Goal: Information Seeking & Learning: Learn about a topic

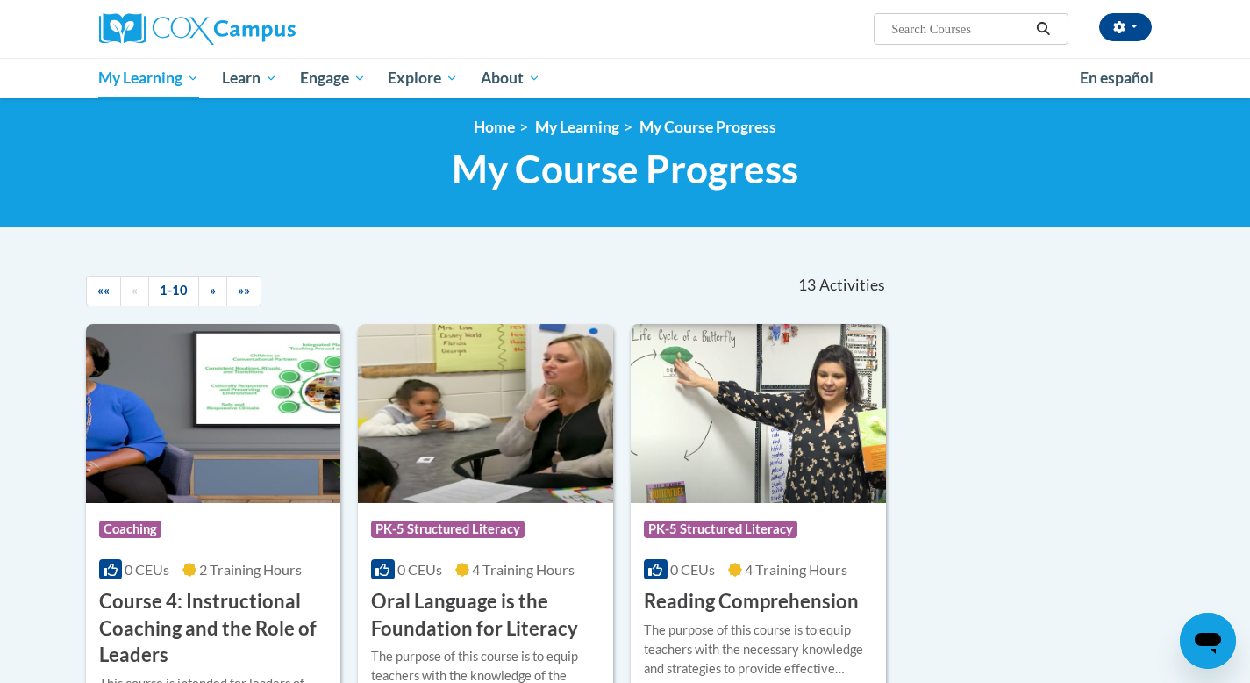
scroll to position [10, 0]
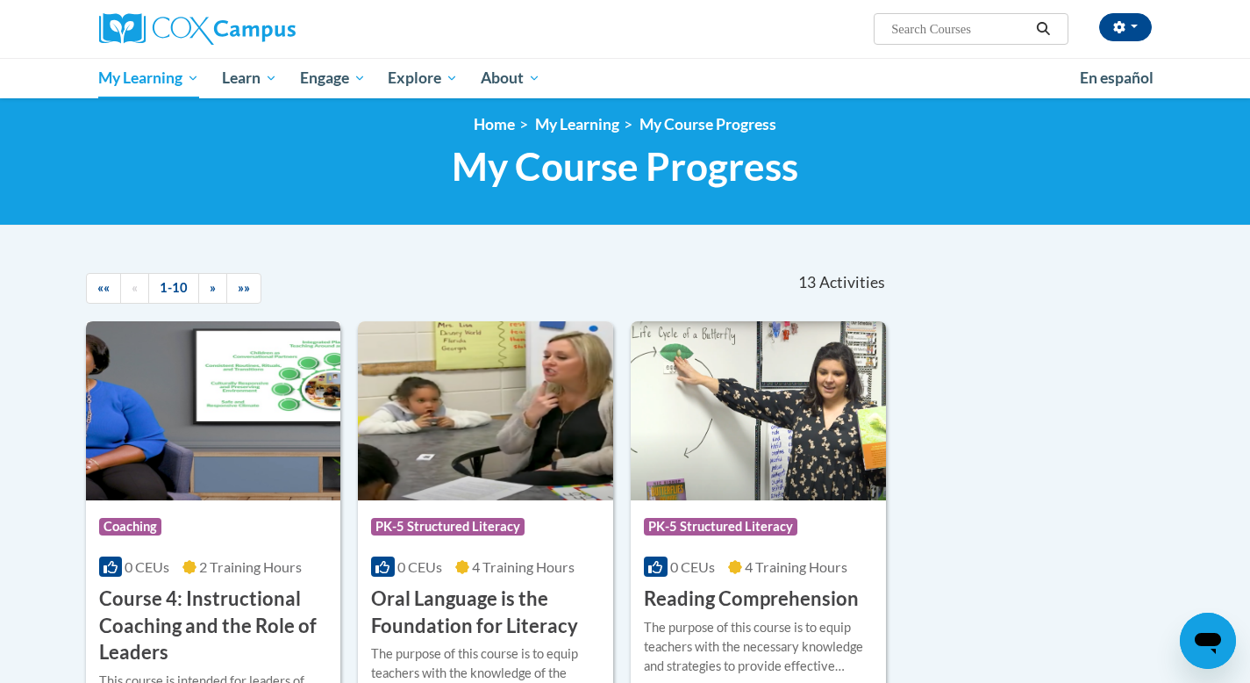
click at [246, 620] on h3 "Course 4: Instructional Coaching and the Role of Leaders" at bounding box center [213, 625] width 229 height 81
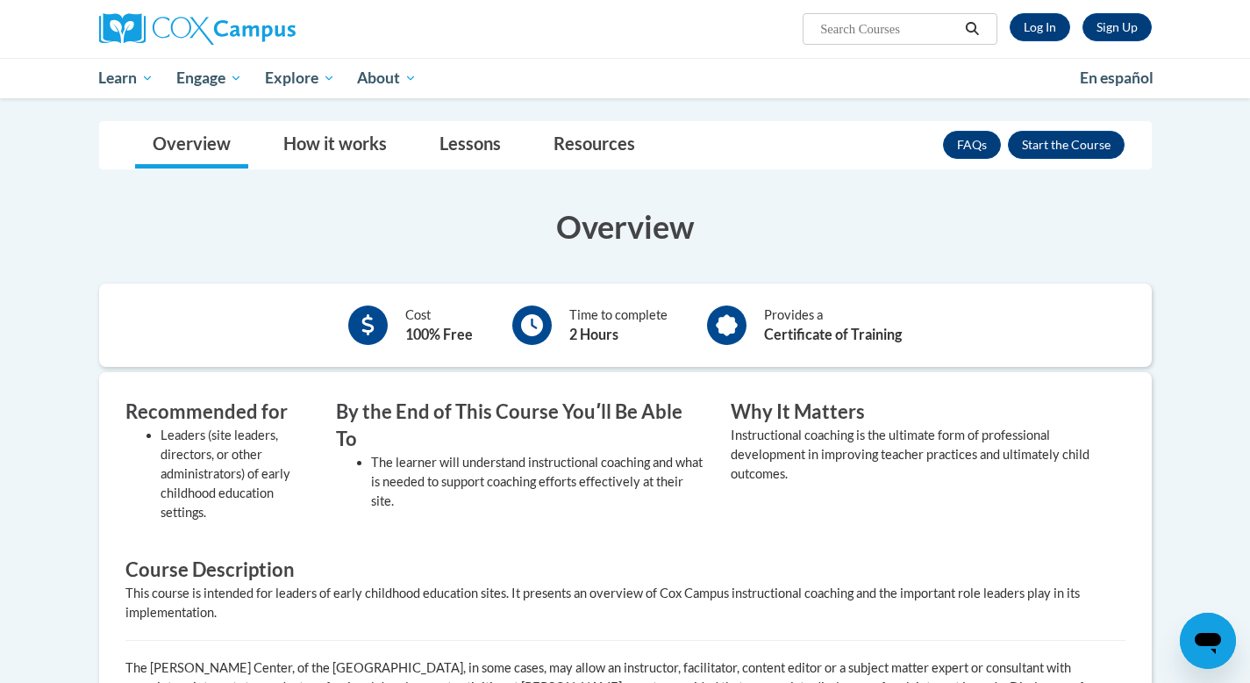
scroll to position [181, 0]
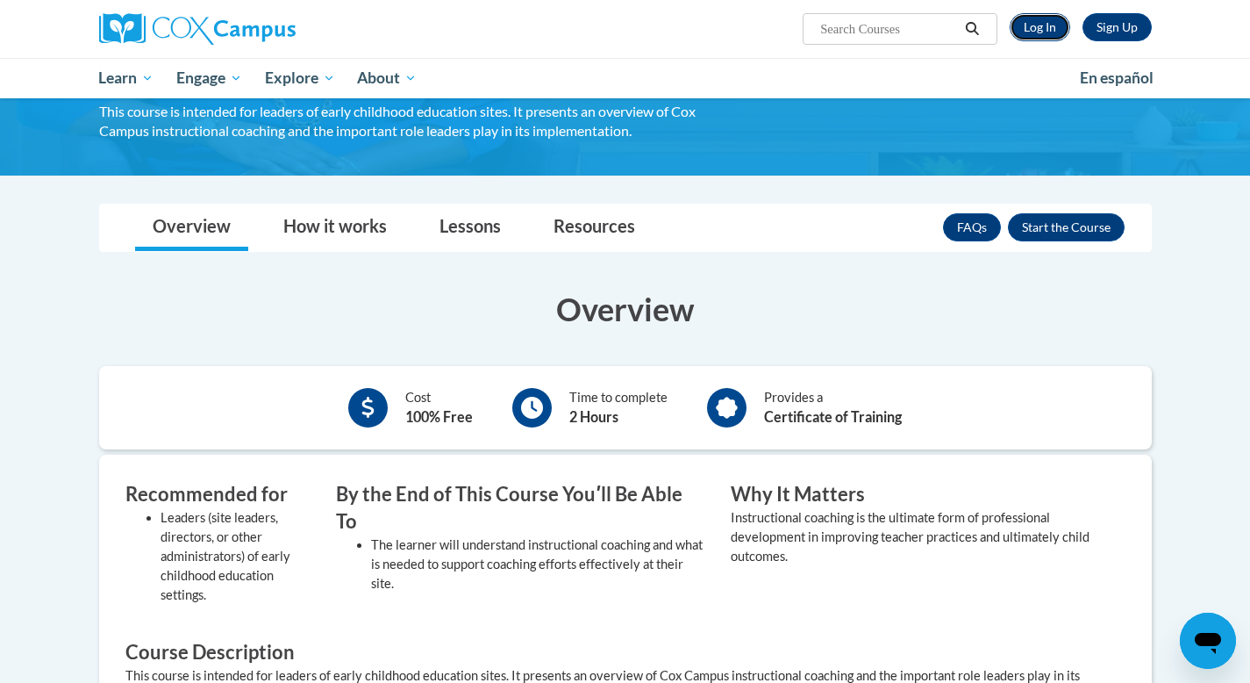
click at [1040, 29] on link "Log In" at bounding box center [1040, 27] width 61 height 28
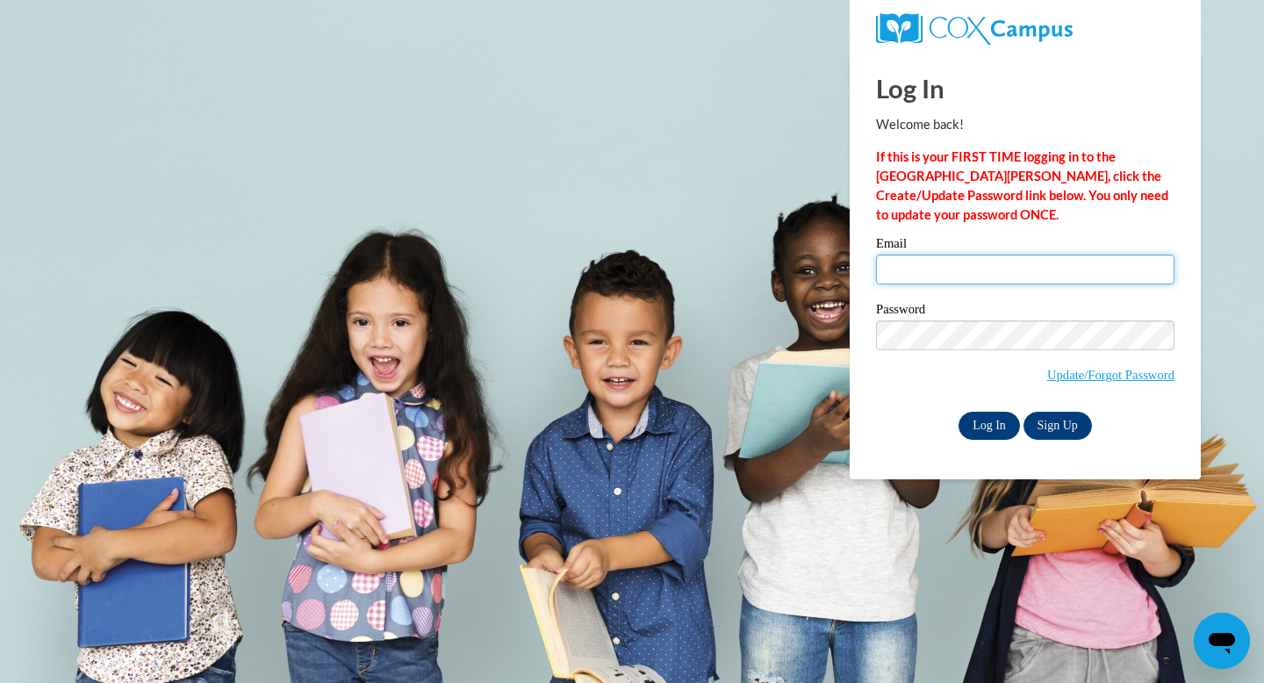
type input "donnamschiele@gmail.com"
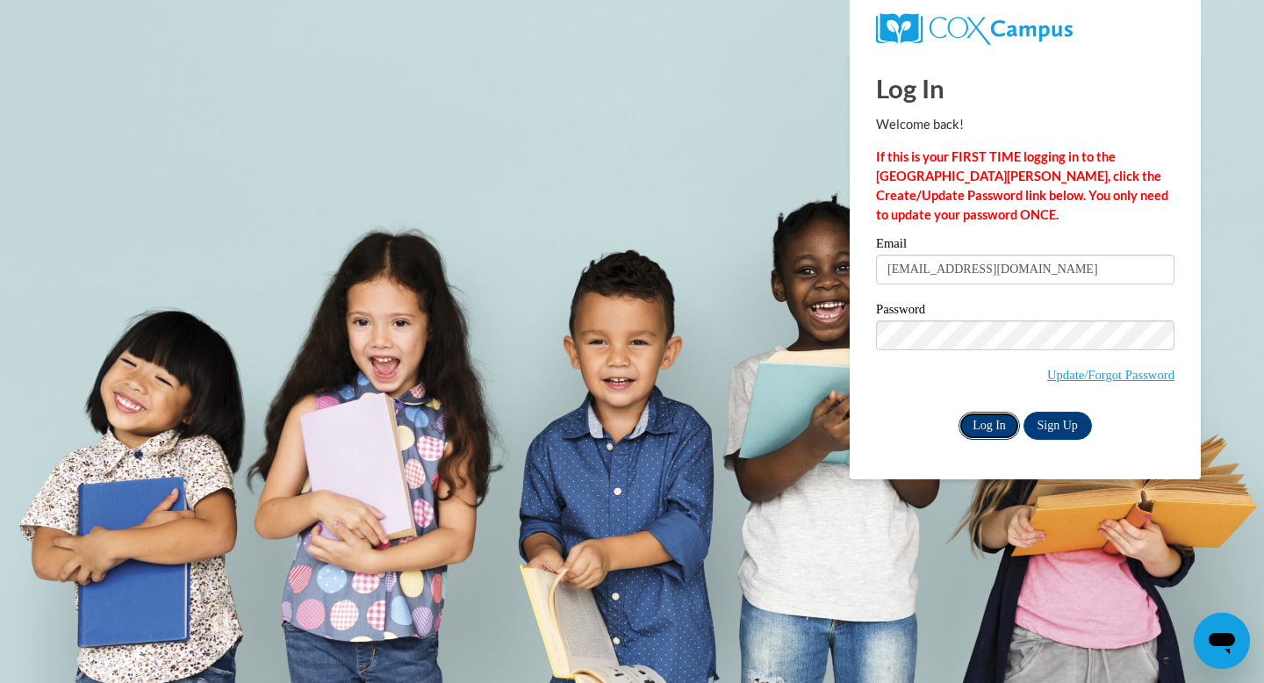
click at [987, 429] on input "Log In" at bounding box center [988, 426] width 61 height 28
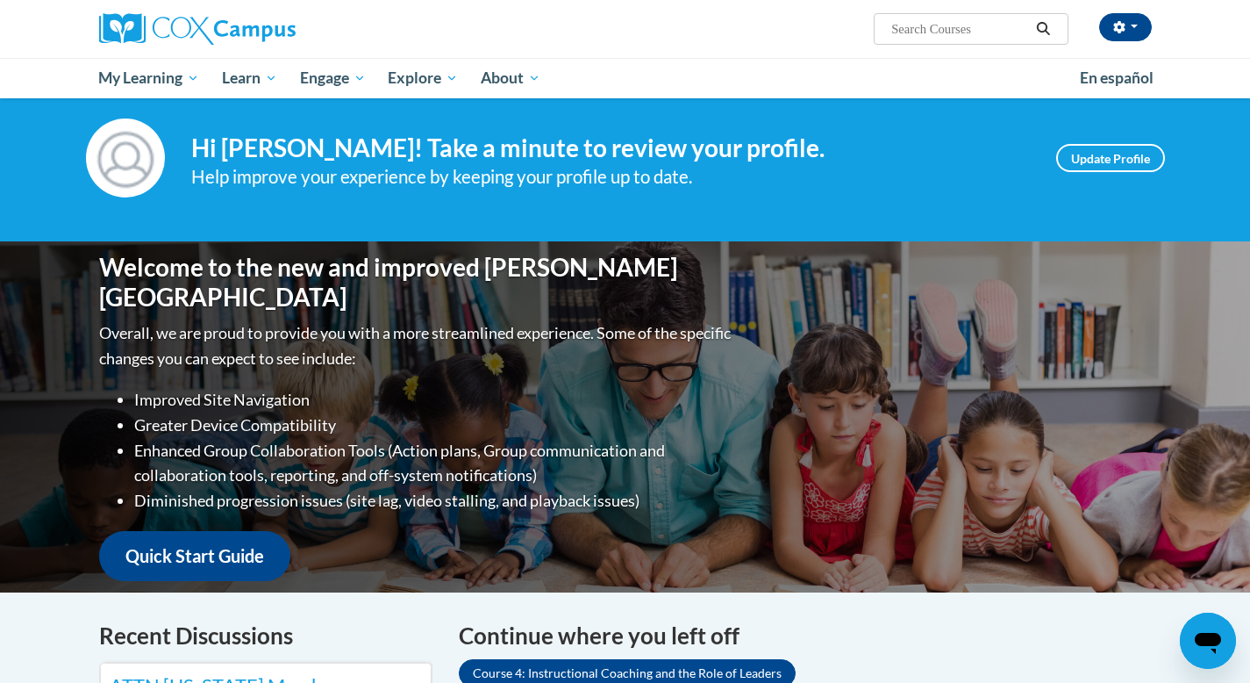
scroll to position [517, 0]
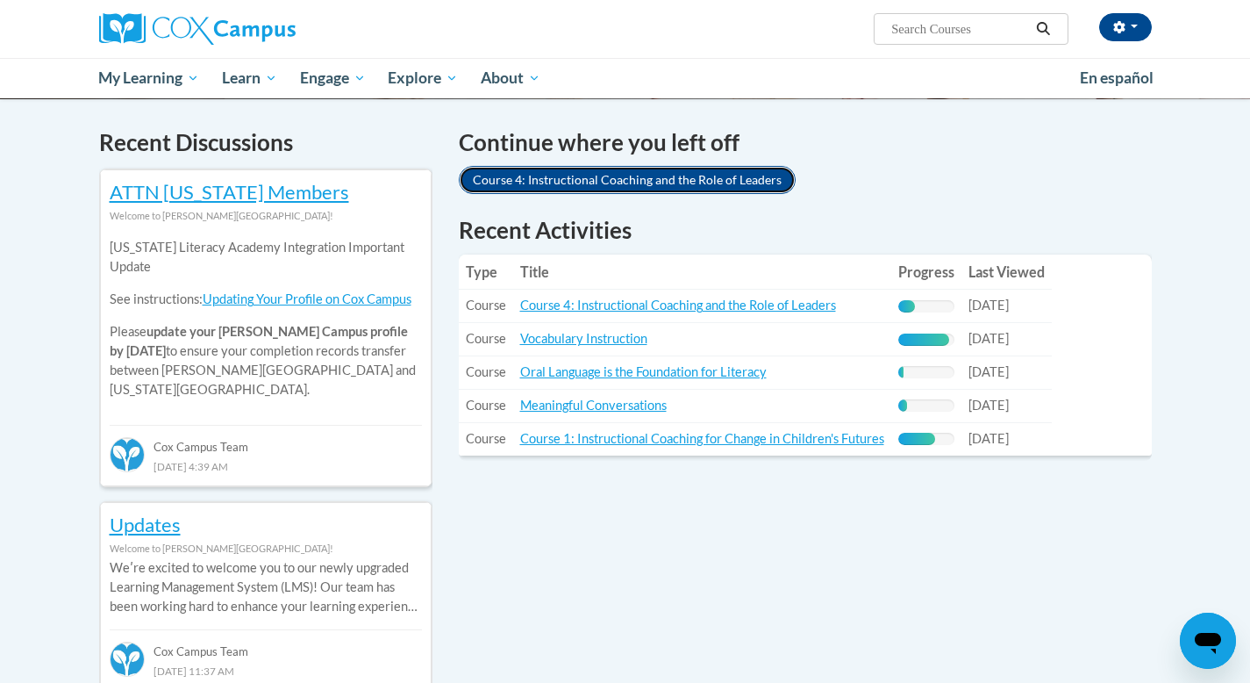
click at [620, 182] on link "Course 4: Instructional Coaching and the Role of Leaders" at bounding box center [627, 180] width 337 height 28
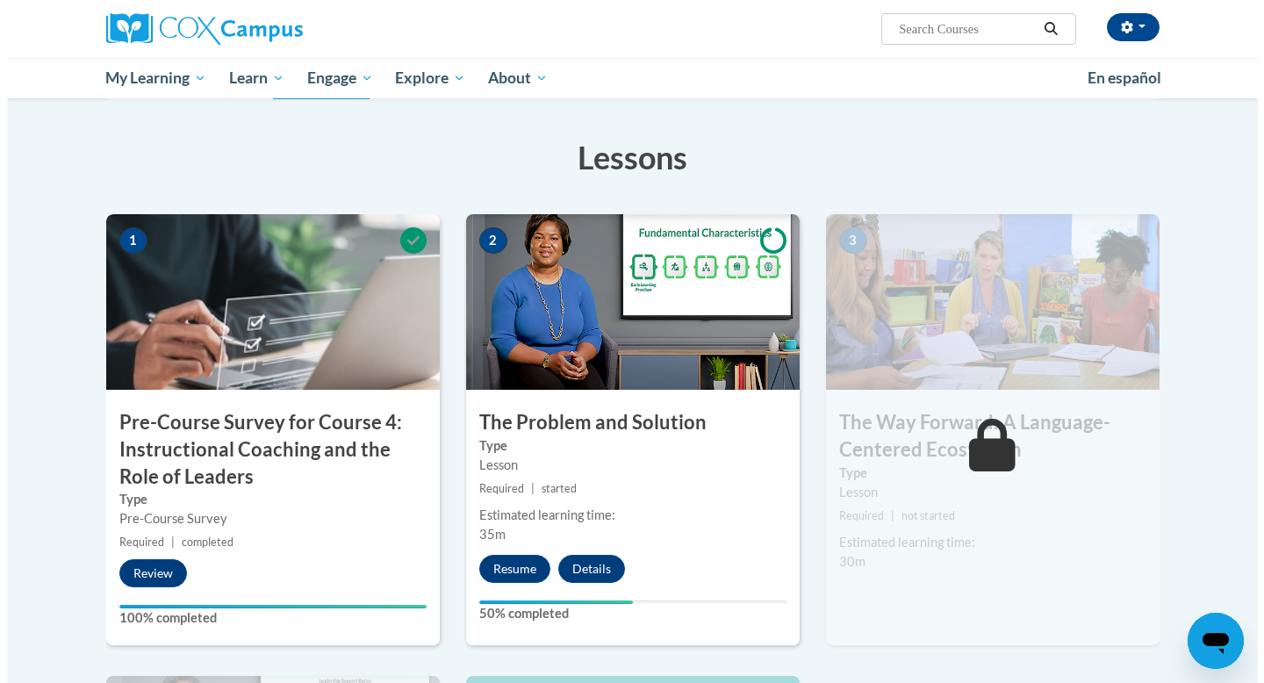
scroll to position [288, 0]
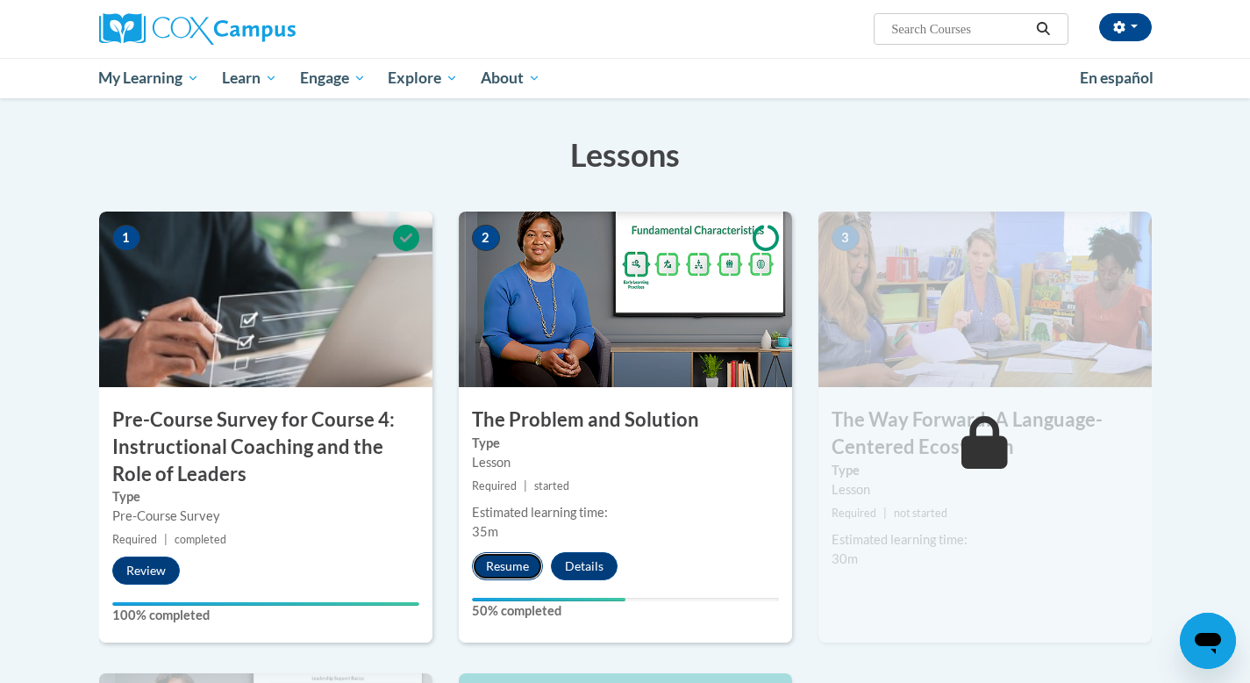
click at [509, 567] on button "Resume" at bounding box center [507, 566] width 71 height 28
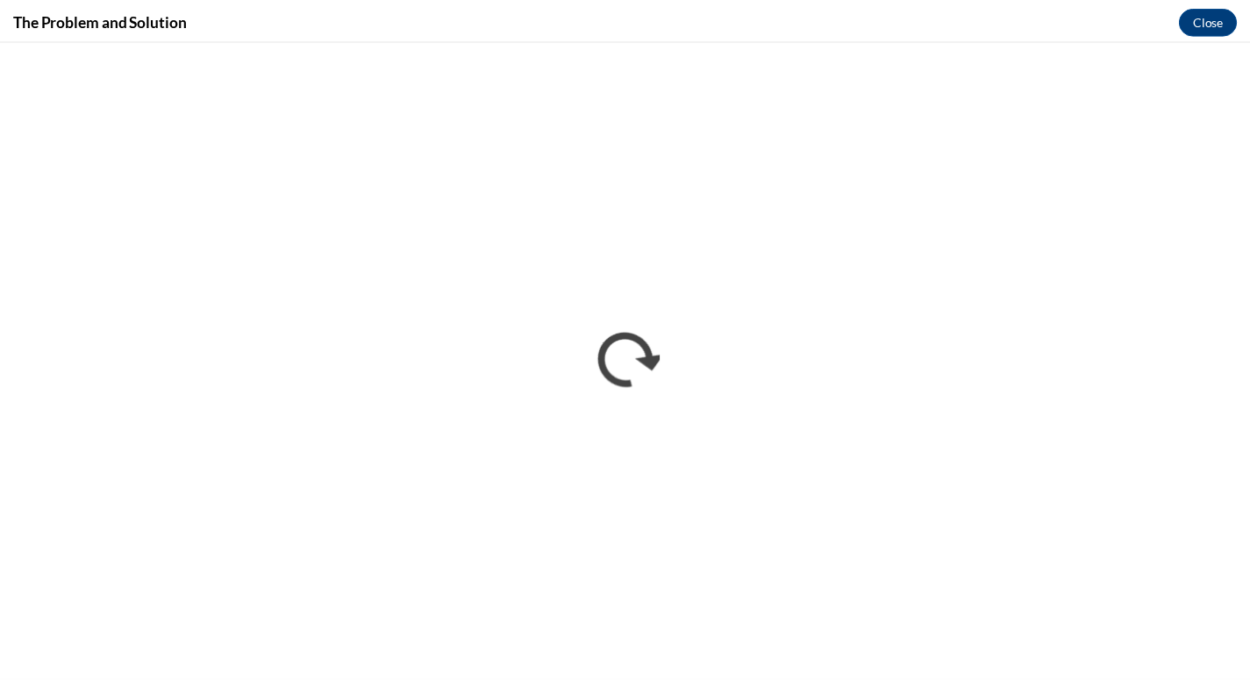
scroll to position [0, 0]
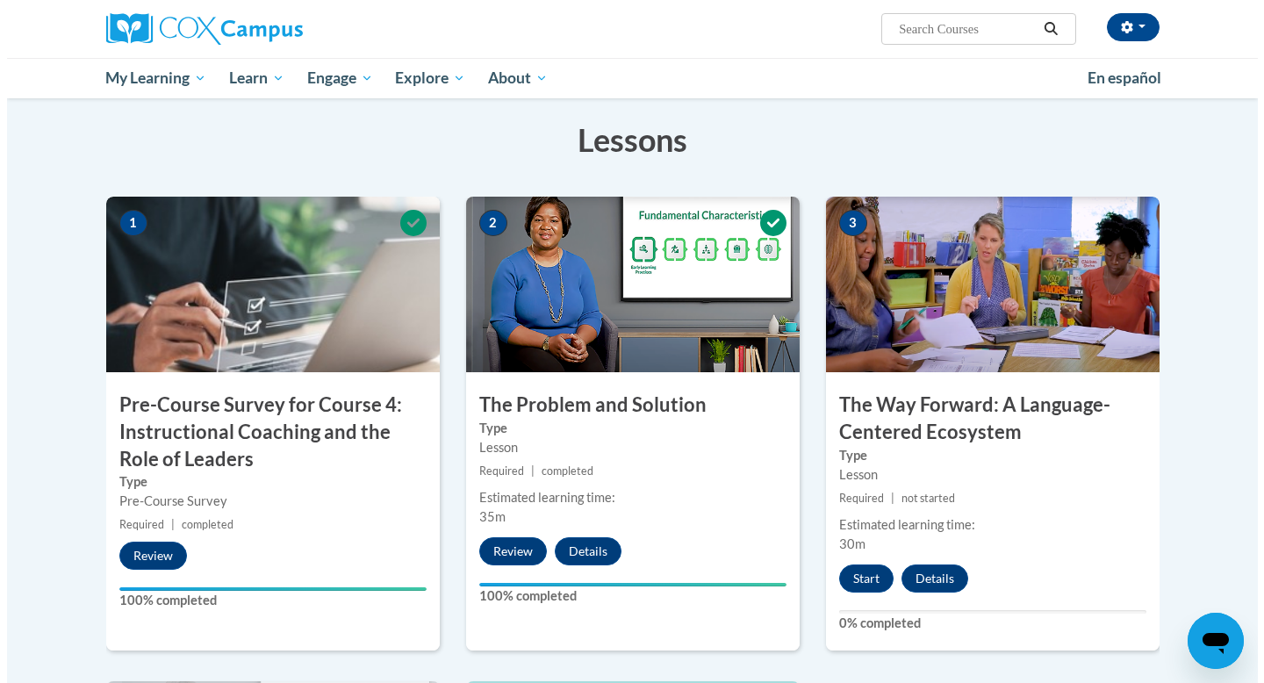
scroll to position [304, 0]
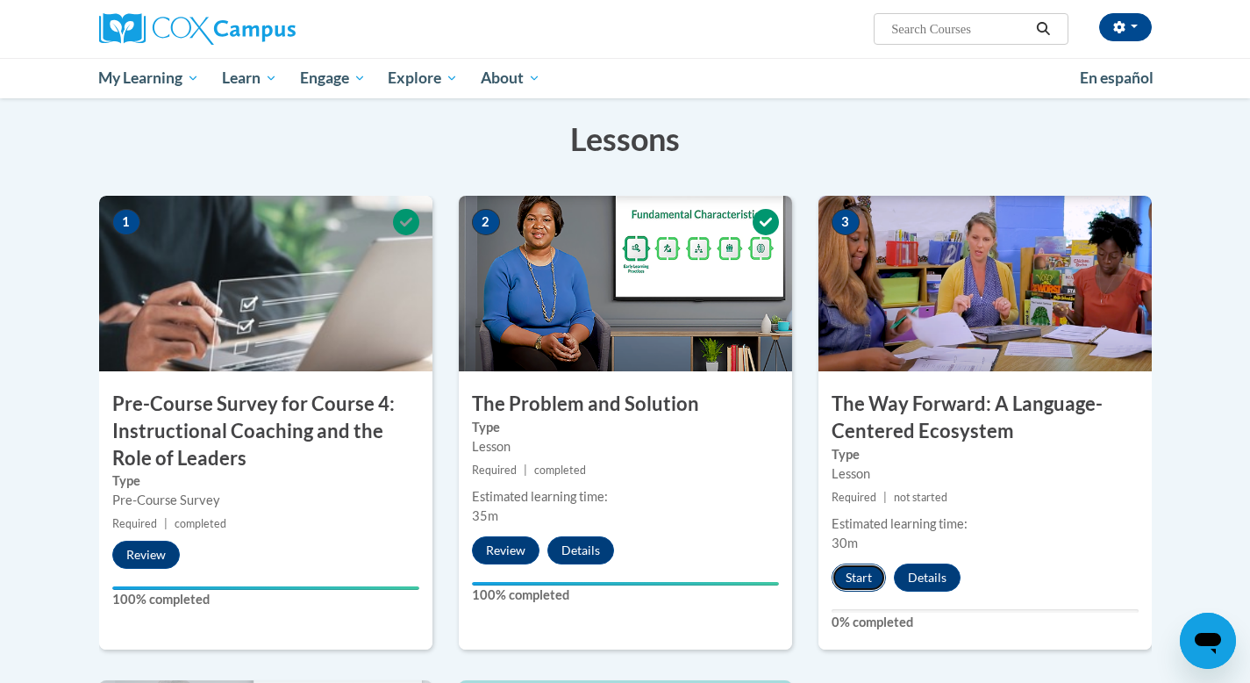
click at [852, 580] on button "Start" at bounding box center [859, 577] width 54 height 28
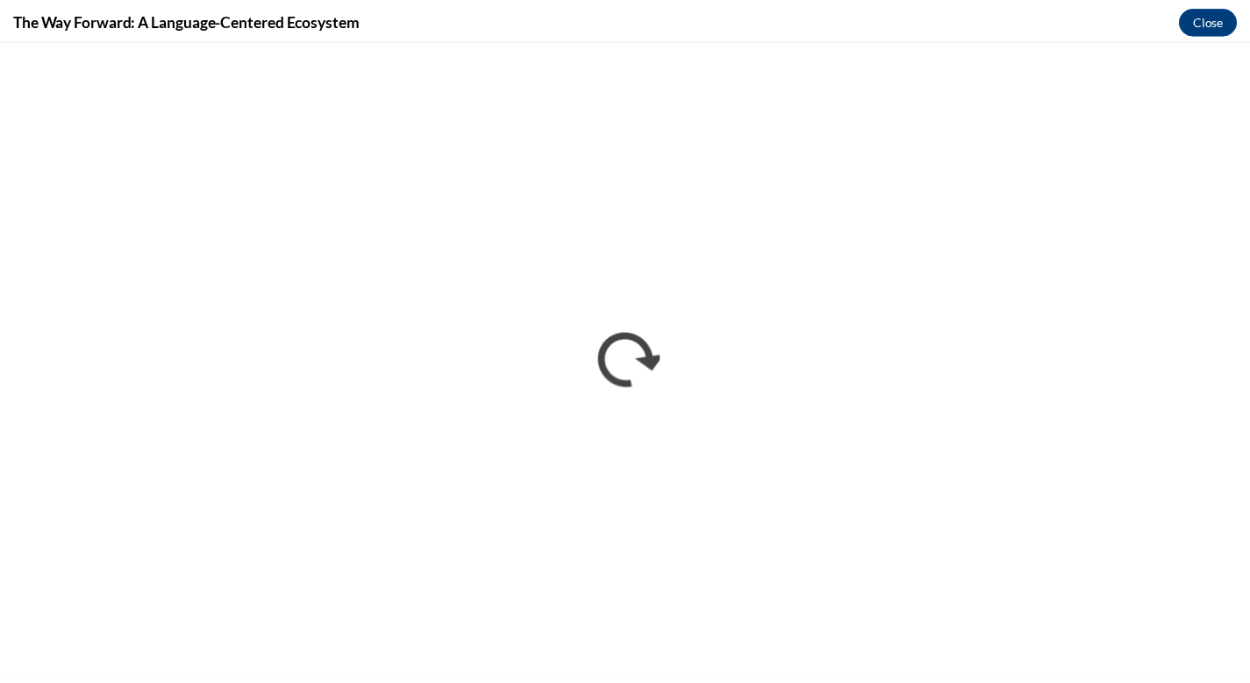
scroll to position [0, 0]
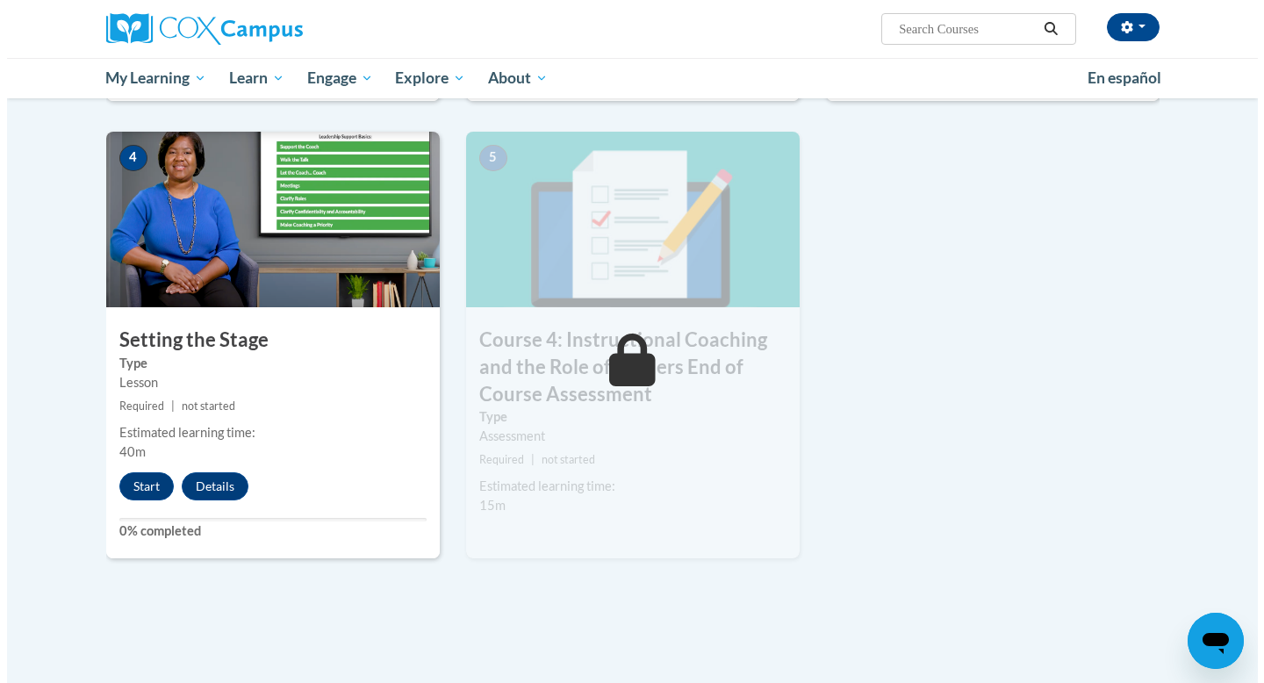
scroll to position [853, 0]
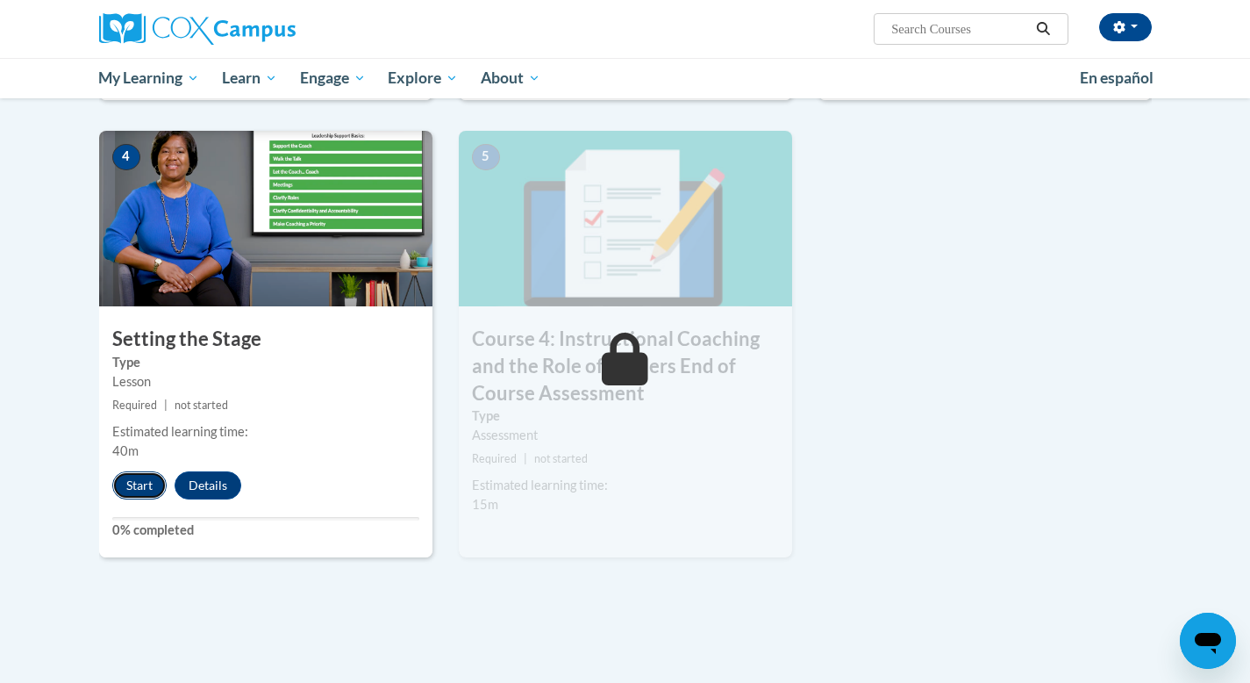
click at [136, 481] on button "Start" at bounding box center [139, 485] width 54 height 28
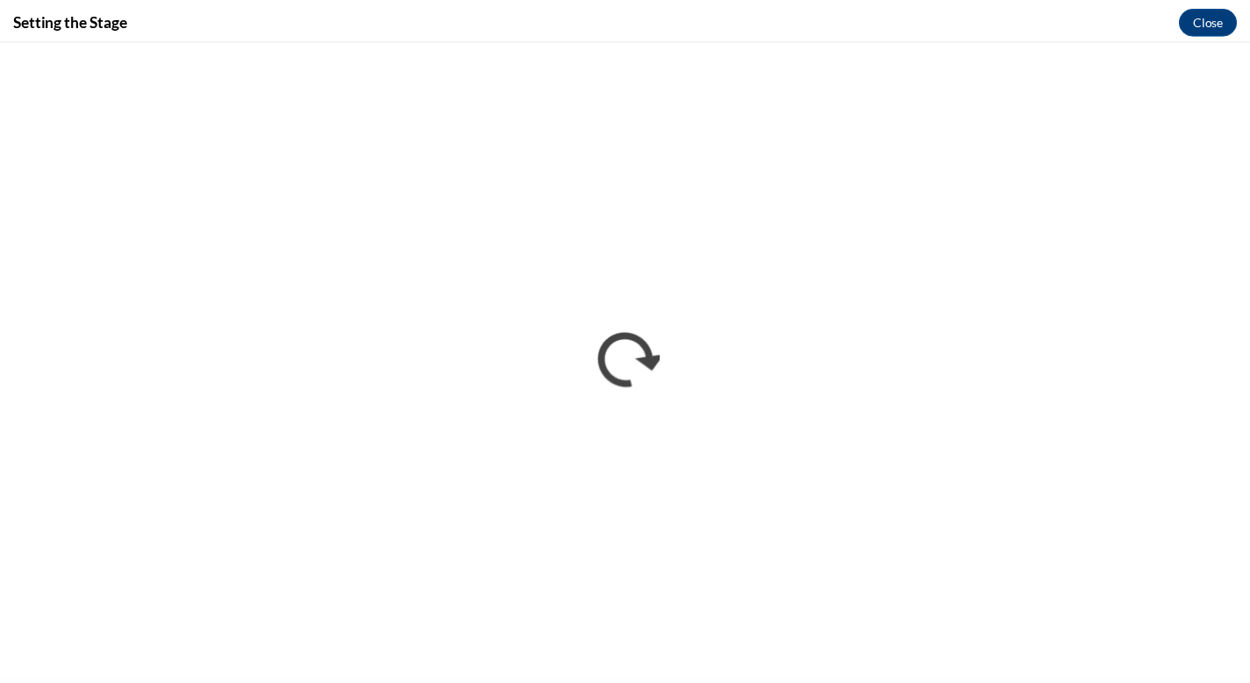
scroll to position [0, 0]
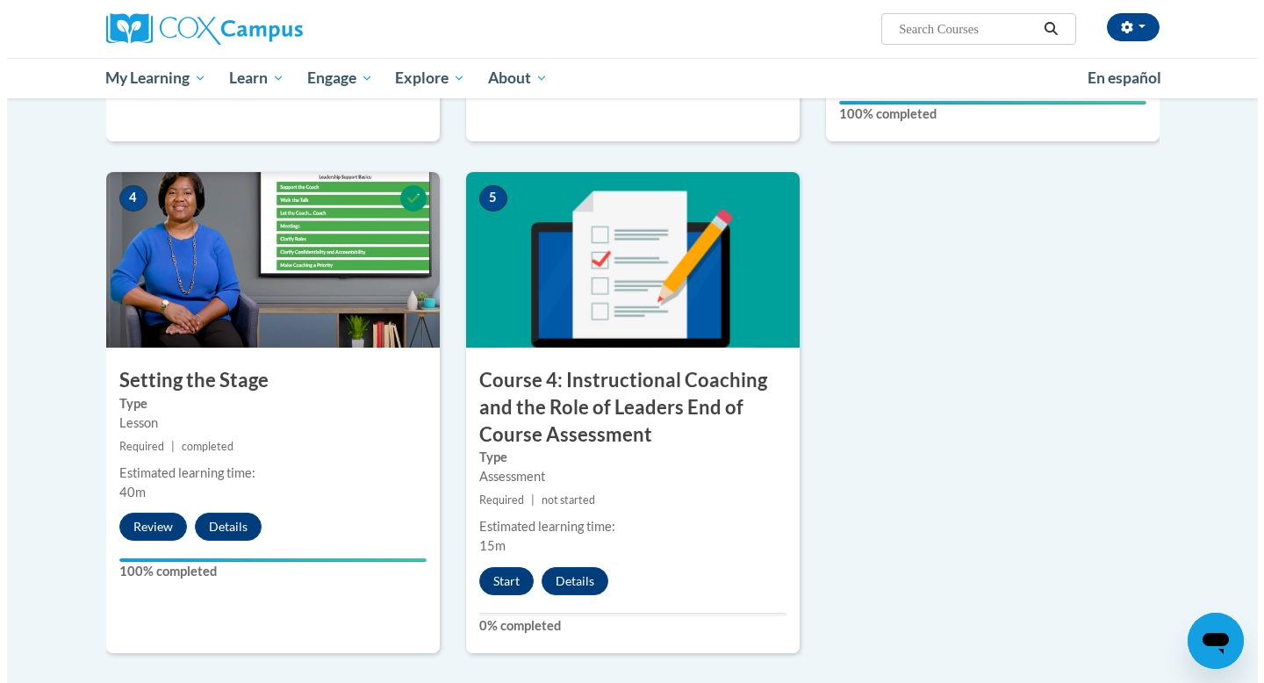
scroll to position [835, 0]
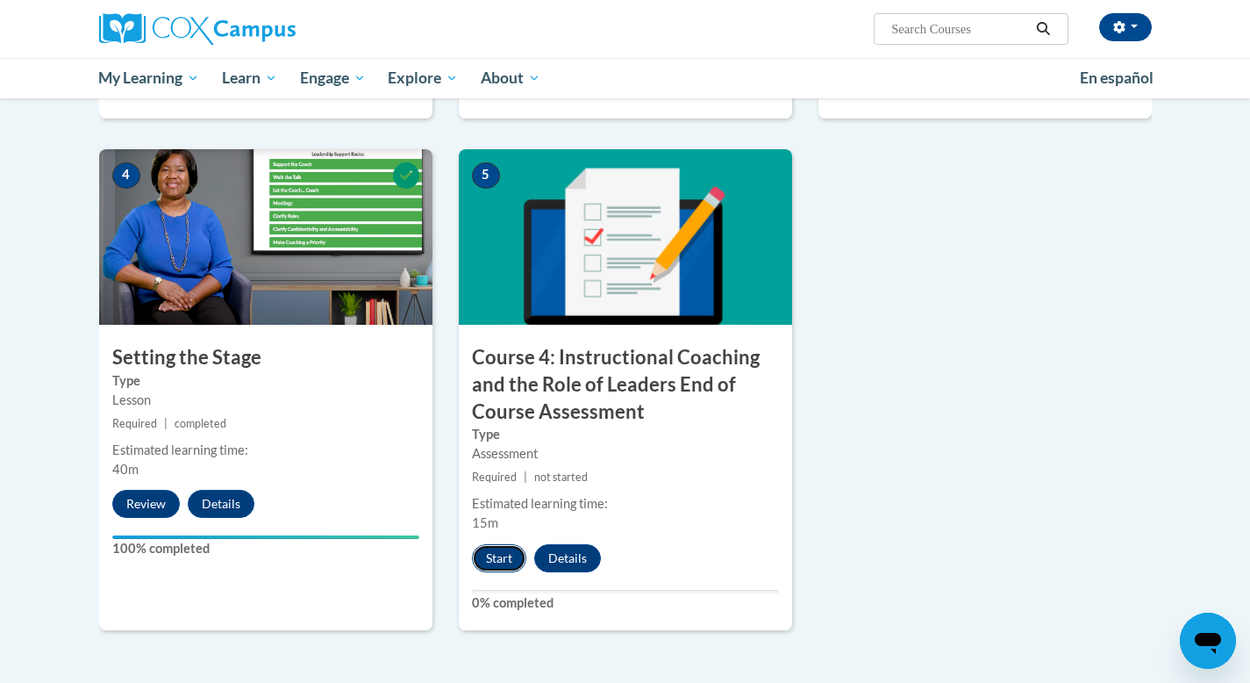
click at [503, 566] on button "Start" at bounding box center [499, 558] width 54 height 28
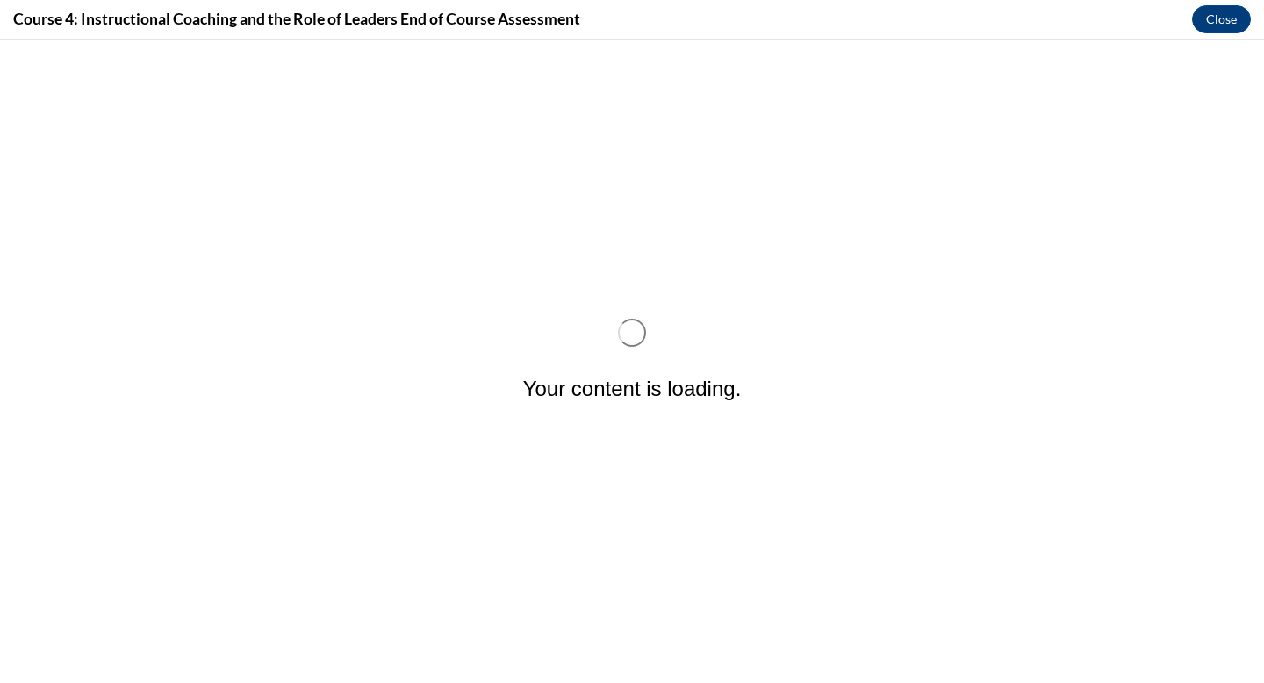
scroll to position [0, 0]
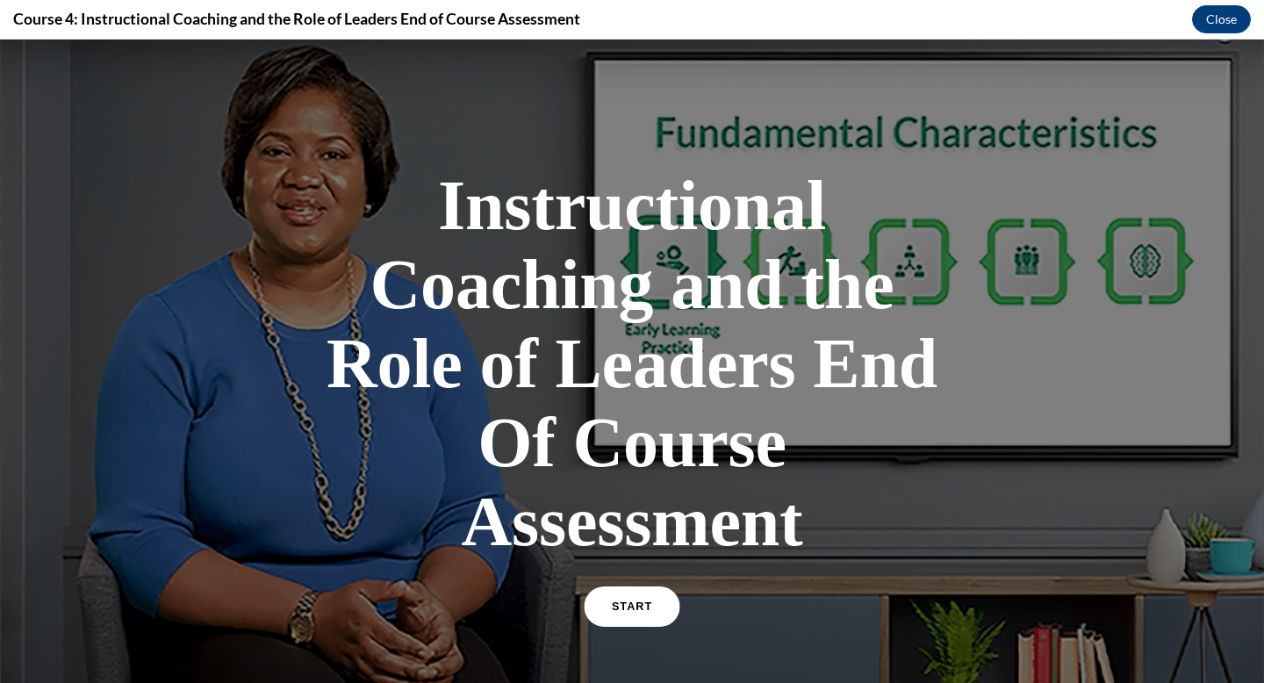
click at [620, 611] on span "START" at bounding box center [632, 606] width 40 height 13
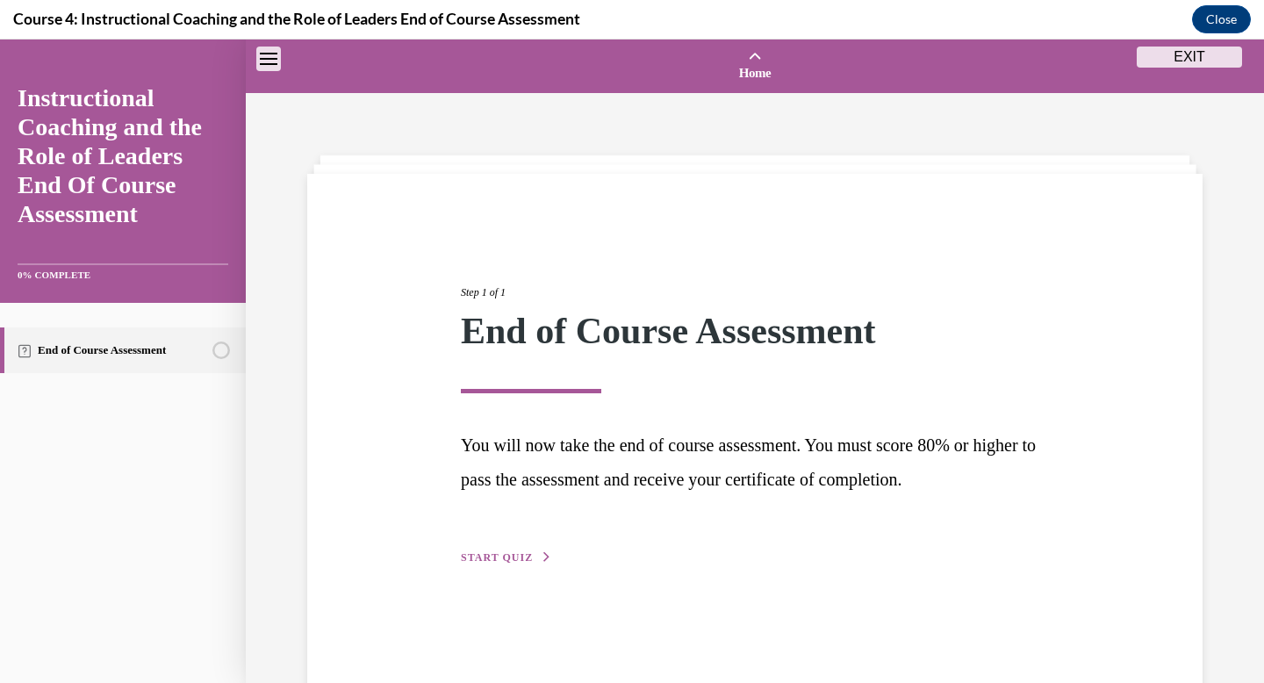
scroll to position [54, 0]
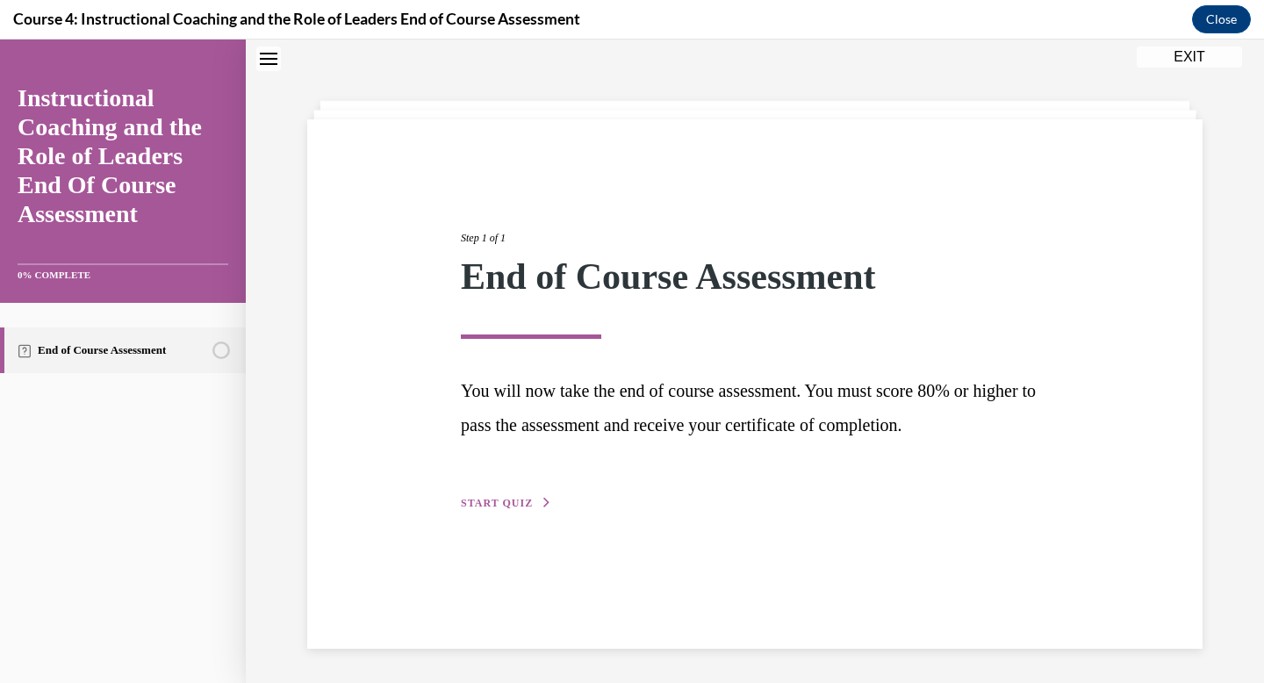
click at [513, 505] on span "START QUIZ" at bounding box center [497, 503] width 72 height 12
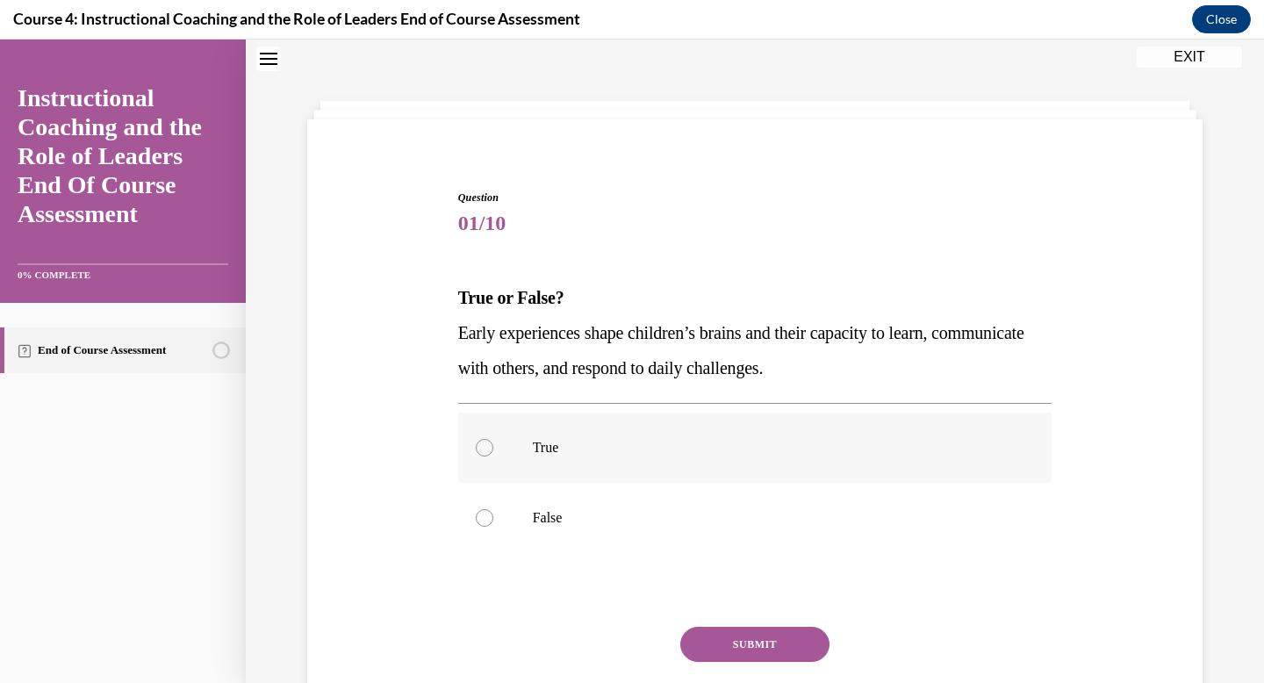
click at [540, 448] on p "True" at bounding box center [771, 448] width 476 height 18
click at [493, 448] on input "True" at bounding box center [485, 448] width 18 height 18
radio input "true"
click at [740, 646] on button "SUBMIT" at bounding box center [754, 644] width 149 height 35
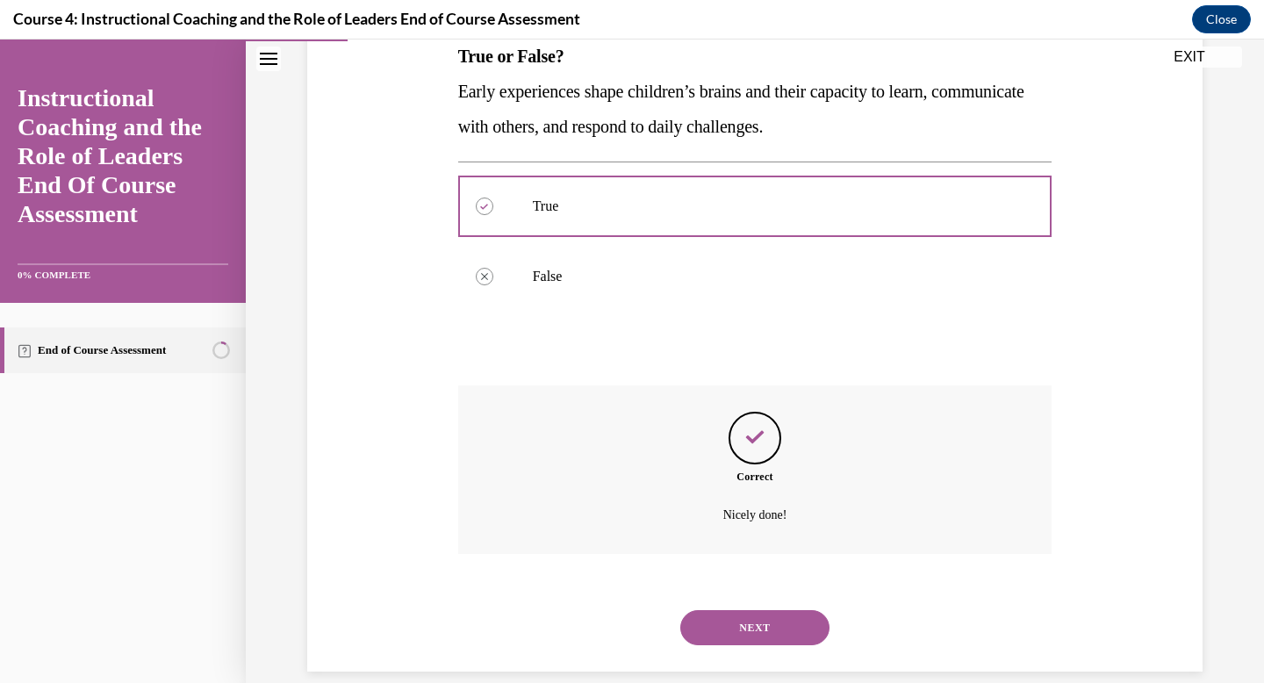
scroll to position [319, 0]
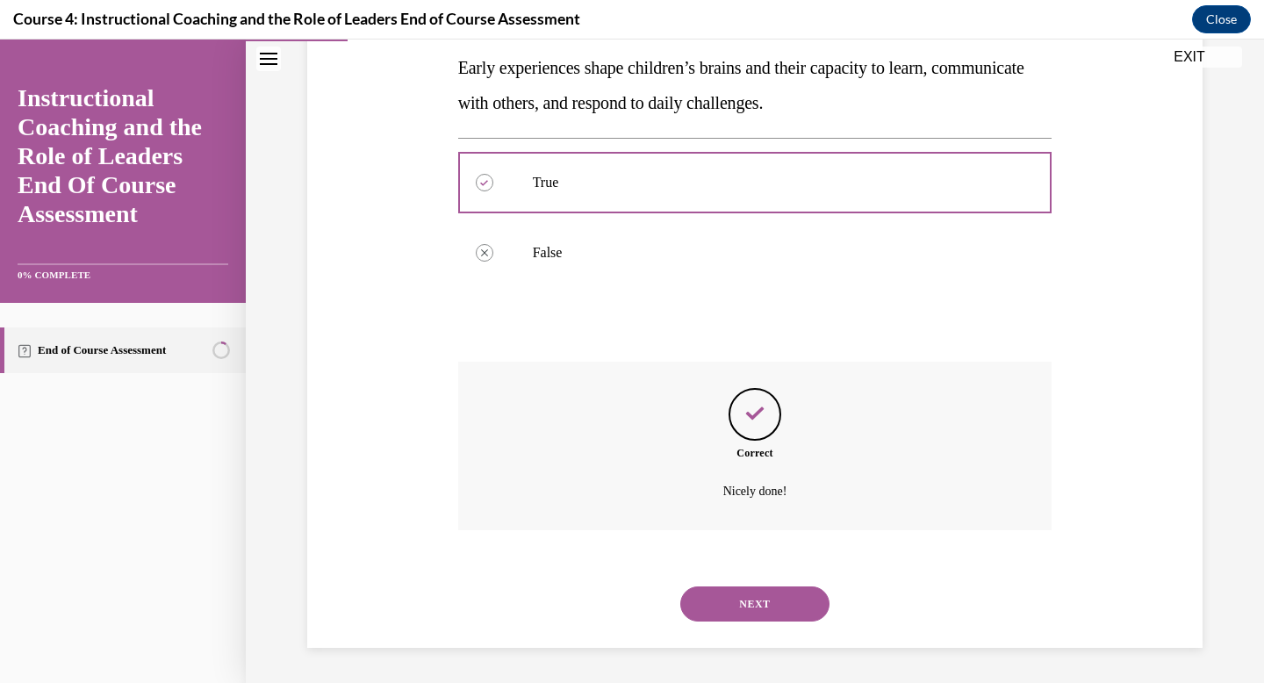
click at [750, 596] on button "NEXT" at bounding box center [754, 603] width 149 height 35
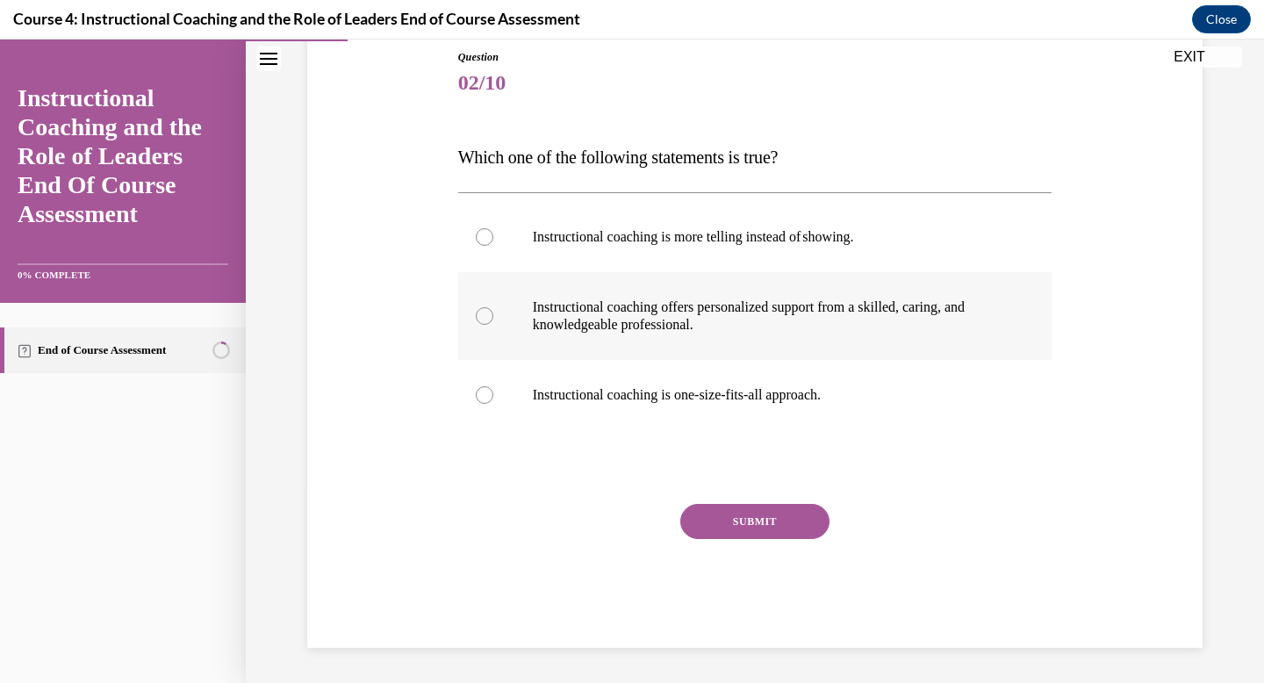
click at [595, 305] on p "Instructional coaching offers personalized support from a skilled, caring, and …" at bounding box center [771, 315] width 476 height 35
click at [493, 307] on input "Instructional coaching offers personalized support from a skilled, caring, and …" at bounding box center [485, 316] width 18 height 18
radio input "true"
click at [774, 512] on button "SUBMIT" at bounding box center [754, 521] width 149 height 35
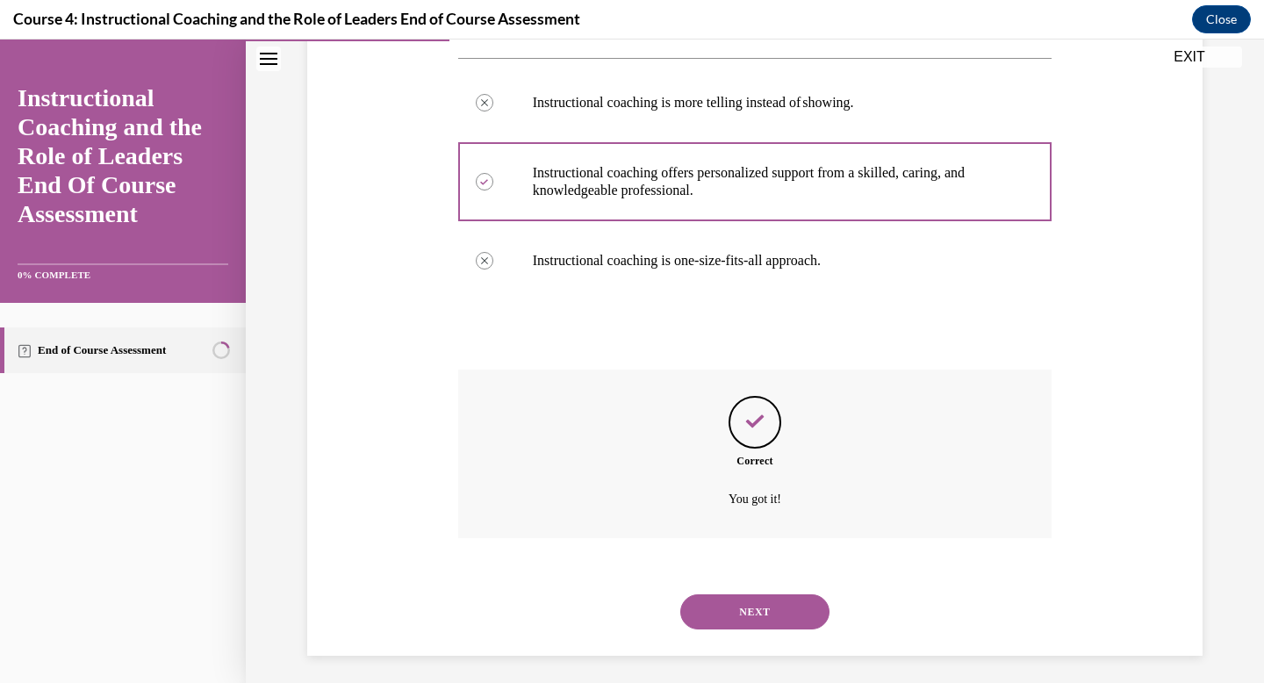
scroll to position [337, 0]
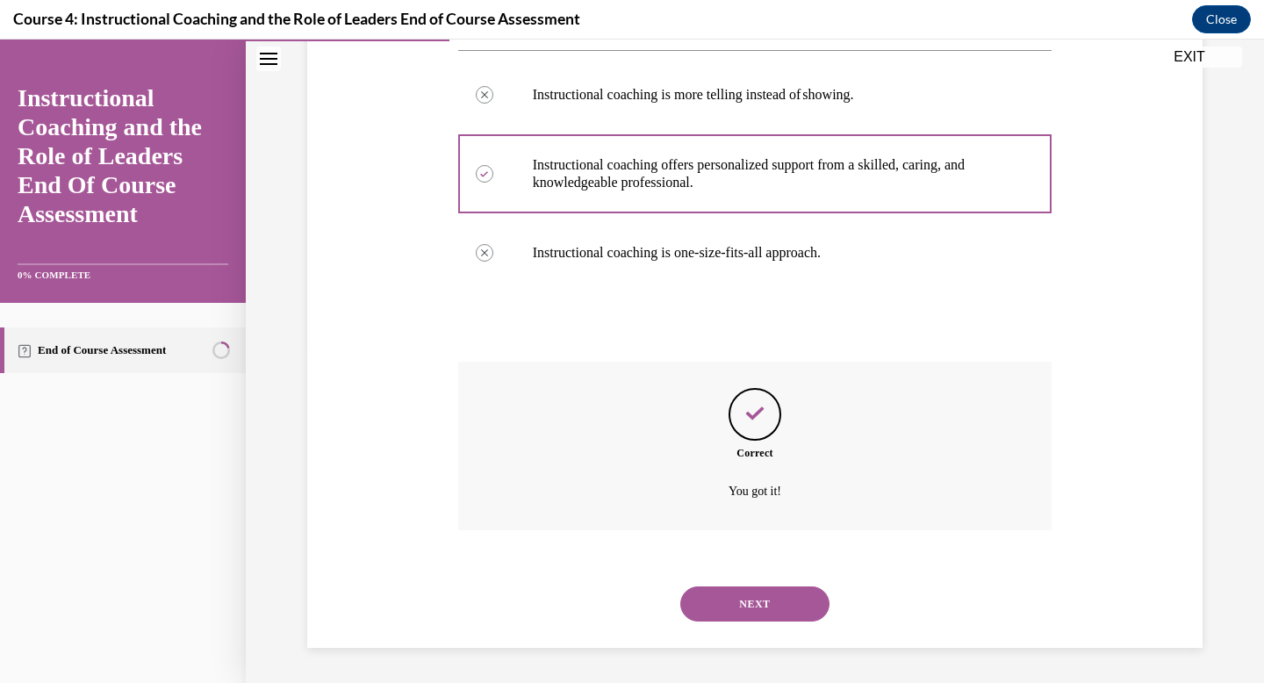
click at [767, 611] on button "NEXT" at bounding box center [754, 603] width 149 height 35
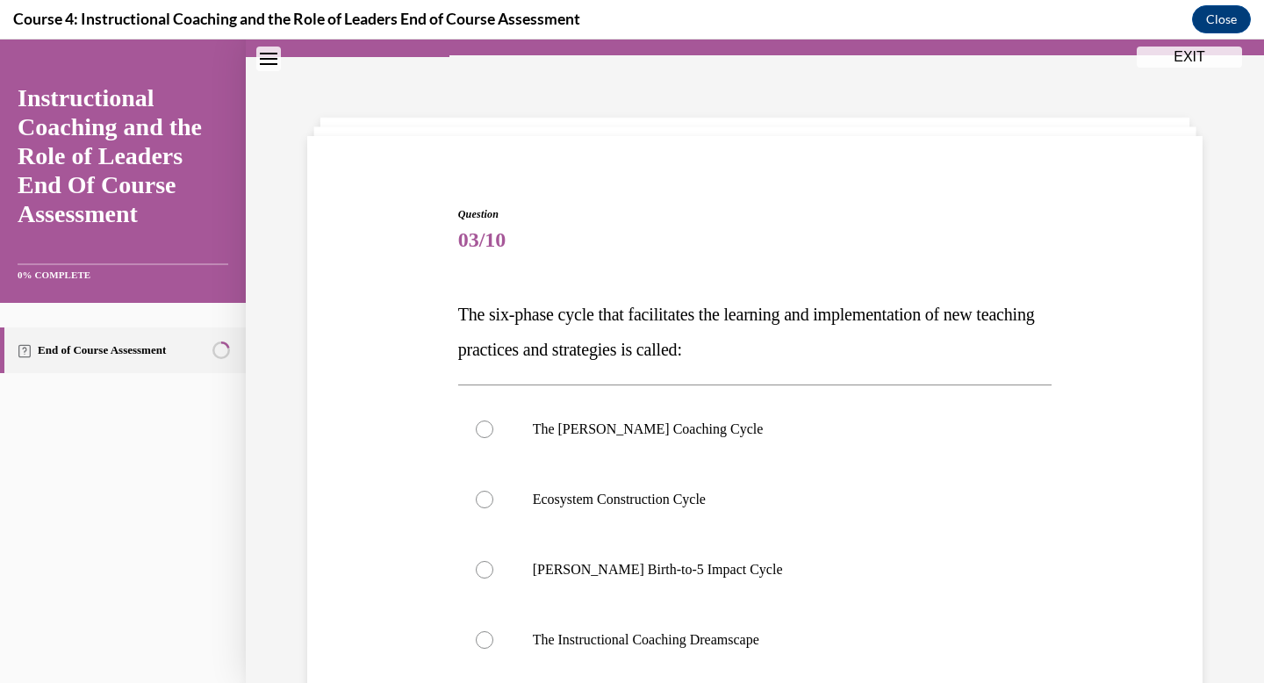
scroll to position [123, 0]
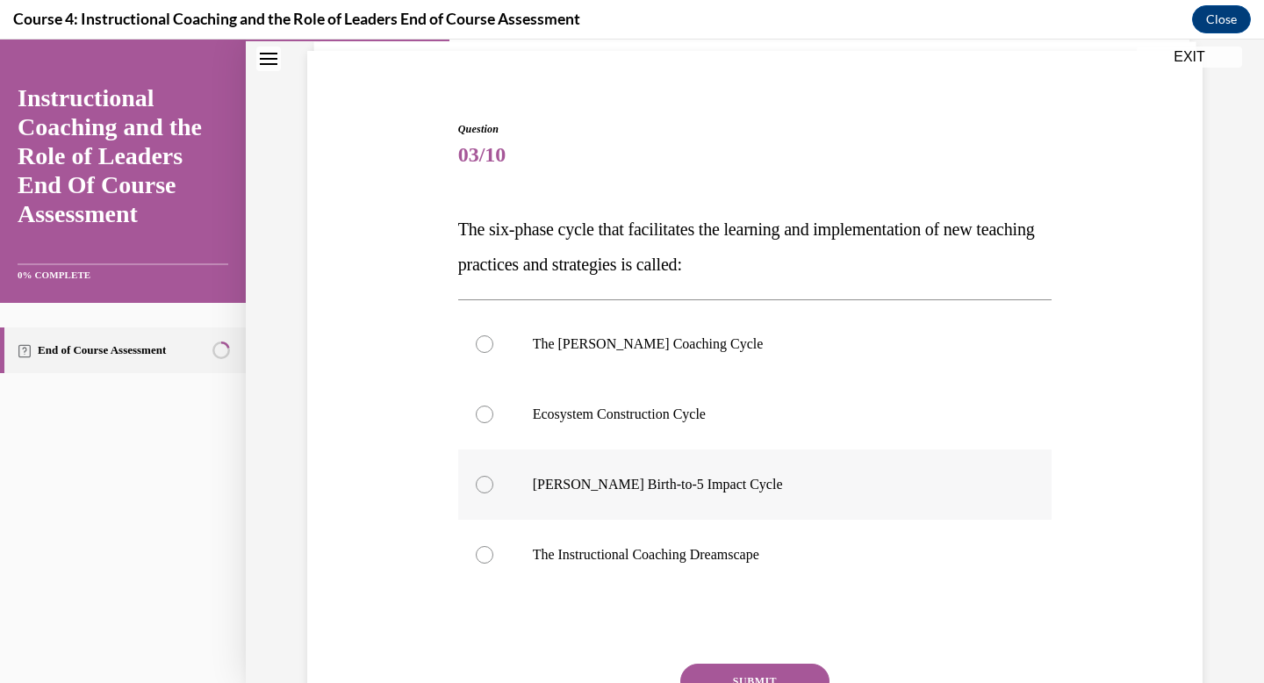
click at [680, 486] on p "Rollins Birth-to-5 Impact Cycle" at bounding box center [771, 485] width 476 height 18
click at [493, 486] on input "Rollins Birth-to-5 Impact Cycle" at bounding box center [485, 485] width 18 height 18
radio input "true"
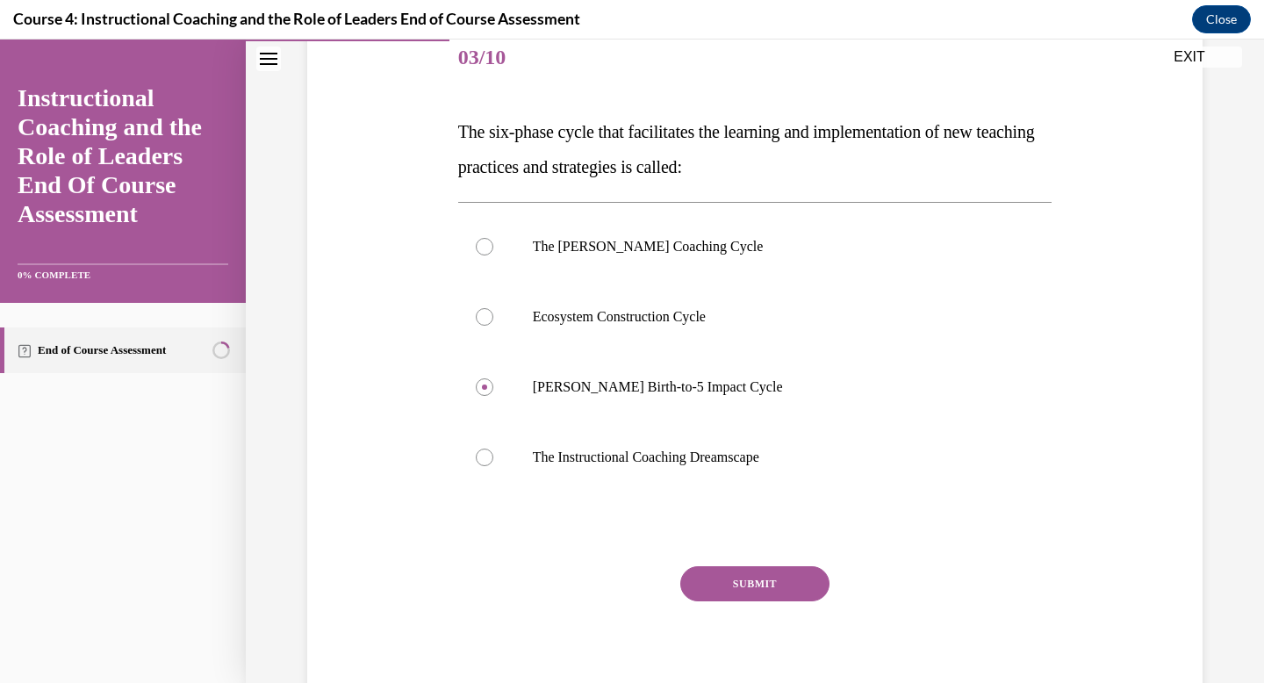
scroll to position [222, 0]
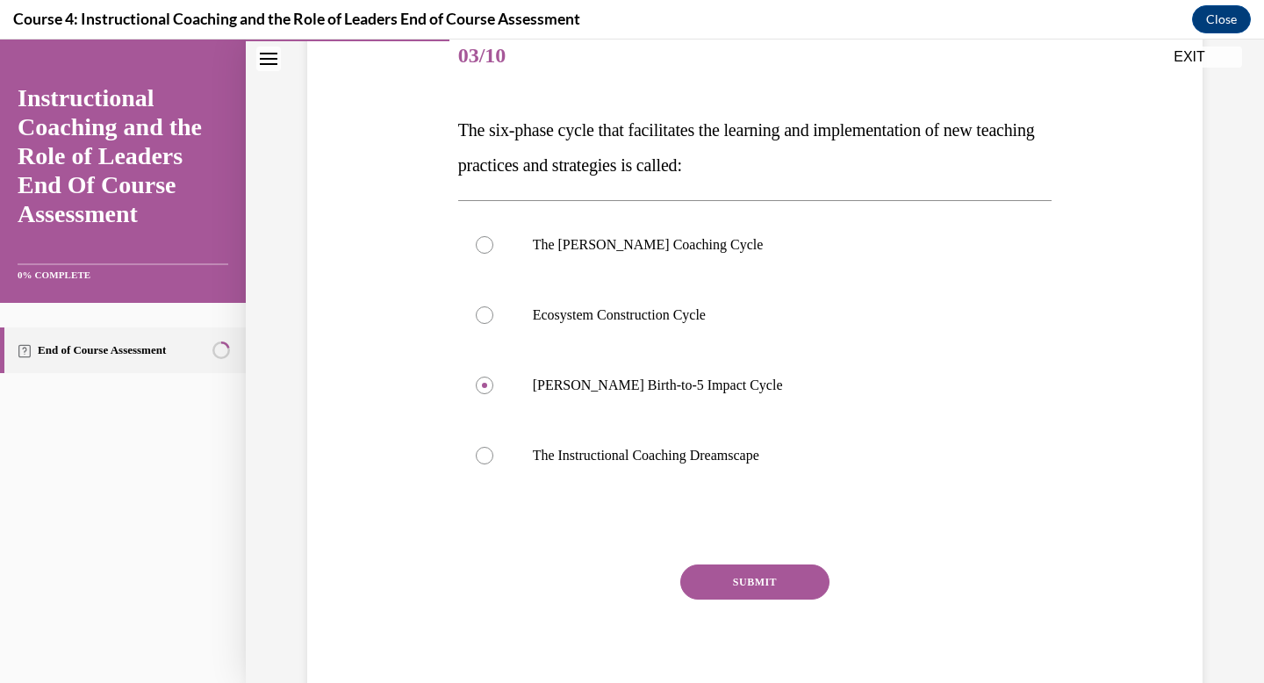
click at [728, 593] on button "SUBMIT" at bounding box center [754, 581] width 149 height 35
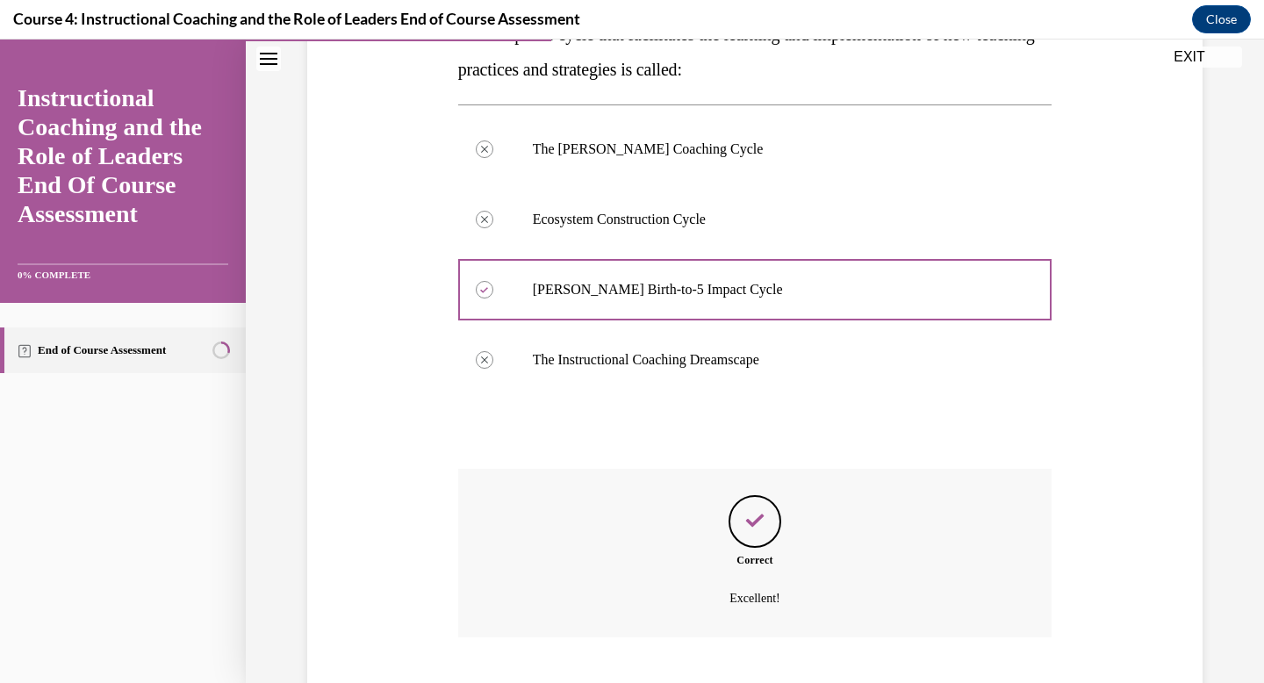
scroll to position [425, 0]
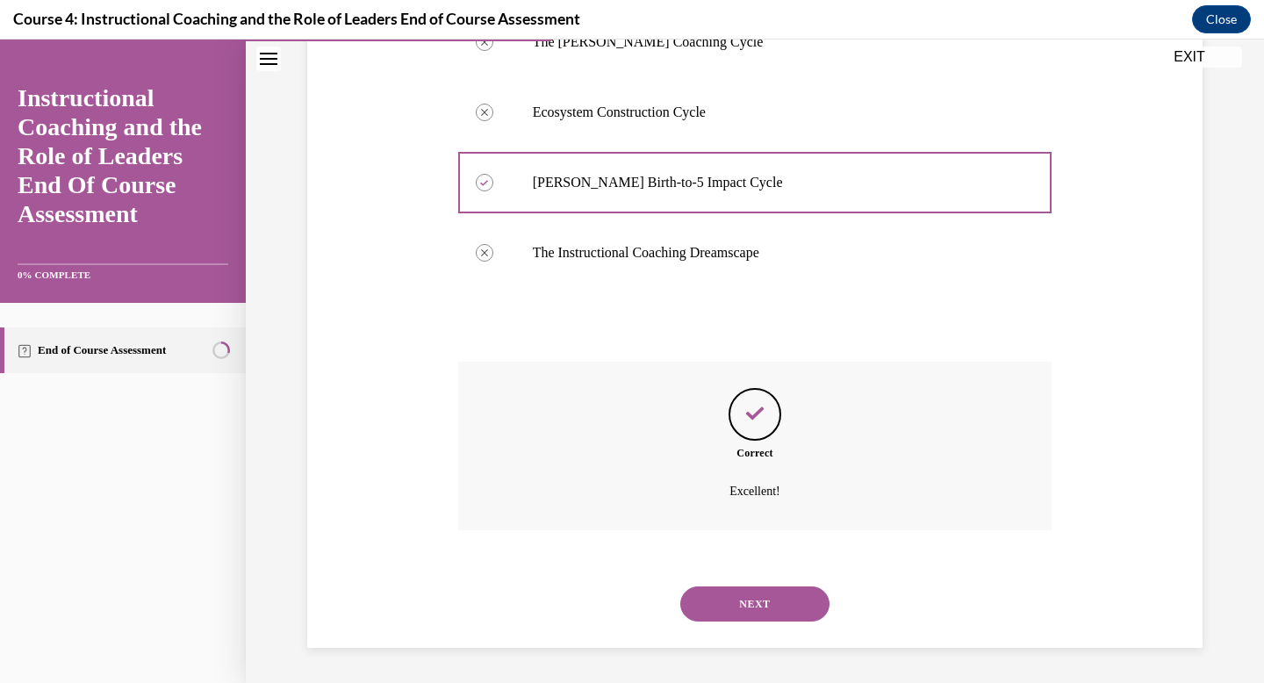
click at [742, 598] on button "NEXT" at bounding box center [754, 603] width 149 height 35
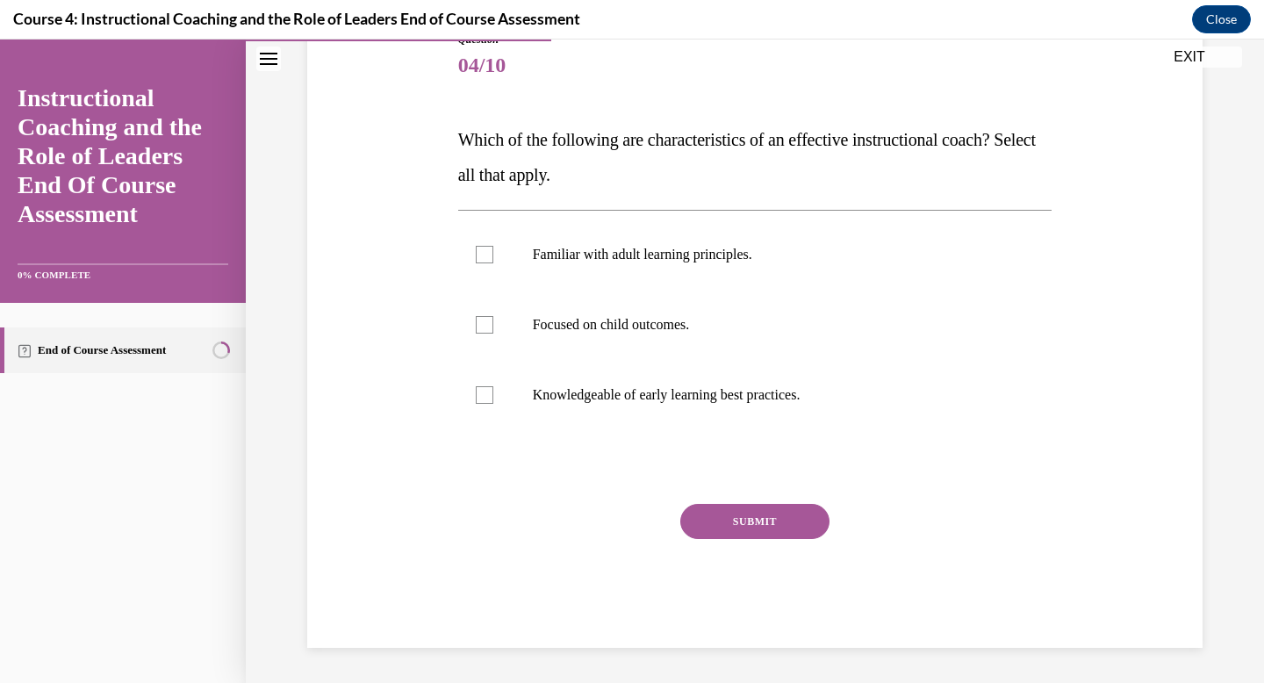
scroll to position [195, 0]
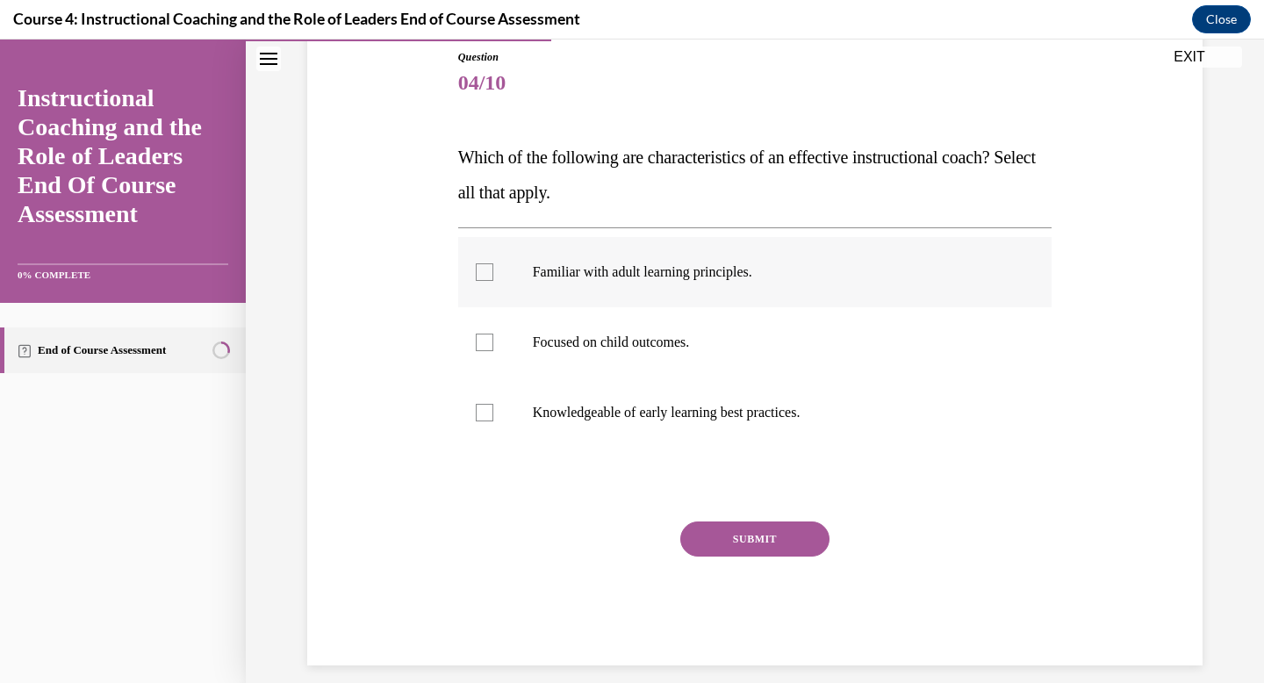
click at [627, 283] on label "Familiar with adult learning principles." at bounding box center [755, 272] width 594 height 70
click at [493, 281] on input "Familiar with adult learning principles." at bounding box center [485, 272] width 18 height 18
checkbox input "true"
click at [750, 531] on button "SUBMIT" at bounding box center [754, 538] width 149 height 35
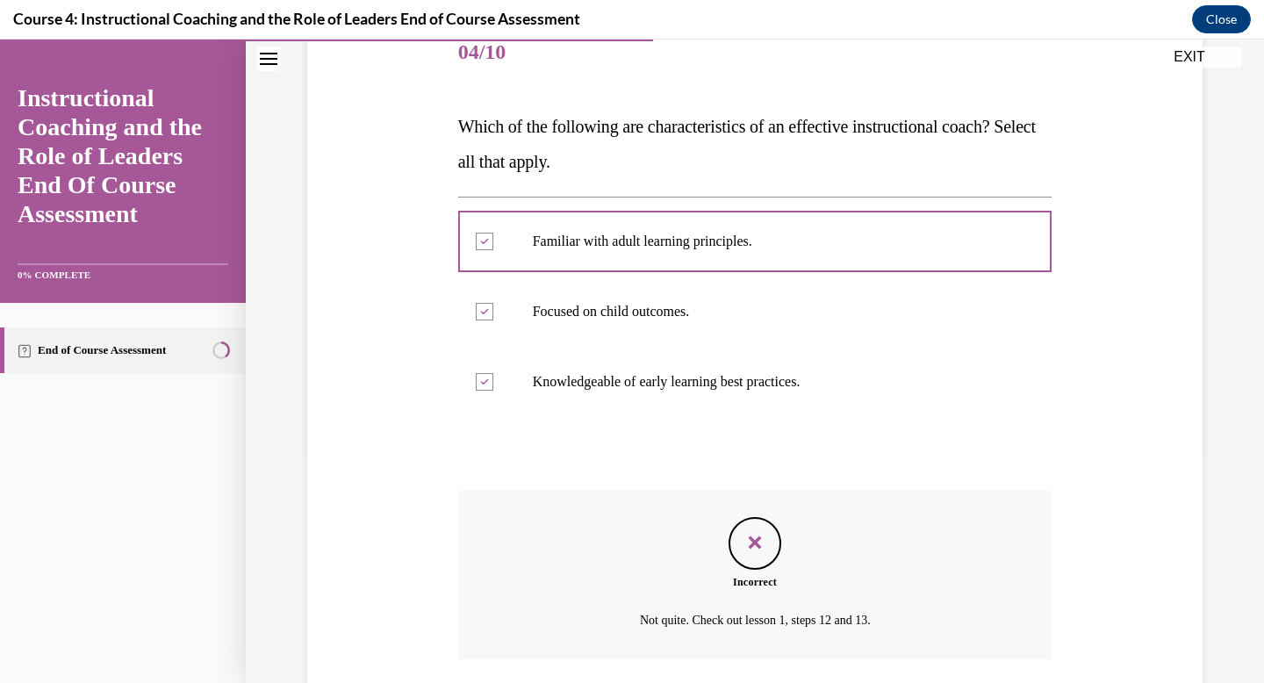
scroll to position [355, 0]
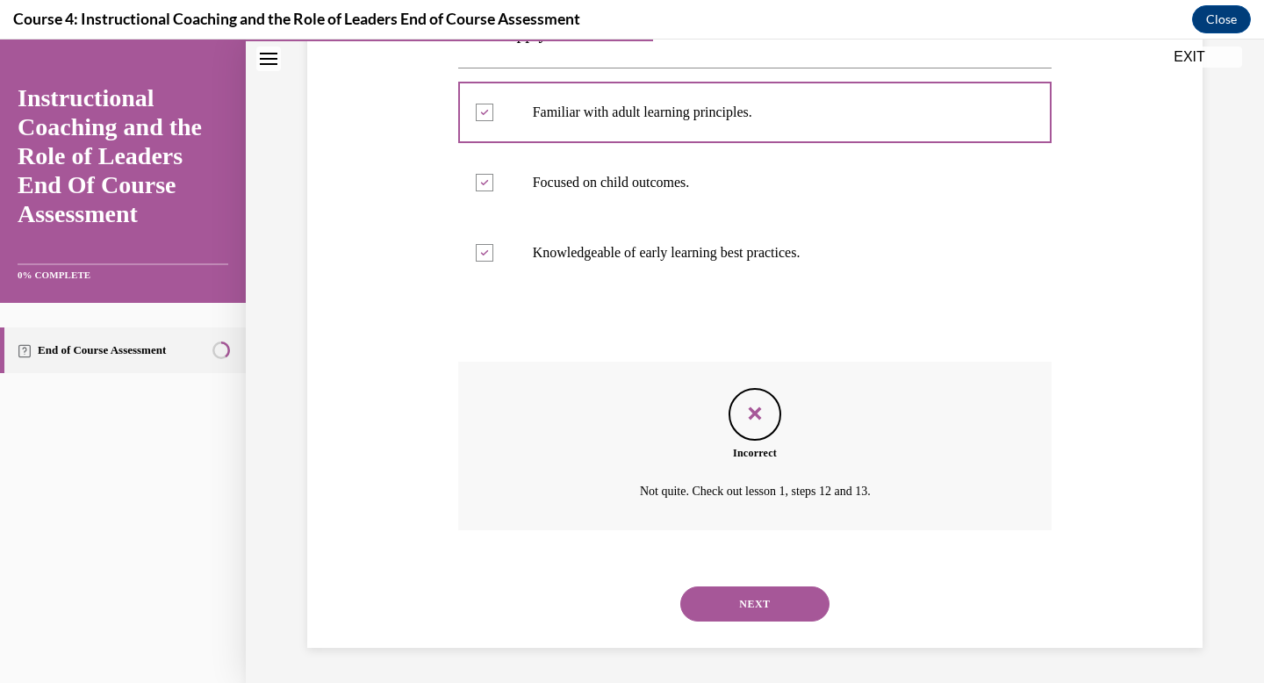
click at [749, 612] on button "NEXT" at bounding box center [754, 603] width 149 height 35
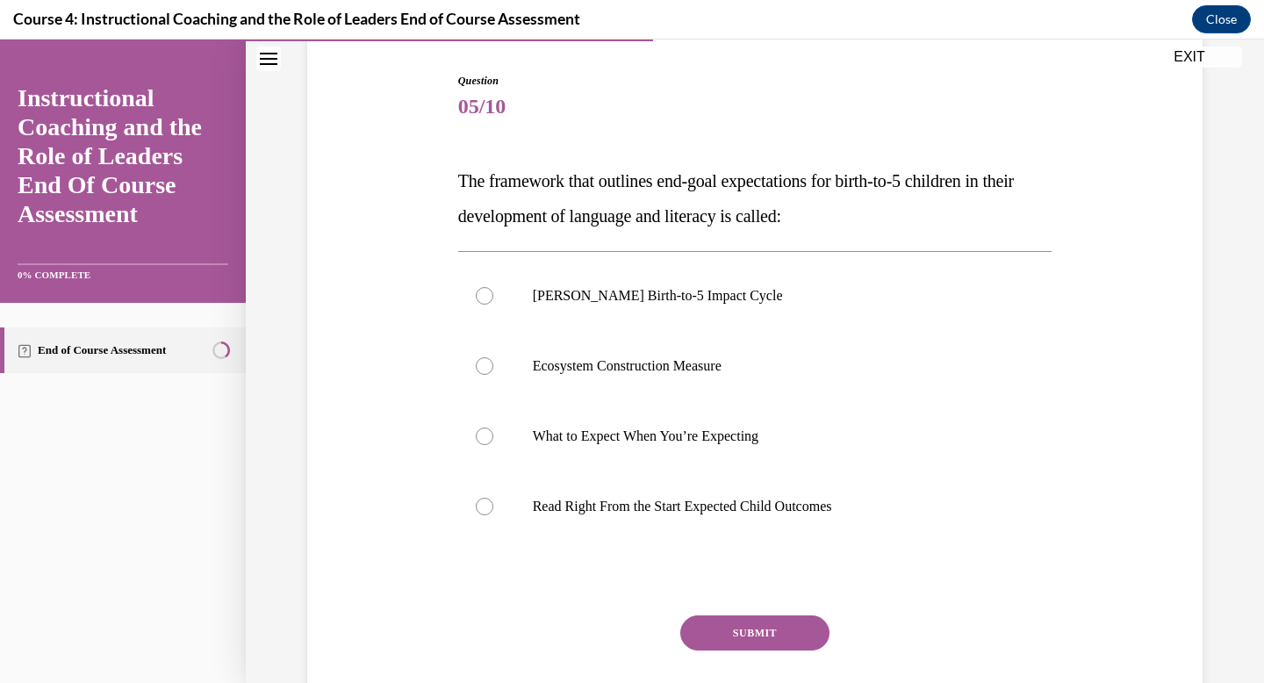
scroll to position [176, 0]
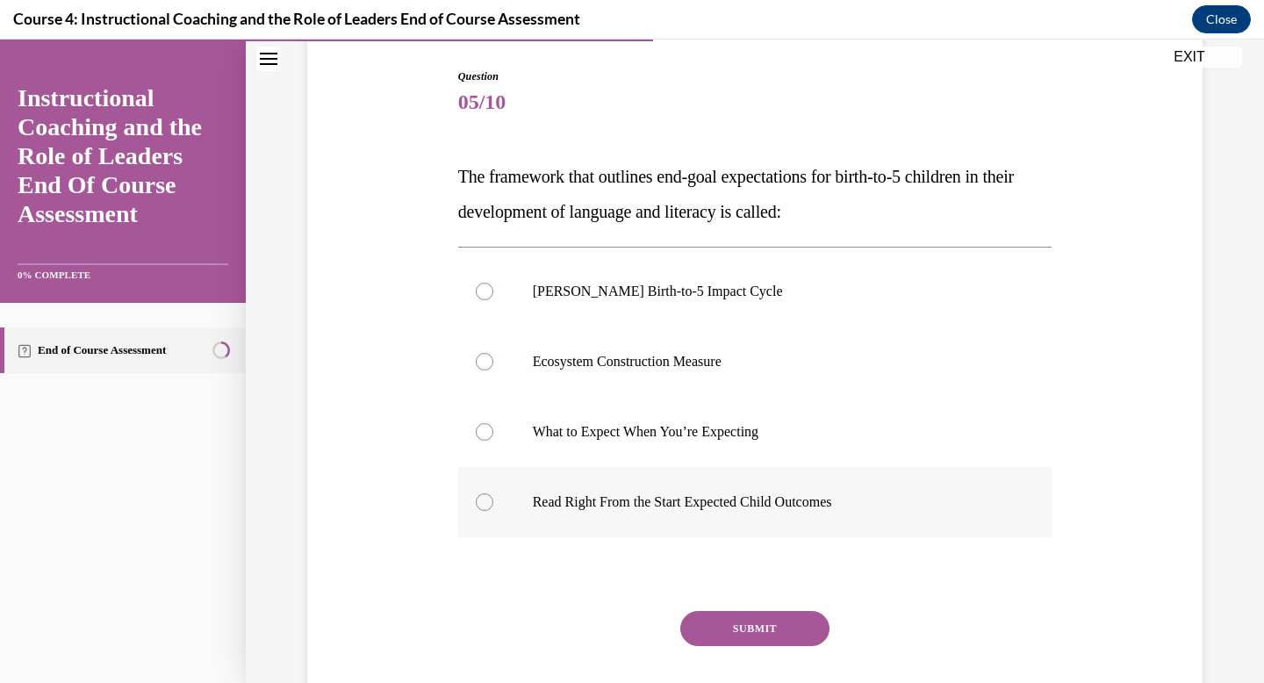
click at [701, 509] on p "Read Right From the Start Expected Child Outcomes" at bounding box center [771, 502] width 476 height 18
click at [493, 509] on input "Read Right From the Start Expected Child Outcomes" at bounding box center [485, 502] width 18 height 18
radio input "true"
click at [753, 639] on button "SUBMIT" at bounding box center [754, 628] width 149 height 35
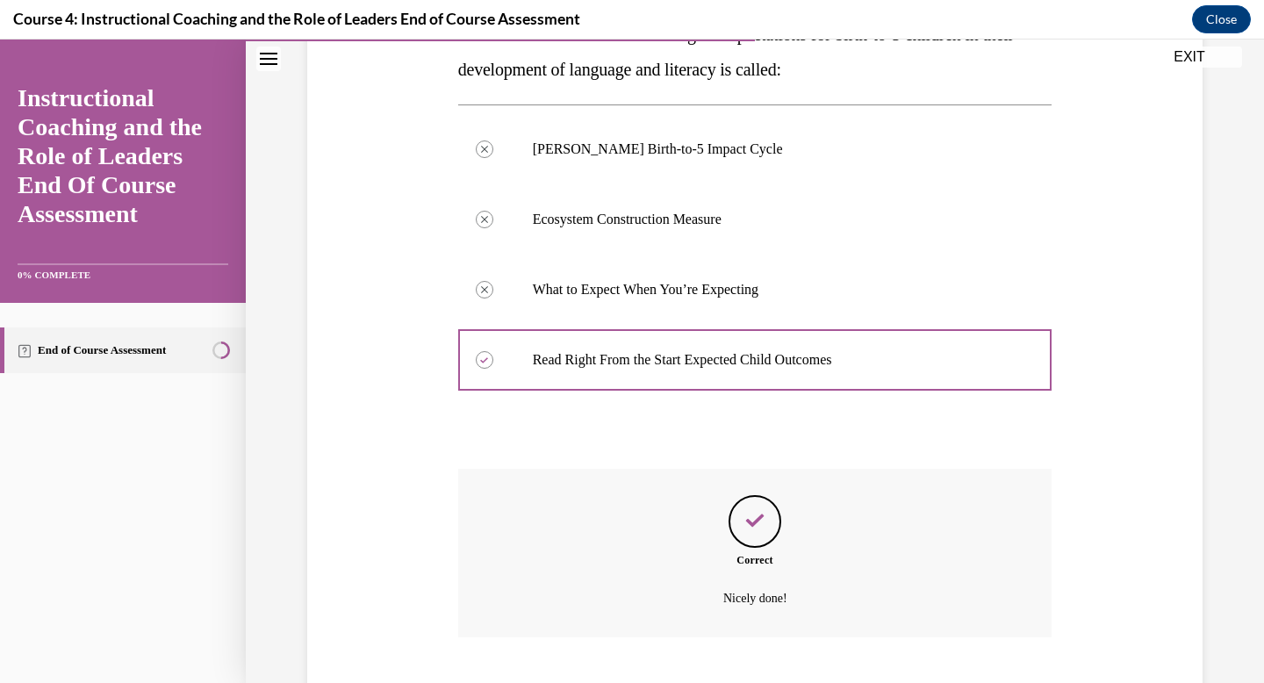
scroll to position [425, 0]
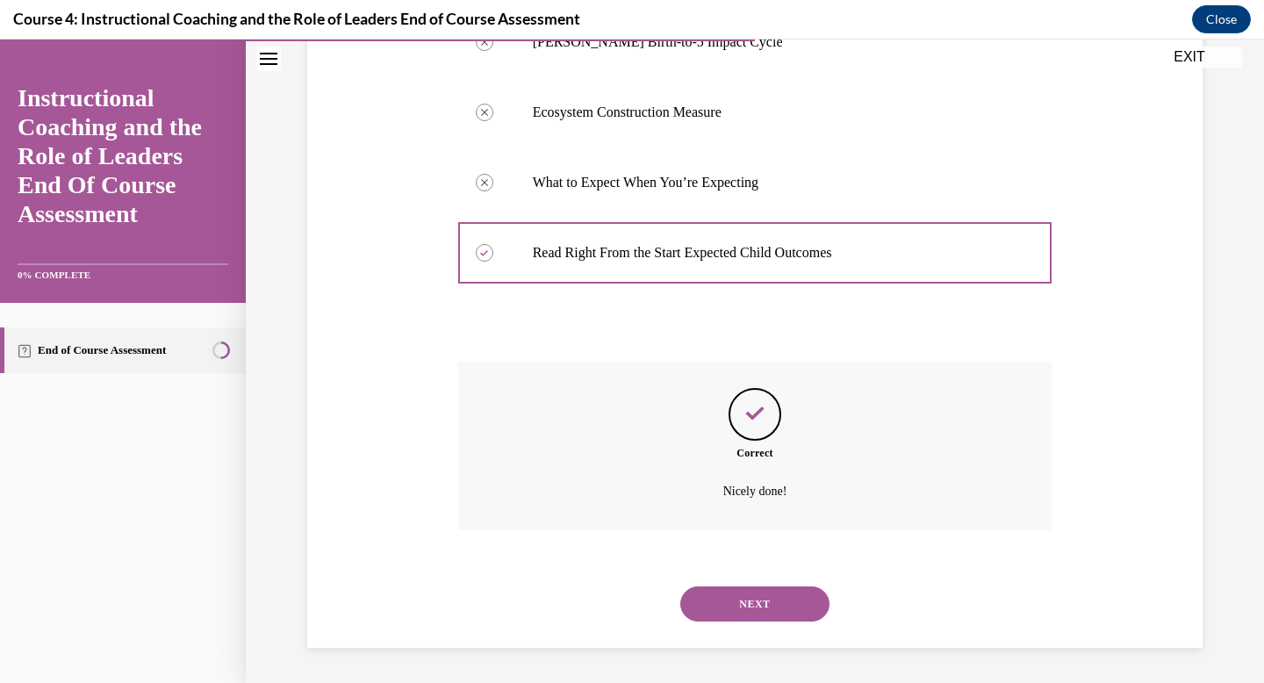
click at [748, 612] on button "NEXT" at bounding box center [754, 603] width 149 height 35
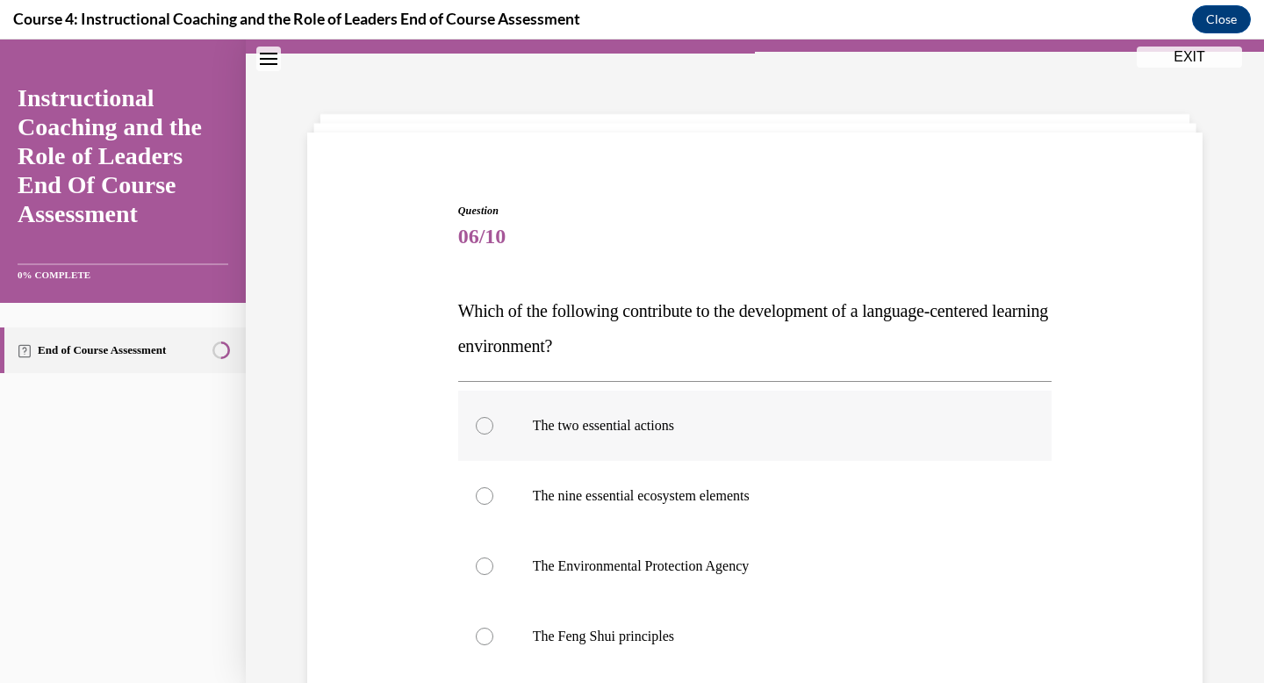
scroll to position [74, 0]
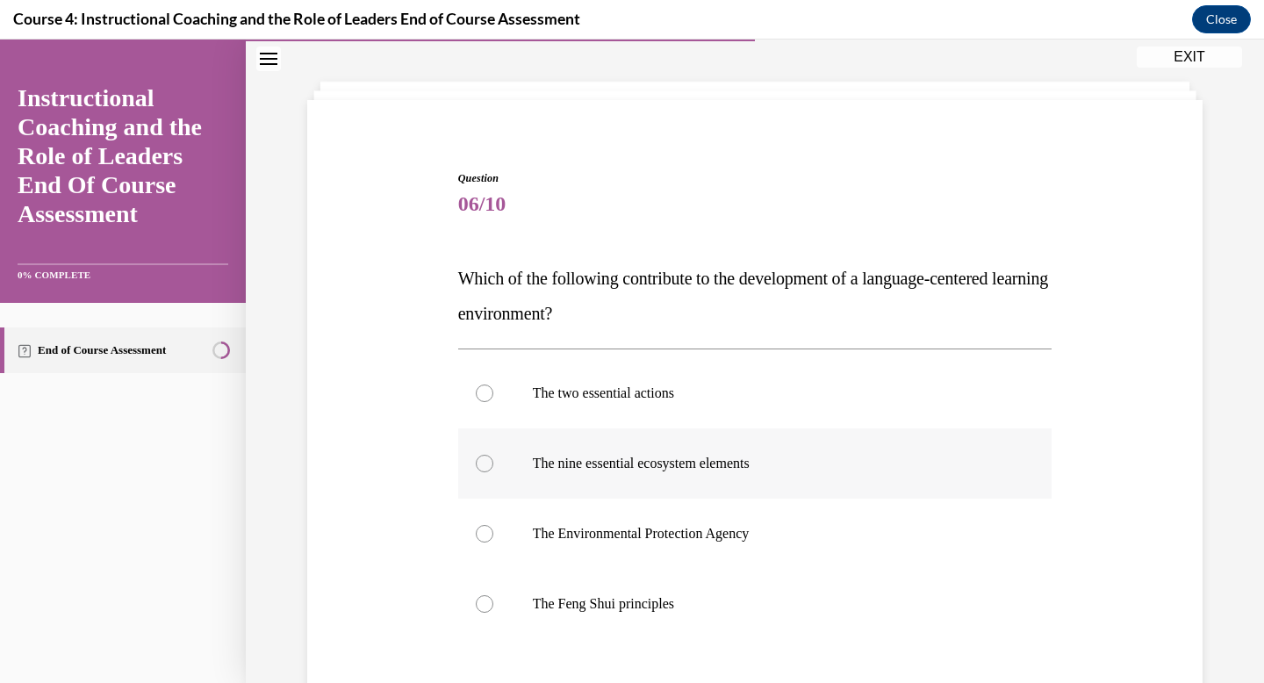
click at [654, 470] on p "The nine essential ecosystem elements" at bounding box center [771, 464] width 476 height 18
click at [493, 470] on input "The nine essential ecosystem elements" at bounding box center [485, 464] width 18 height 18
radio input "true"
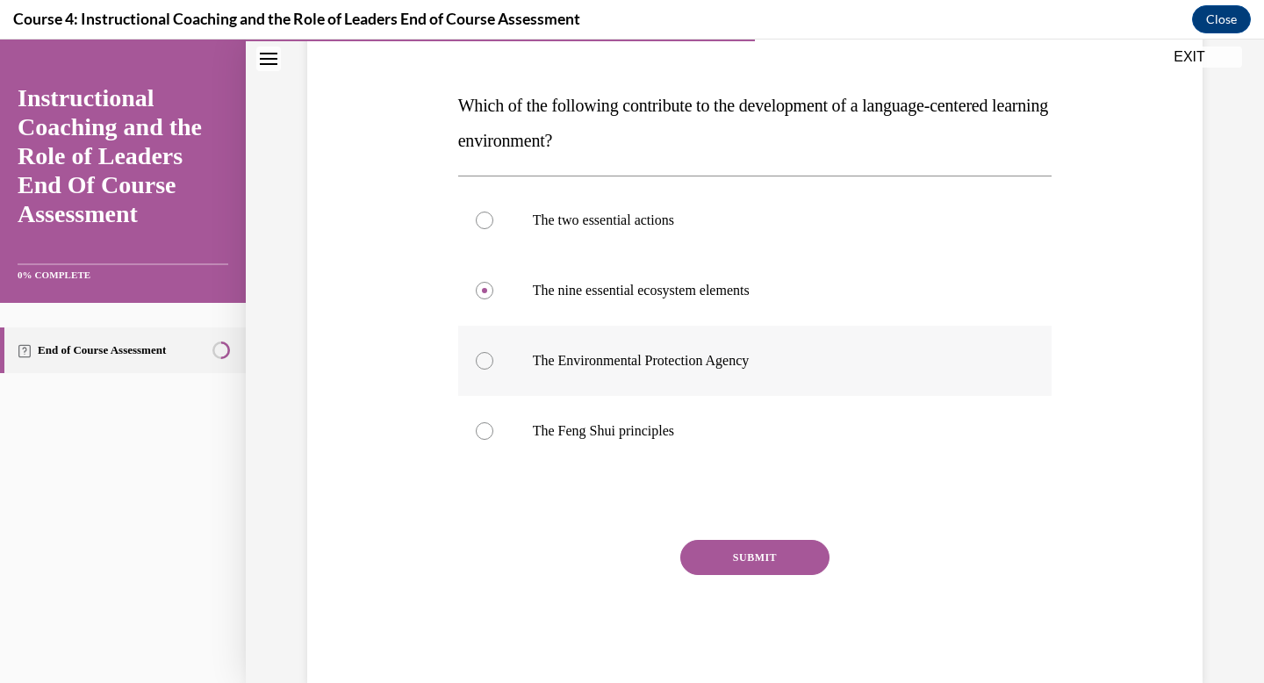
scroll to position [254, 0]
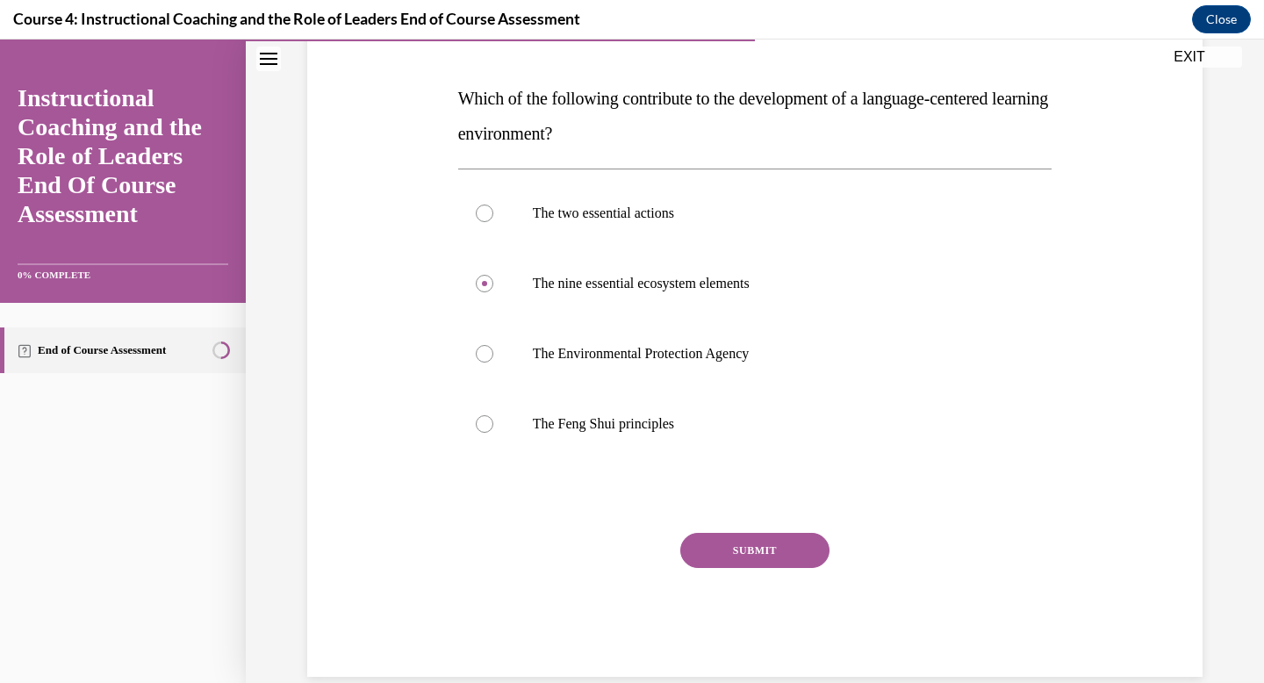
click at [746, 564] on button "SUBMIT" at bounding box center [754, 550] width 149 height 35
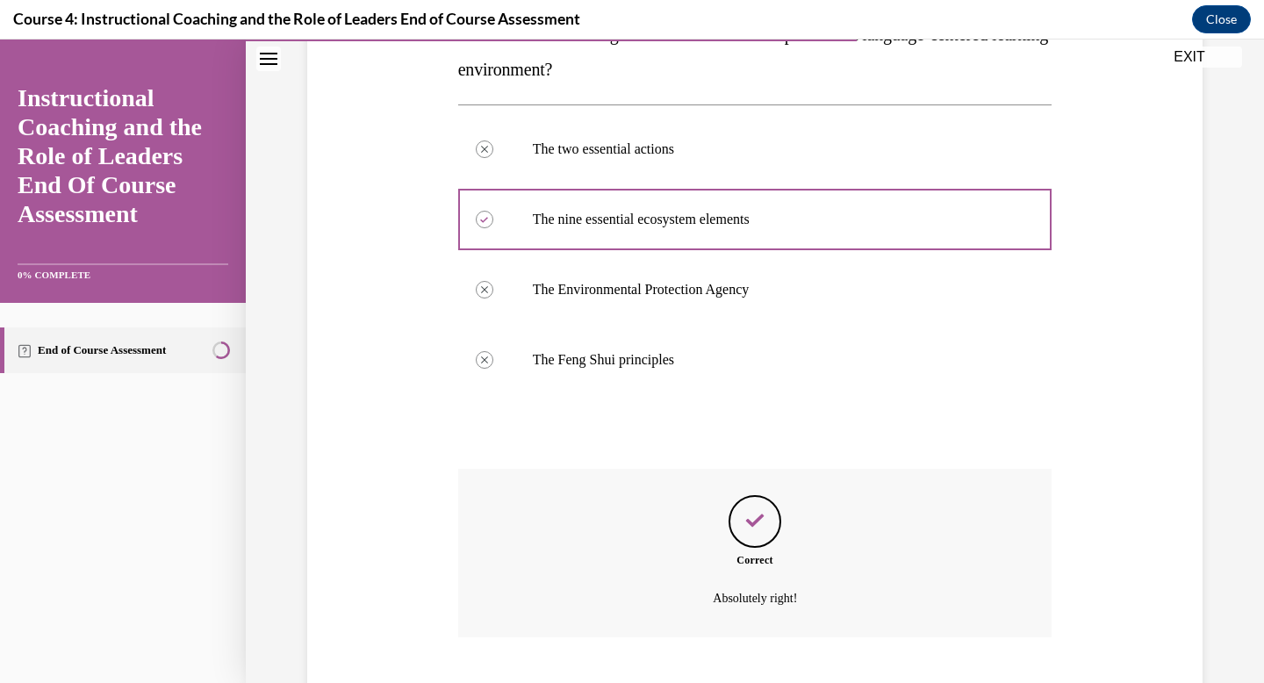
scroll to position [425, 0]
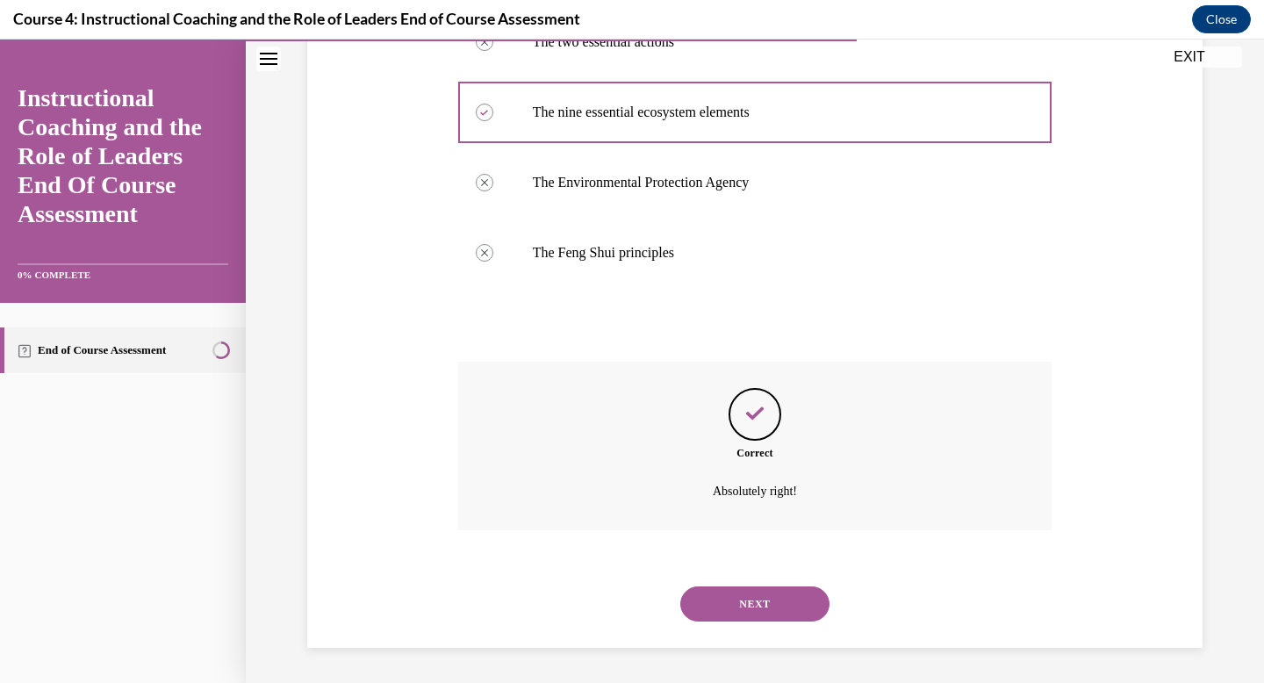
click at [743, 609] on button "NEXT" at bounding box center [754, 603] width 149 height 35
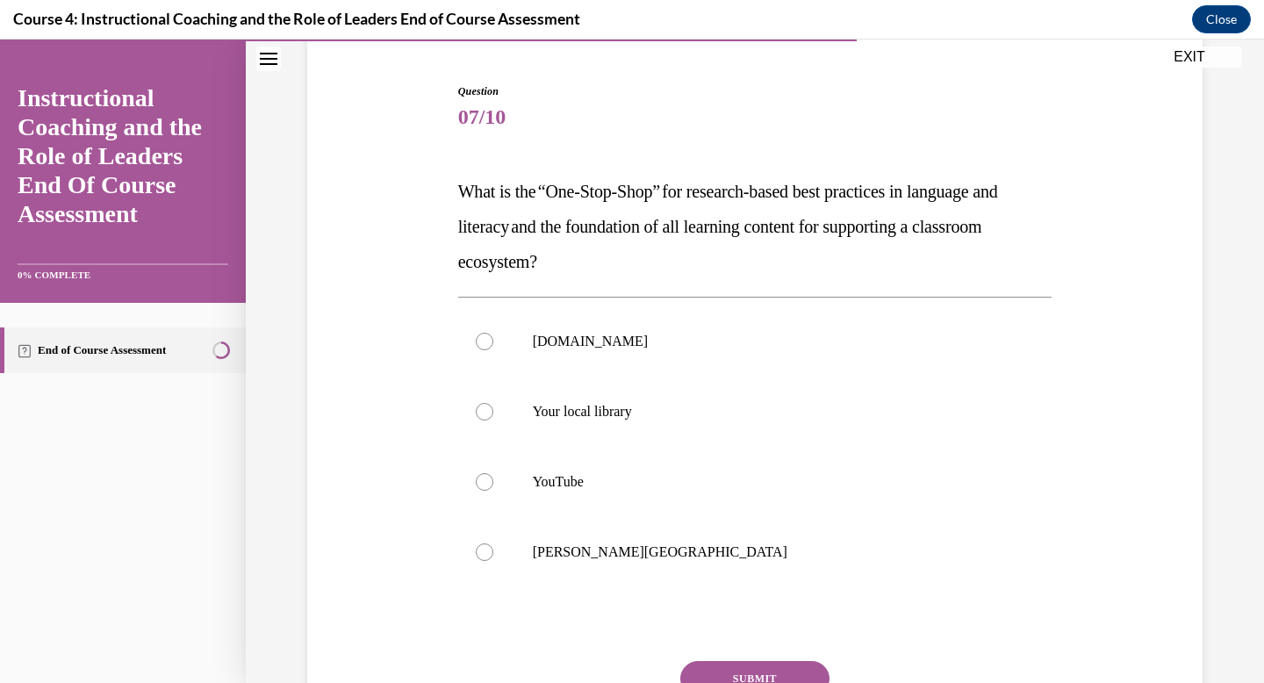
scroll to position [164, 0]
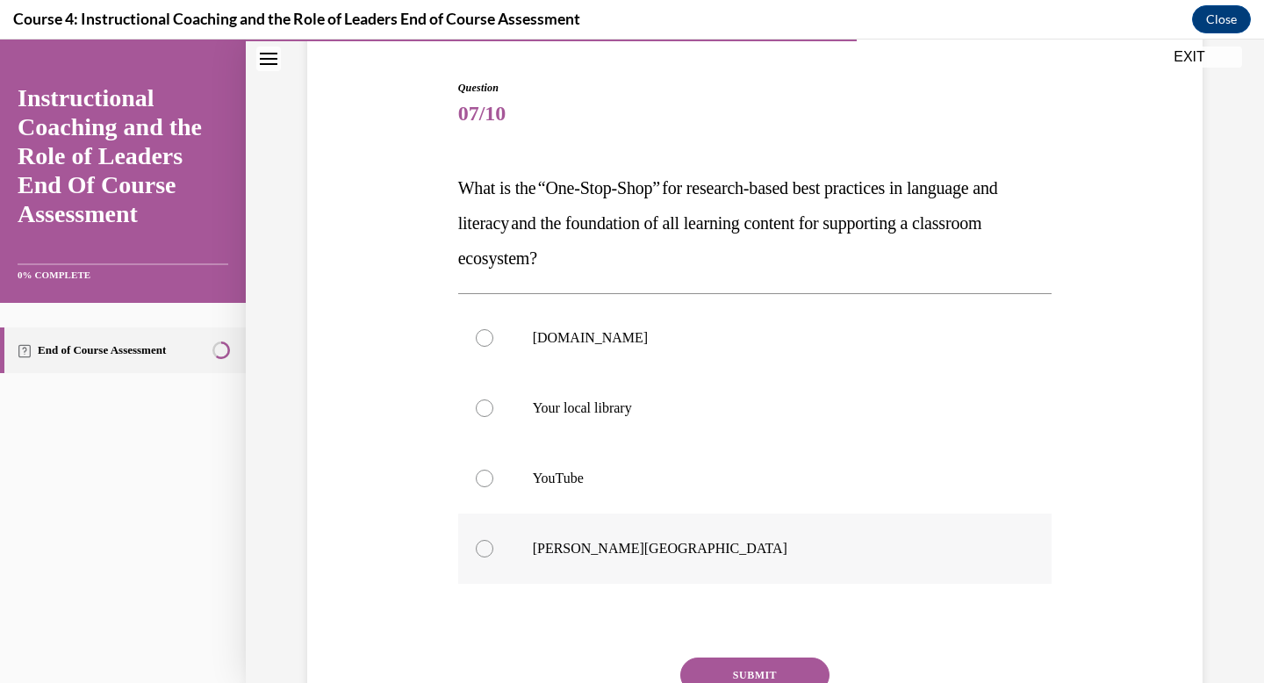
click at [551, 553] on p "[GEOGRAPHIC_DATA]" at bounding box center [771, 549] width 476 height 18
click at [493, 553] on input "[GEOGRAPHIC_DATA]" at bounding box center [485, 549] width 18 height 18
radio input "true"
click at [709, 665] on button "SUBMIT" at bounding box center [754, 674] width 149 height 35
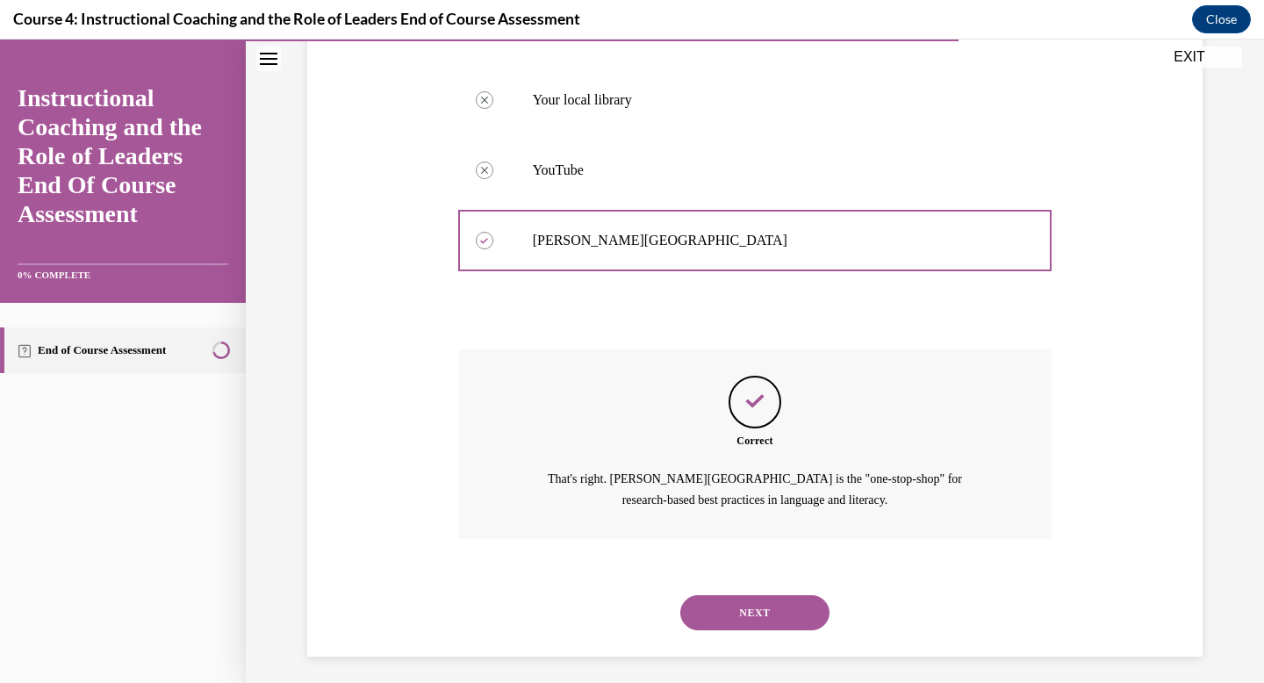
scroll to position [480, 0]
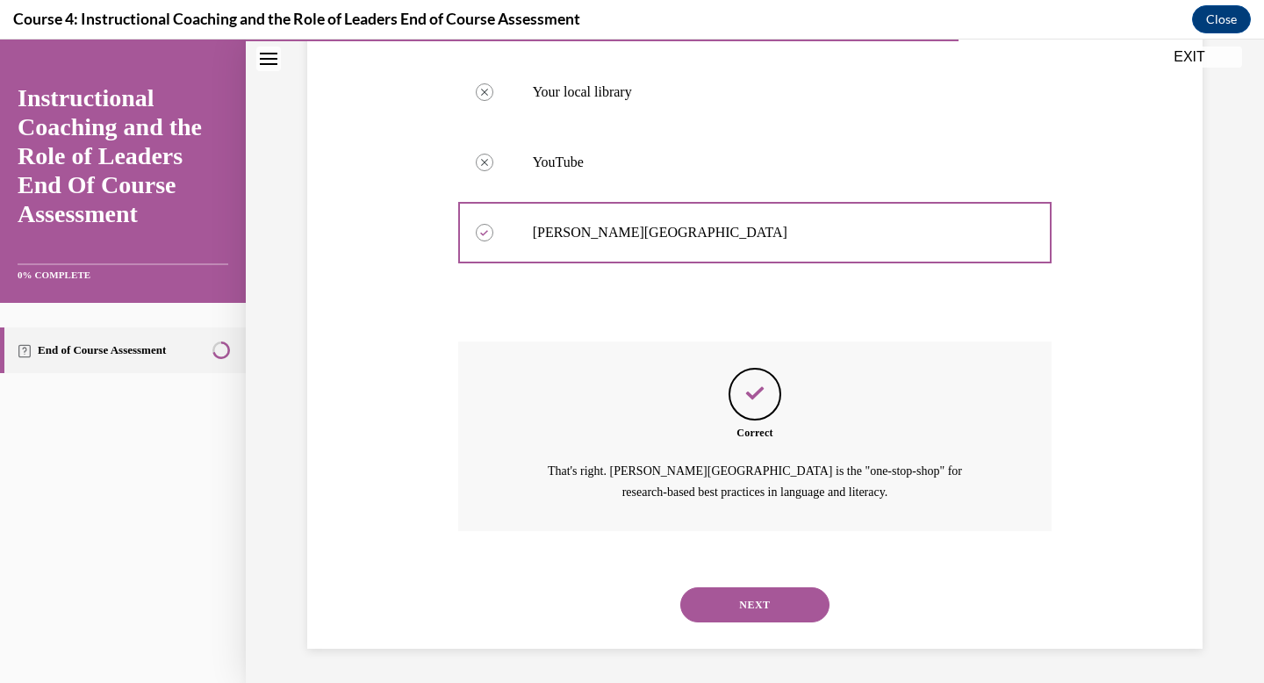
click at [734, 610] on button "NEXT" at bounding box center [754, 604] width 149 height 35
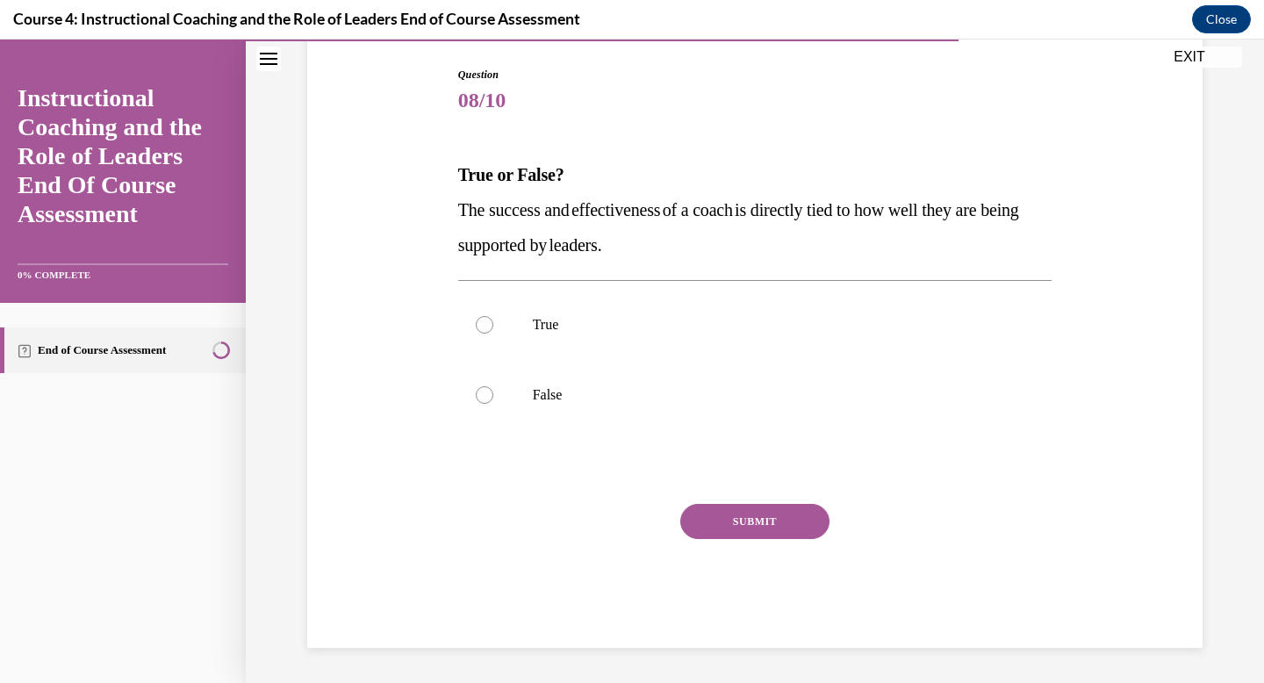
scroll to position [177, 0]
click at [547, 326] on p "True" at bounding box center [771, 325] width 476 height 18
click at [493, 326] on input "True" at bounding box center [485, 325] width 18 height 18
radio input "true"
click at [715, 508] on button "SUBMIT" at bounding box center [754, 521] width 149 height 35
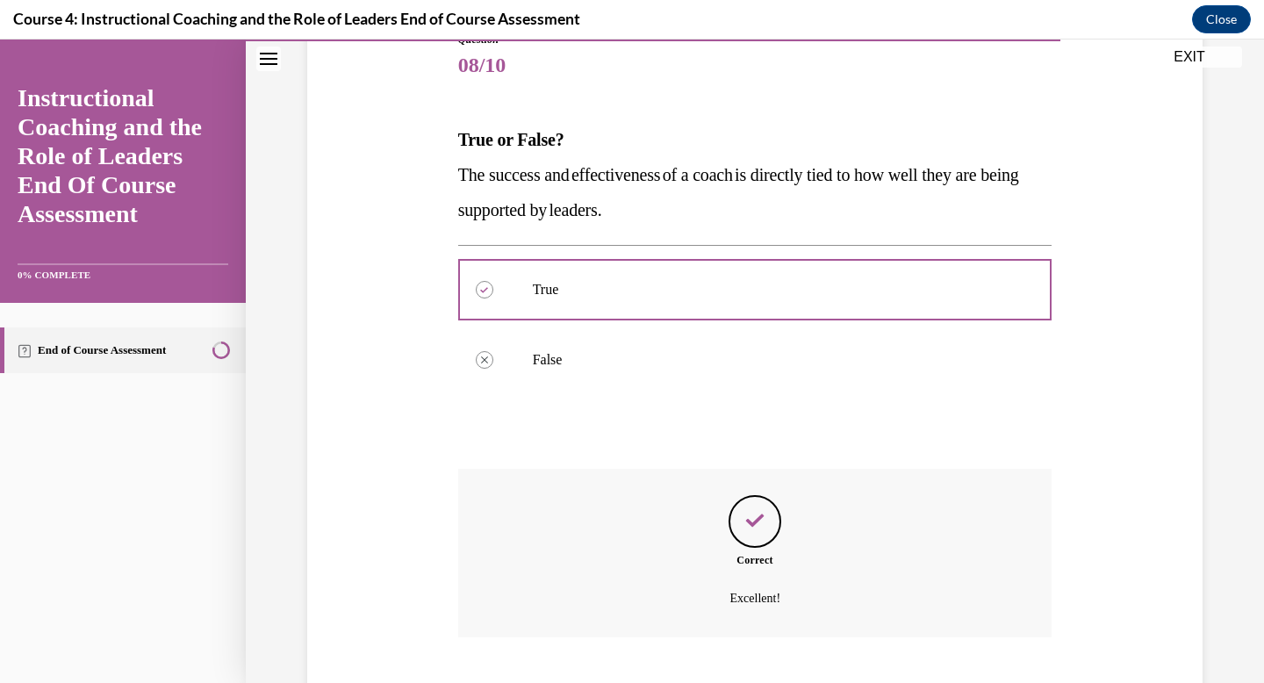
scroll to position [319, 0]
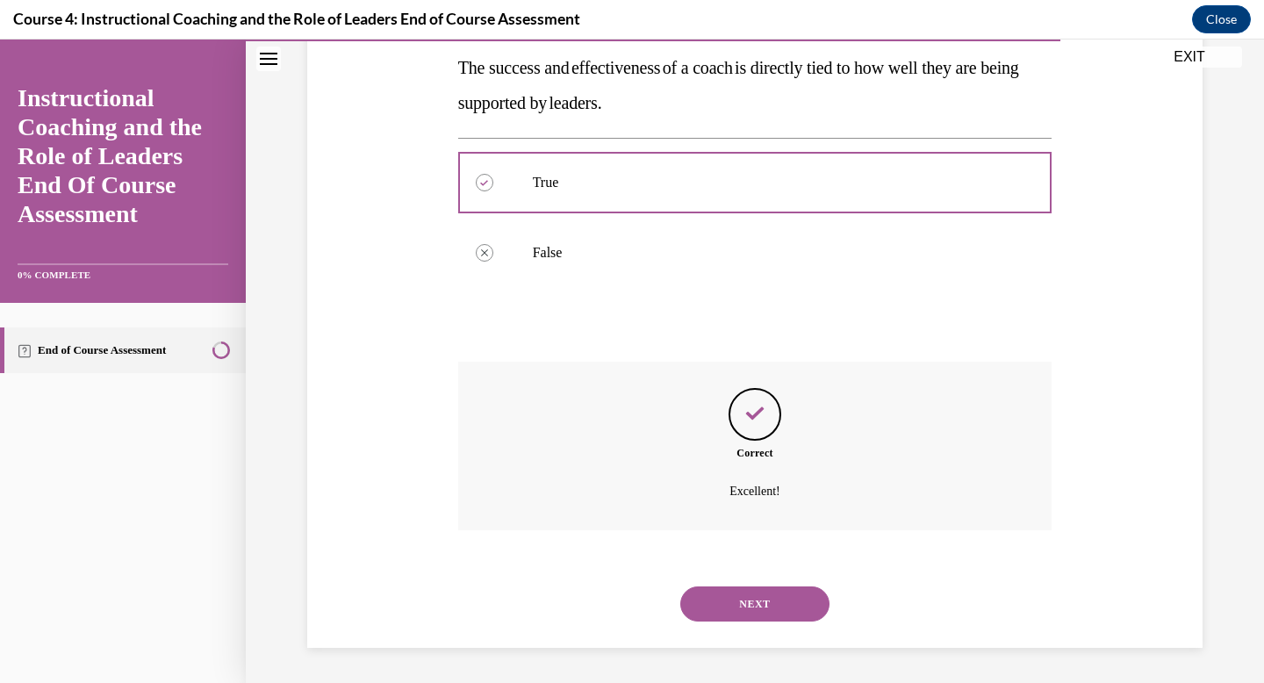
click at [723, 601] on button "NEXT" at bounding box center [754, 603] width 149 height 35
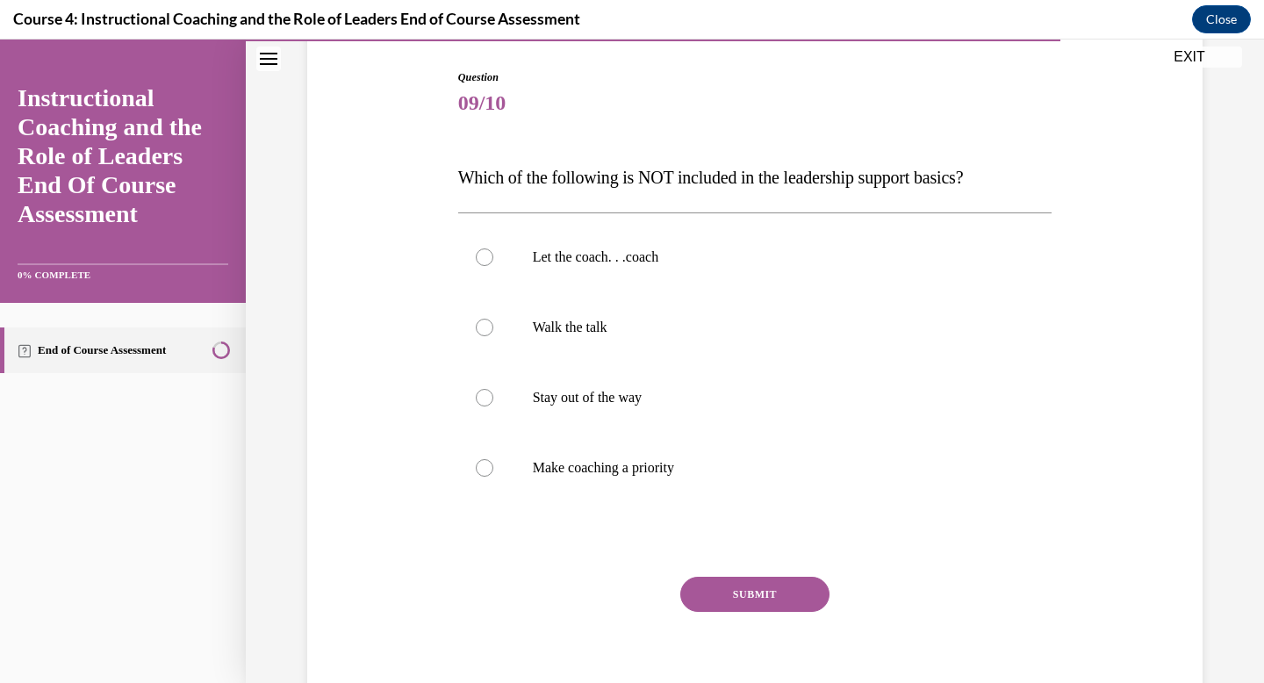
scroll to position [180, 0]
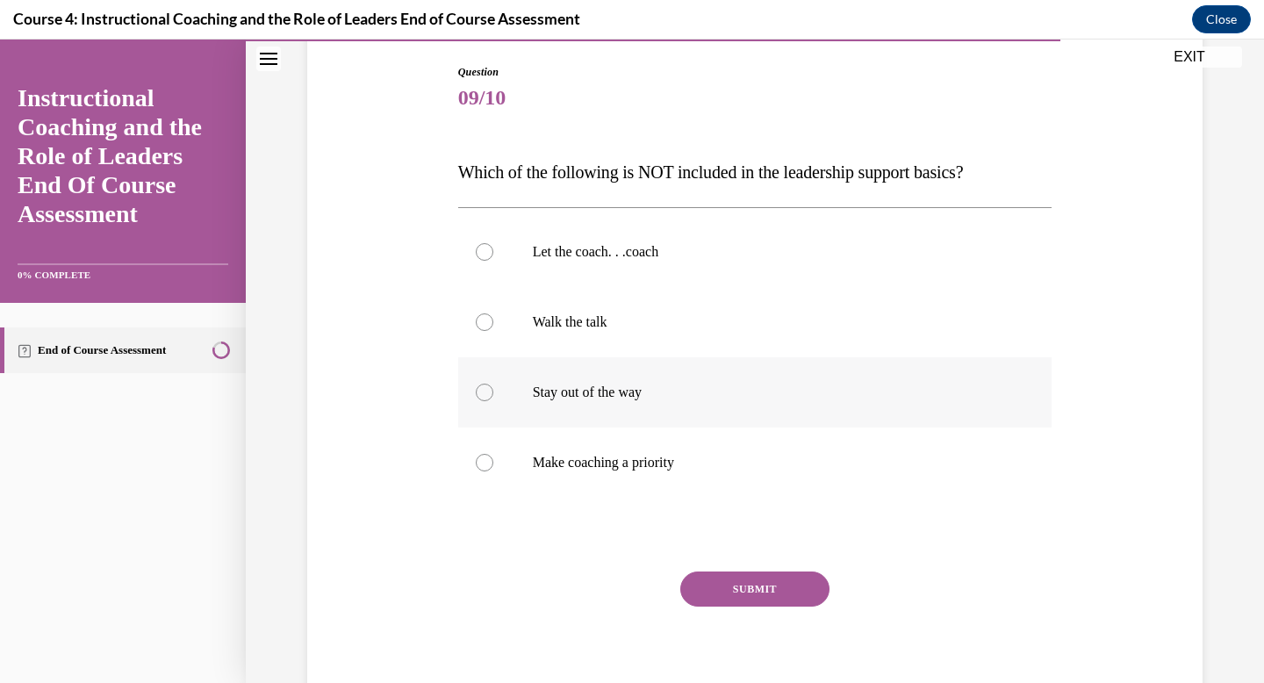
click at [638, 396] on p "Stay out of the way" at bounding box center [771, 392] width 476 height 18
click at [493, 396] on input "Stay out of the way" at bounding box center [485, 392] width 18 height 18
radio input "true"
click at [752, 583] on button "SUBMIT" at bounding box center [754, 588] width 149 height 35
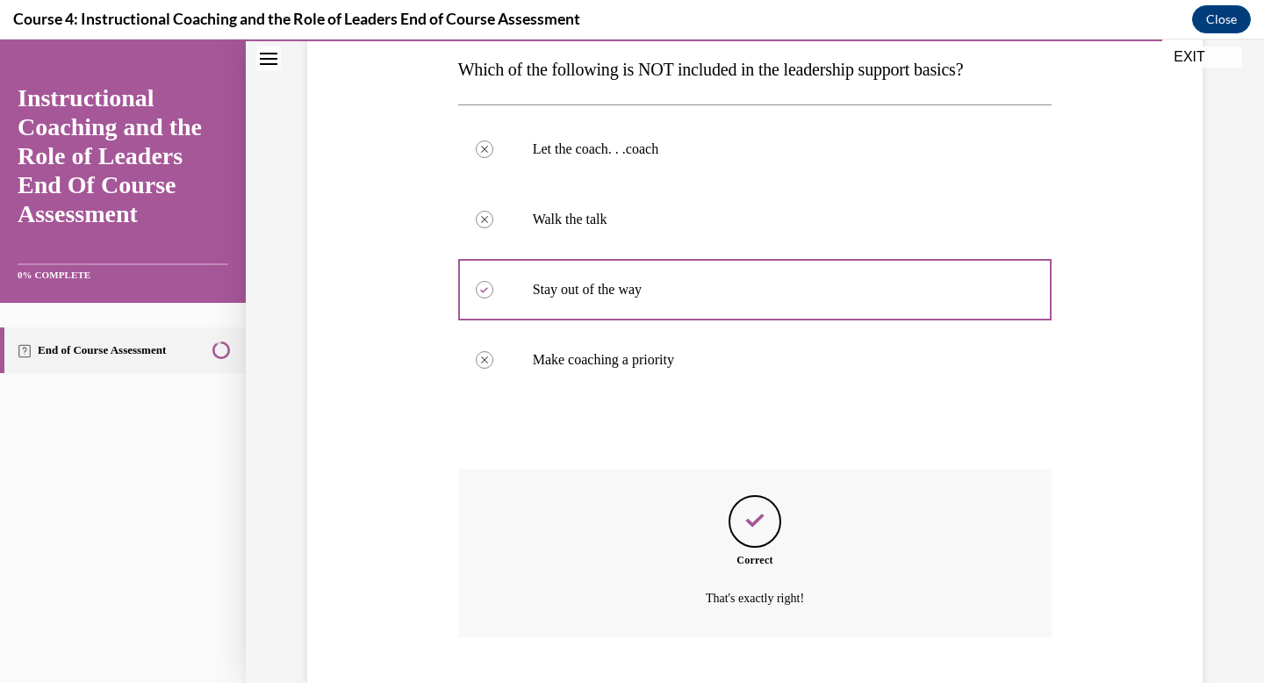
scroll to position [390, 0]
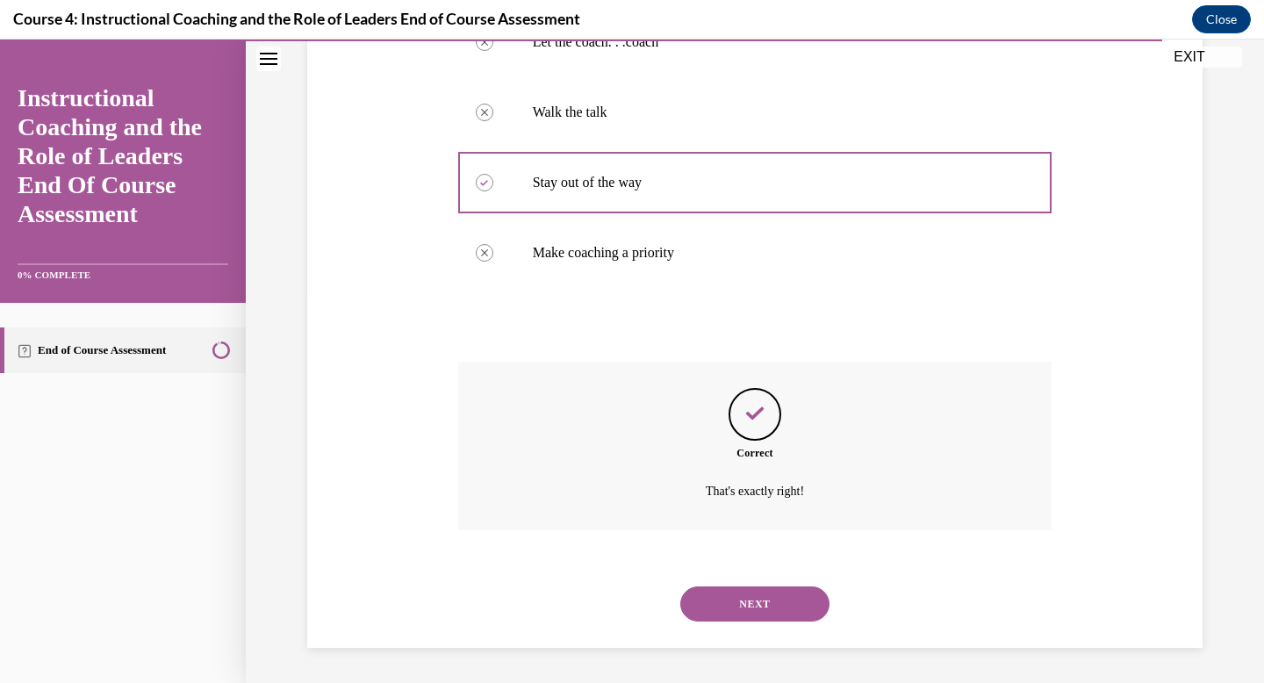
click at [725, 603] on button "NEXT" at bounding box center [754, 603] width 149 height 35
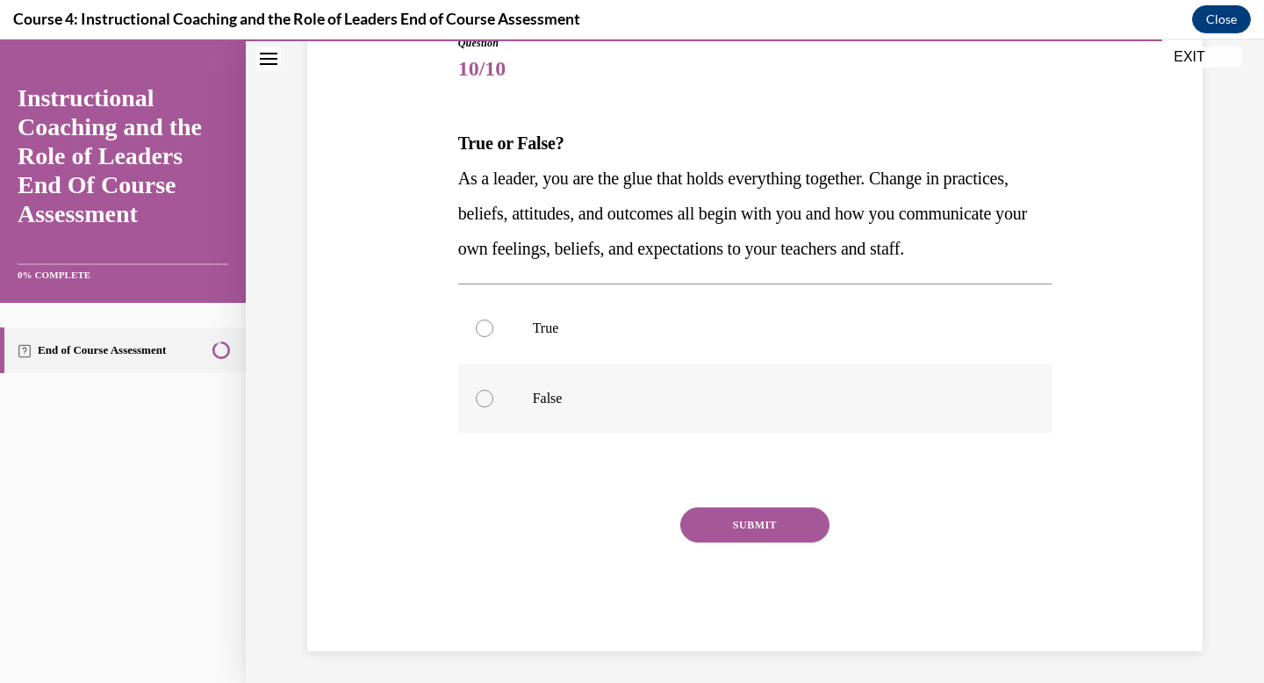
scroll to position [211, 0]
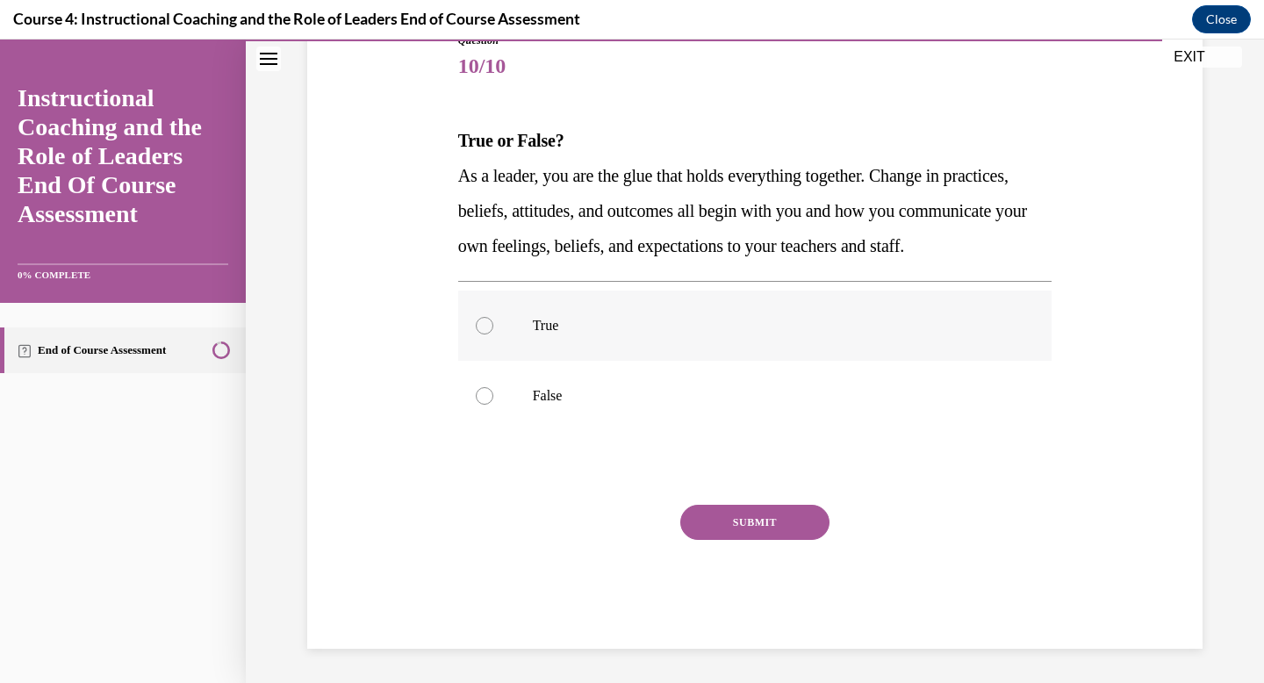
click at [639, 334] on p "True" at bounding box center [771, 326] width 476 height 18
click at [493, 334] on input "True" at bounding box center [485, 326] width 18 height 18
radio input "true"
click at [770, 540] on button "SUBMIT" at bounding box center [754, 522] width 149 height 35
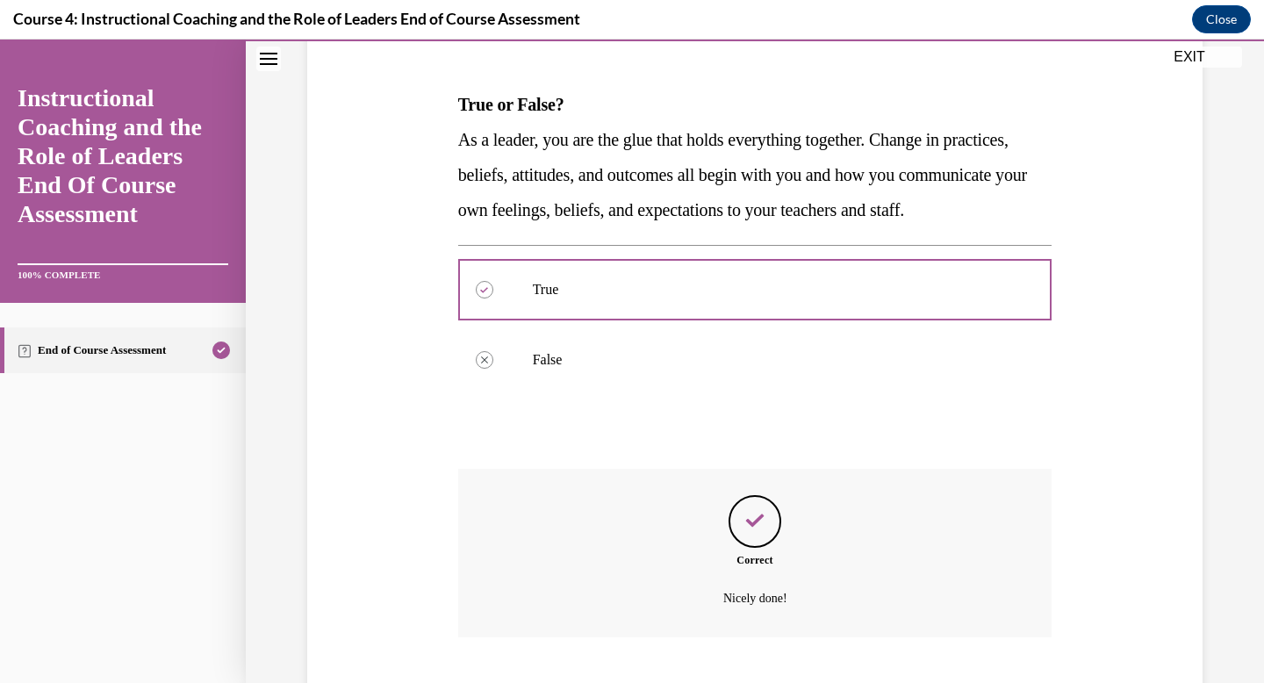
scroll to position [390, 0]
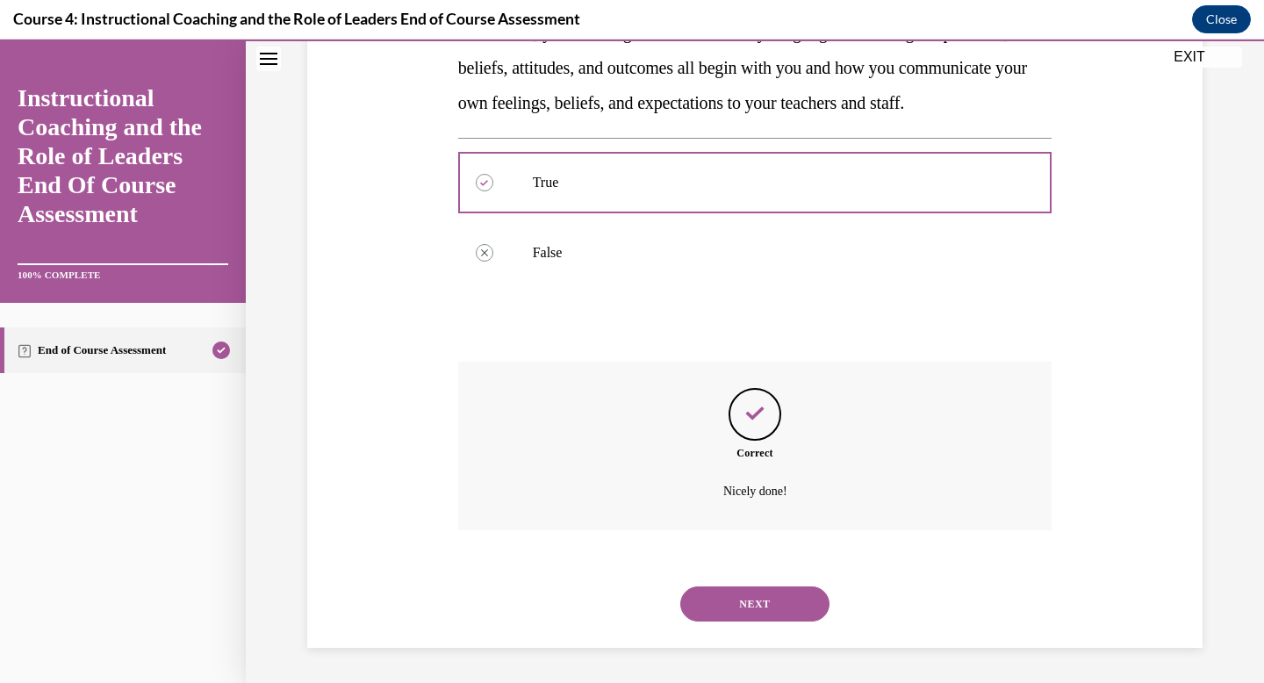
click at [761, 597] on button "NEXT" at bounding box center [754, 603] width 149 height 35
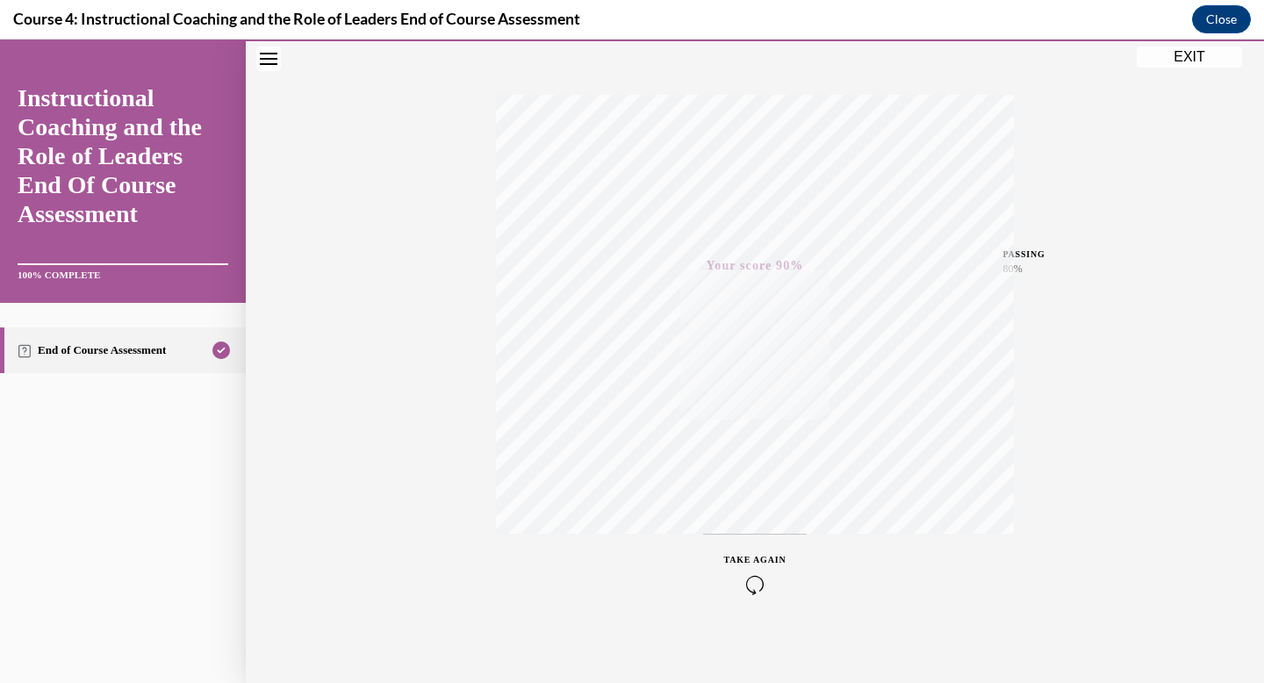
scroll to position [256, 0]
click at [1207, 59] on button "EXIT" at bounding box center [1188, 57] width 105 height 21
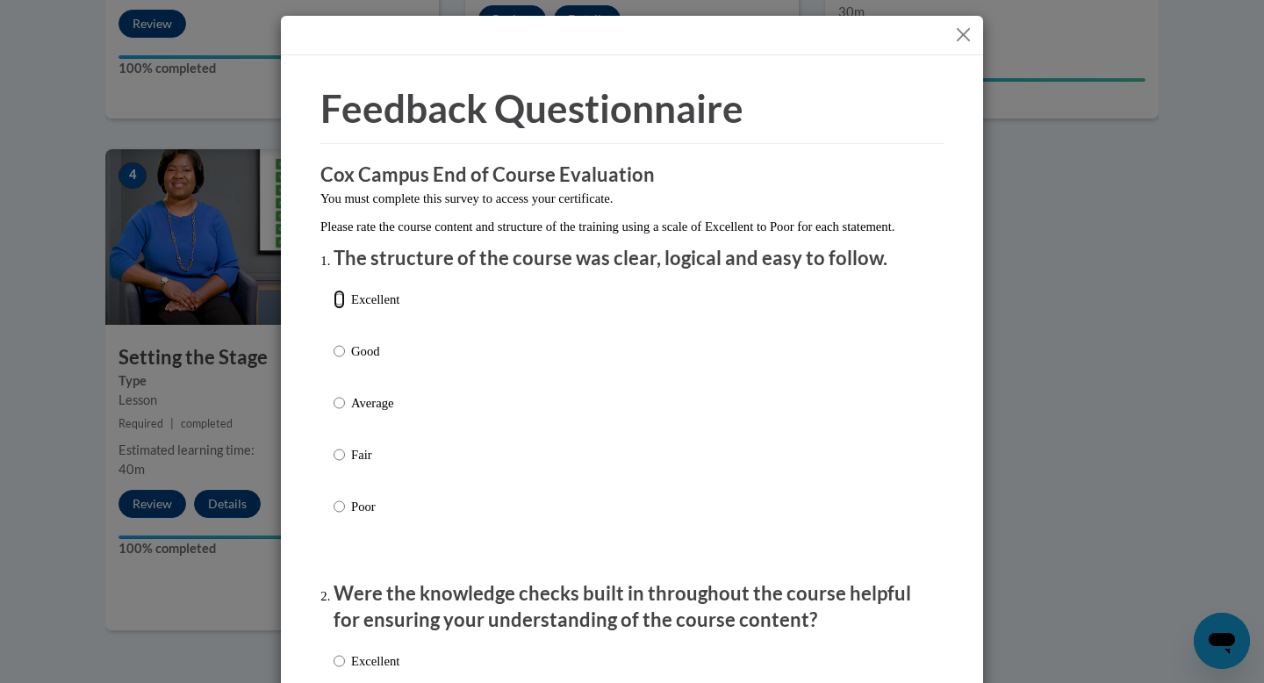
click at [333, 309] on input "Excellent" at bounding box center [338, 299] width 11 height 19
radio input "true"
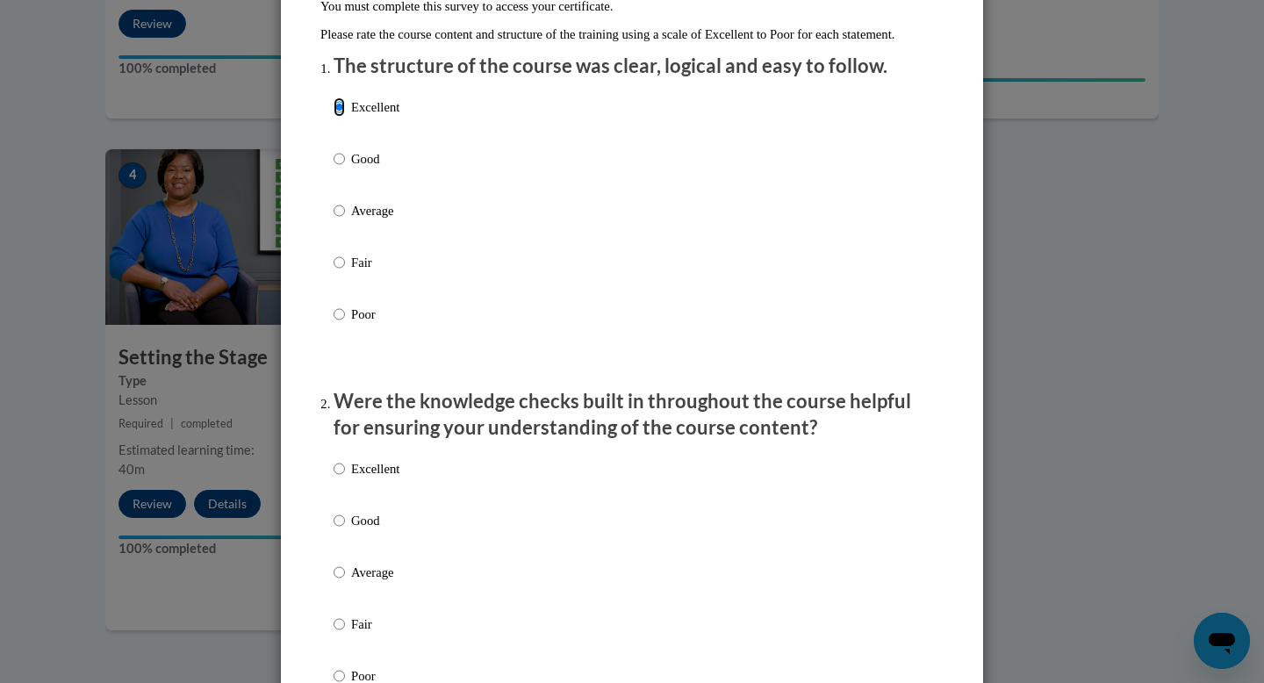
scroll to position [283, 0]
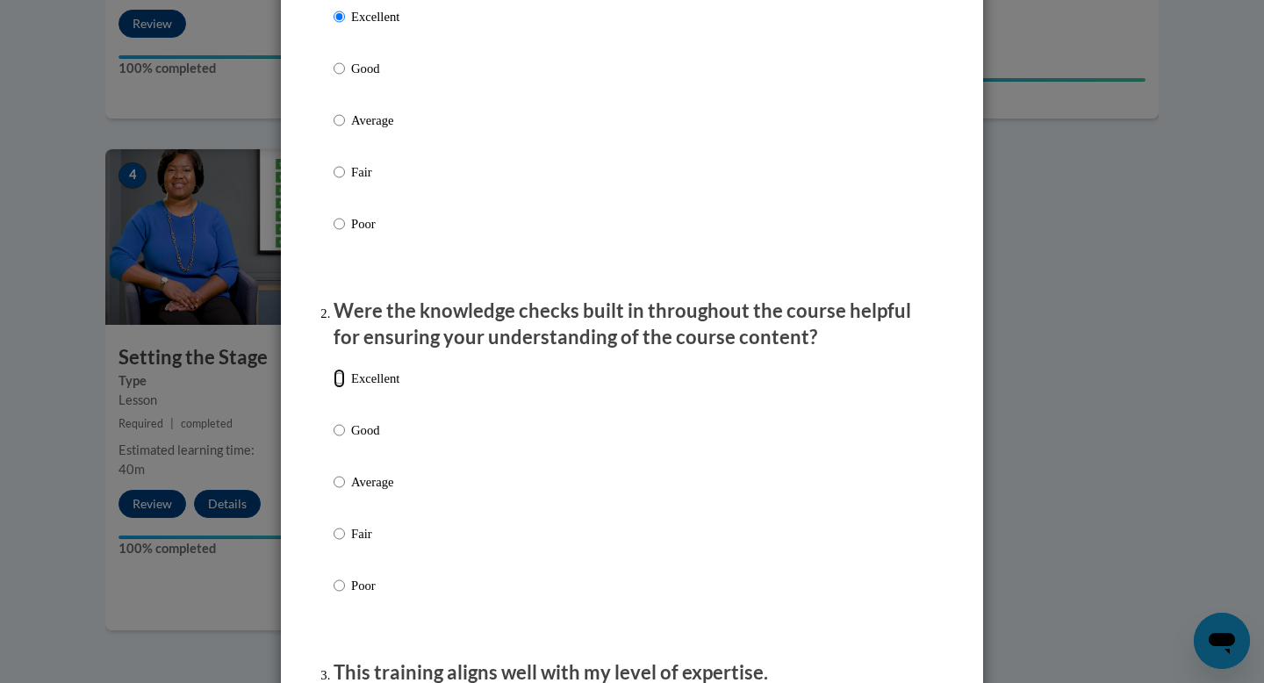
click at [333, 388] on input "Excellent" at bounding box center [338, 378] width 11 height 19
radio input "true"
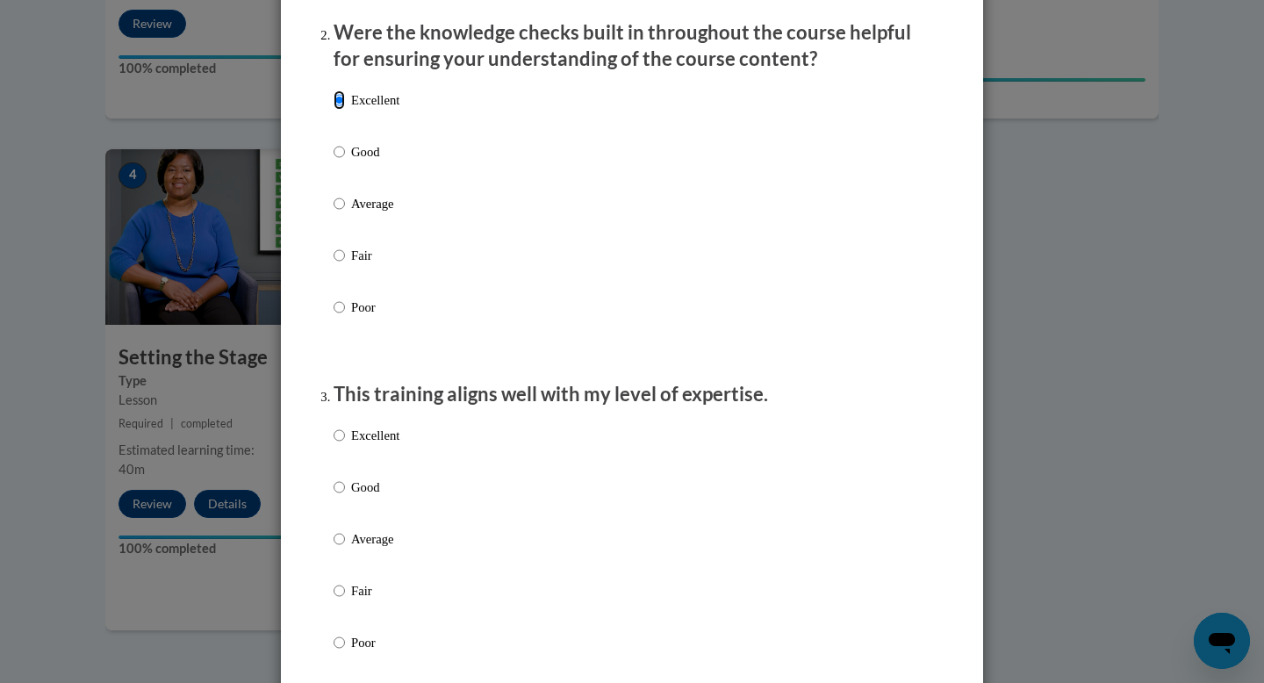
scroll to position [682, 0]
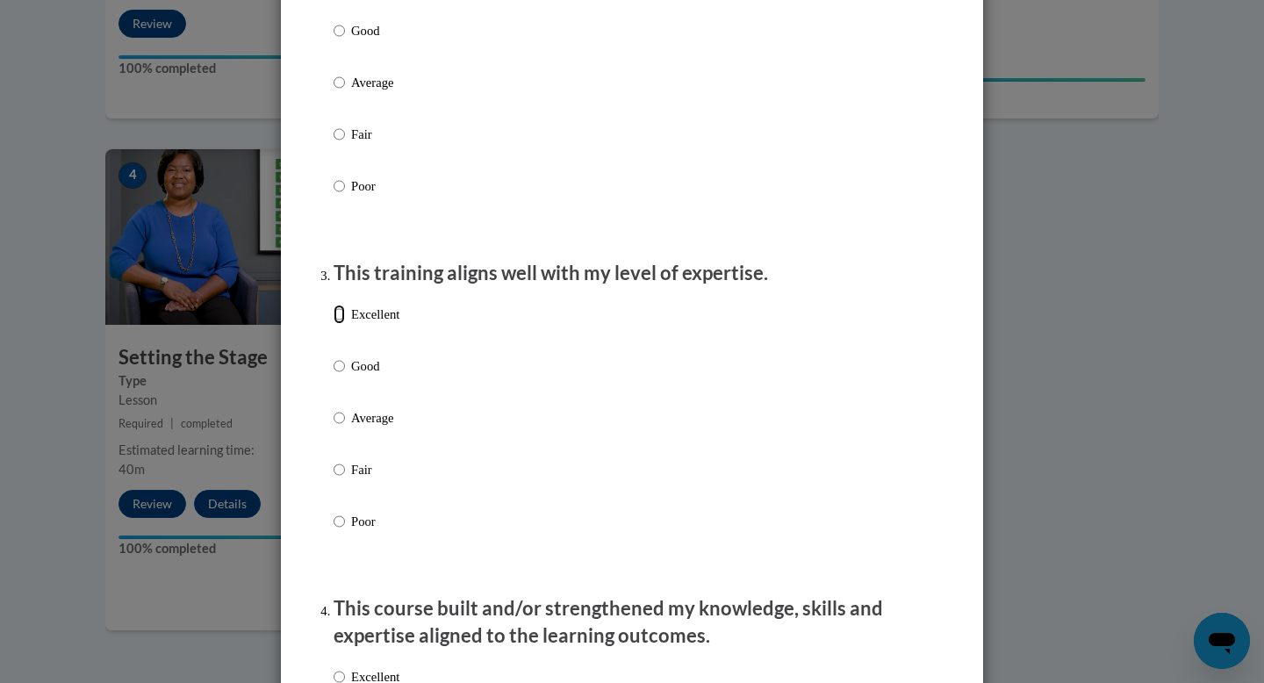
click at [333, 324] on input "Excellent" at bounding box center [338, 314] width 11 height 19
radio input "true"
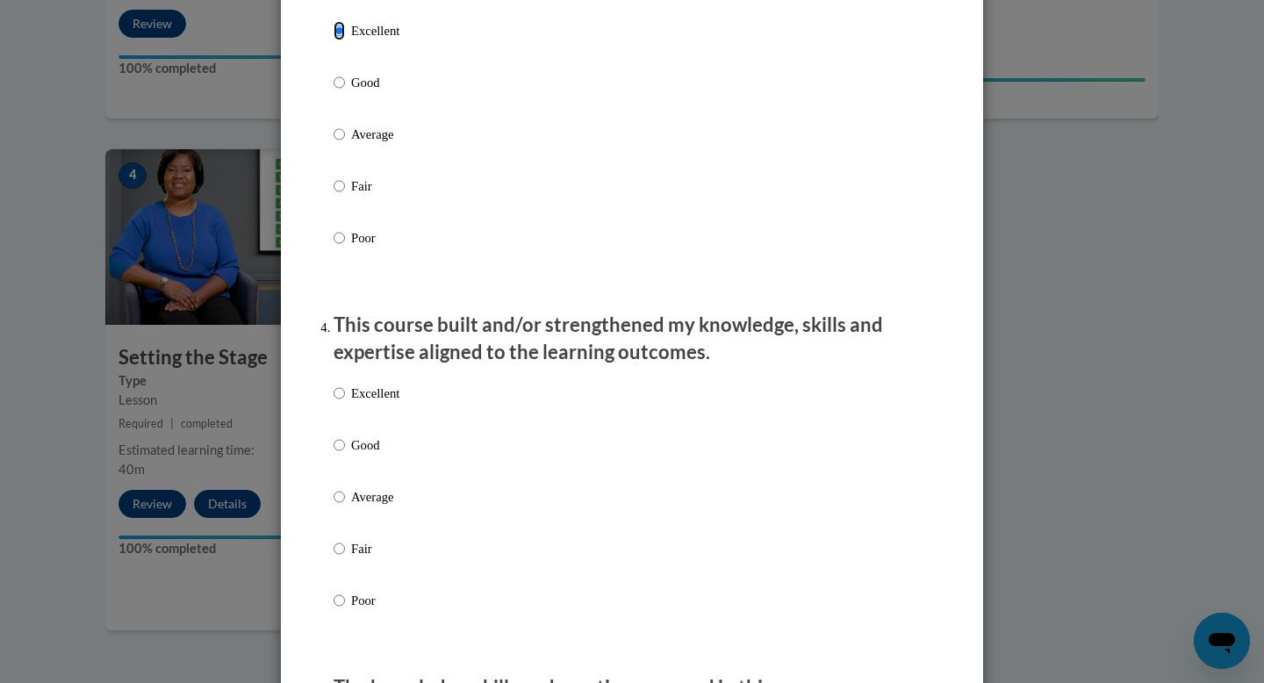
scroll to position [1083, 0]
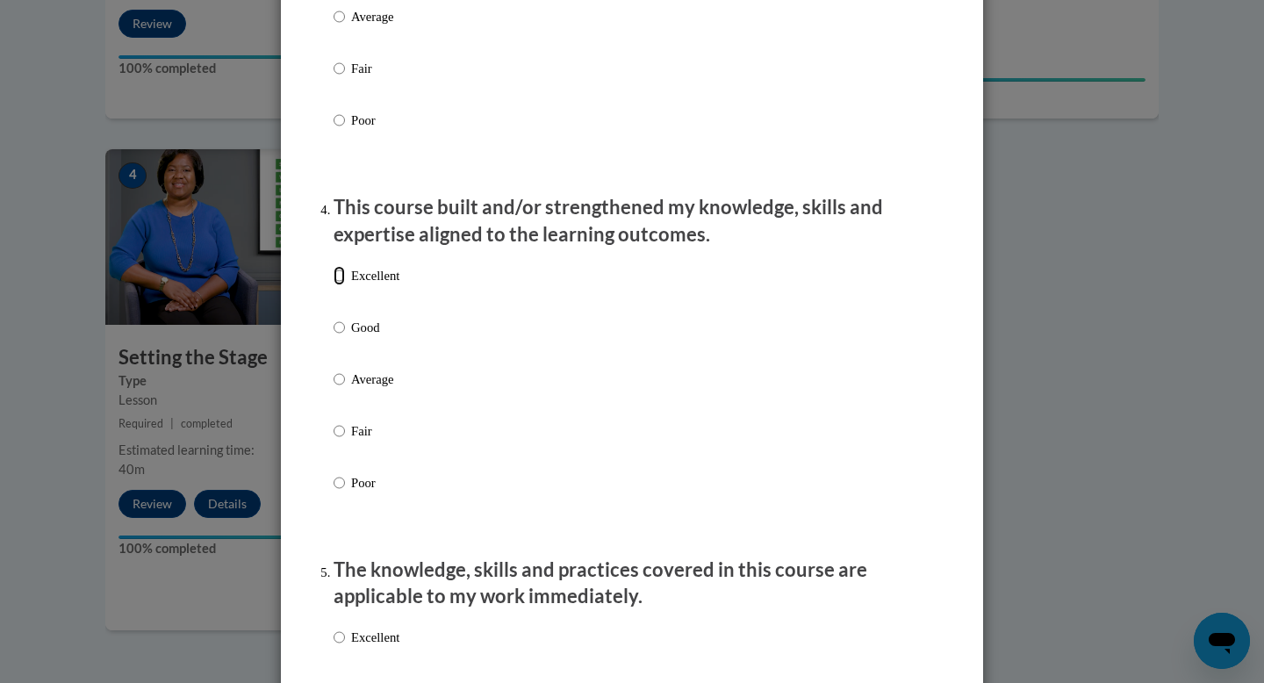
click at [333, 285] on input "Excellent" at bounding box center [338, 275] width 11 height 19
radio input "true"
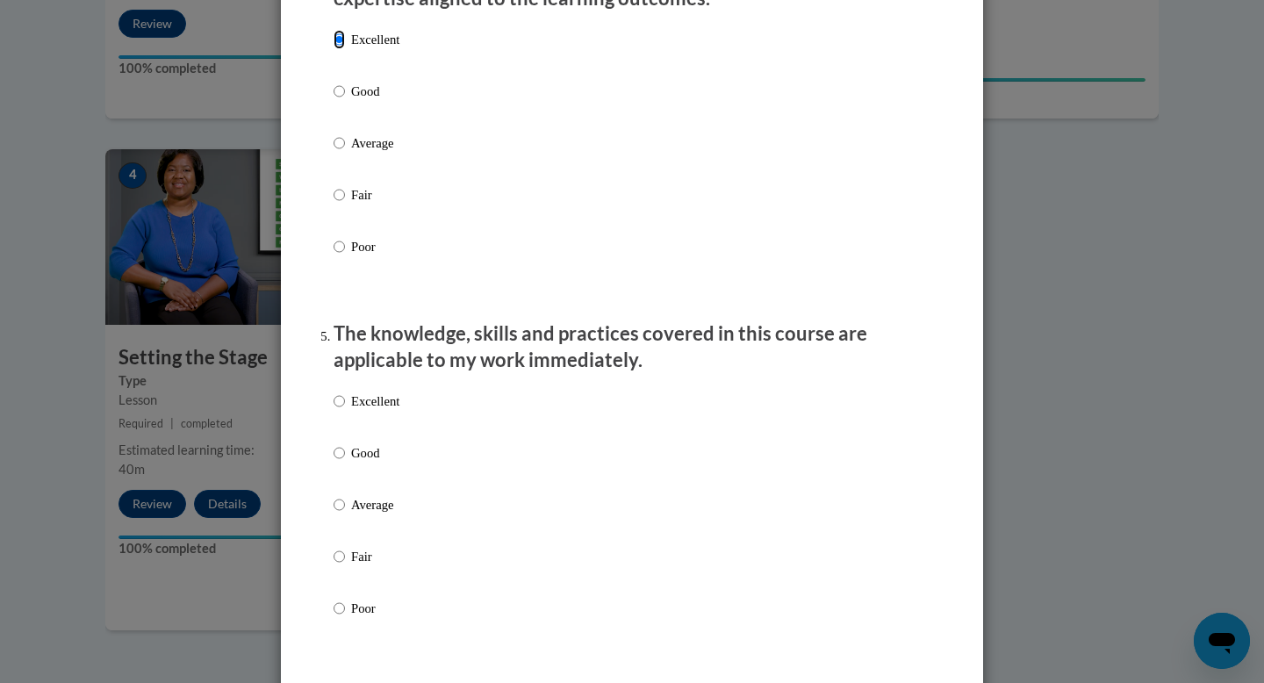
scroll to position [1341, 0]
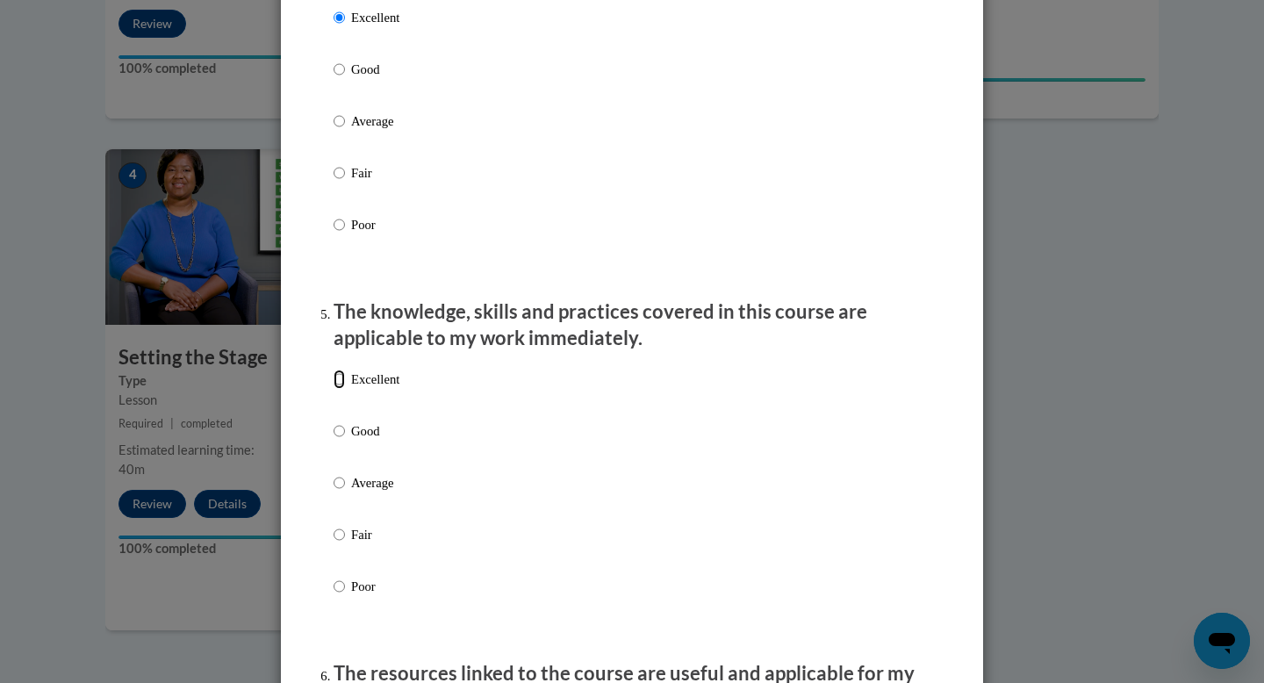
click at [336, 389] on input "Excellent" at bounding box center [338, 378] width 11 height 19
radio input "true"
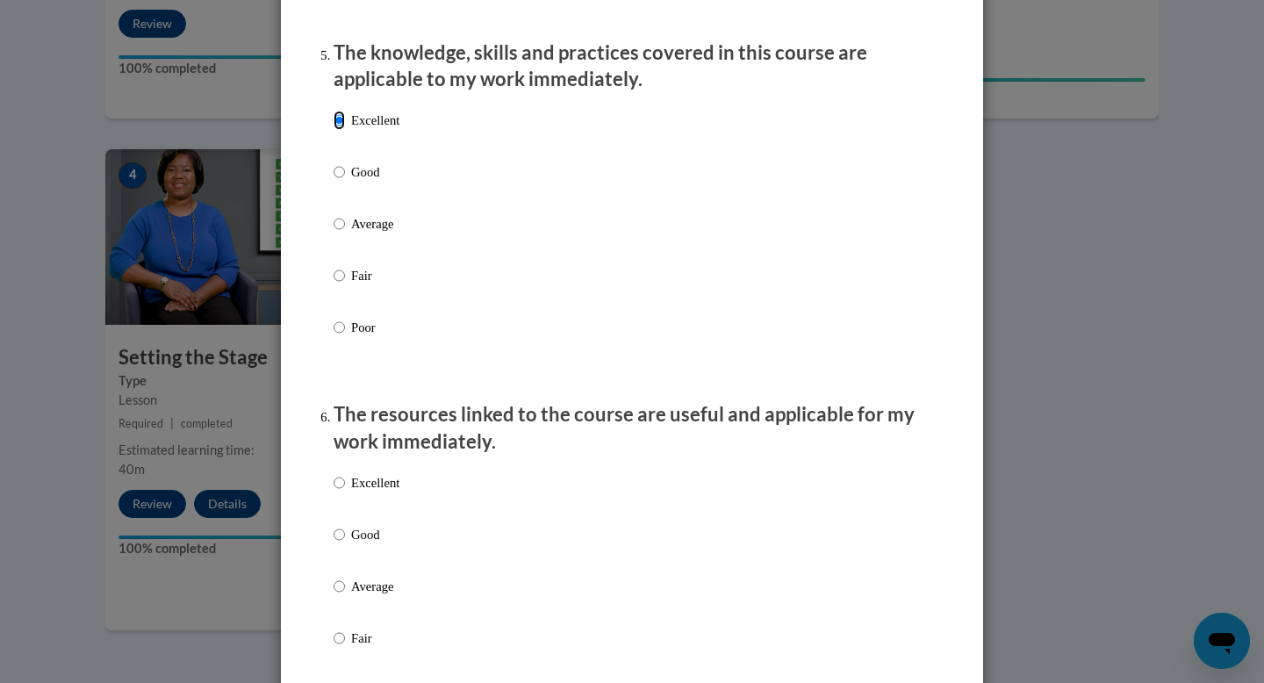
scroll to position [1726, 0]
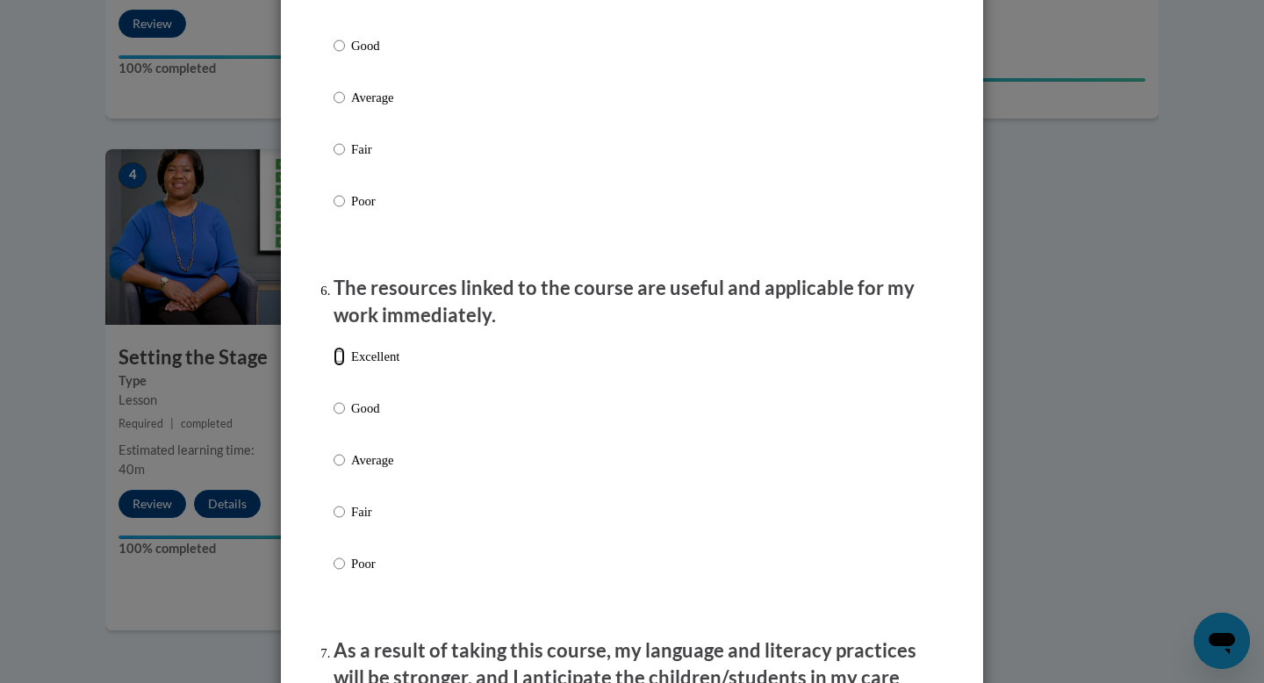
click at [333, 366] on input "Excellent" at bounding box center [338, 356] width 11 height 19
radio input "true"
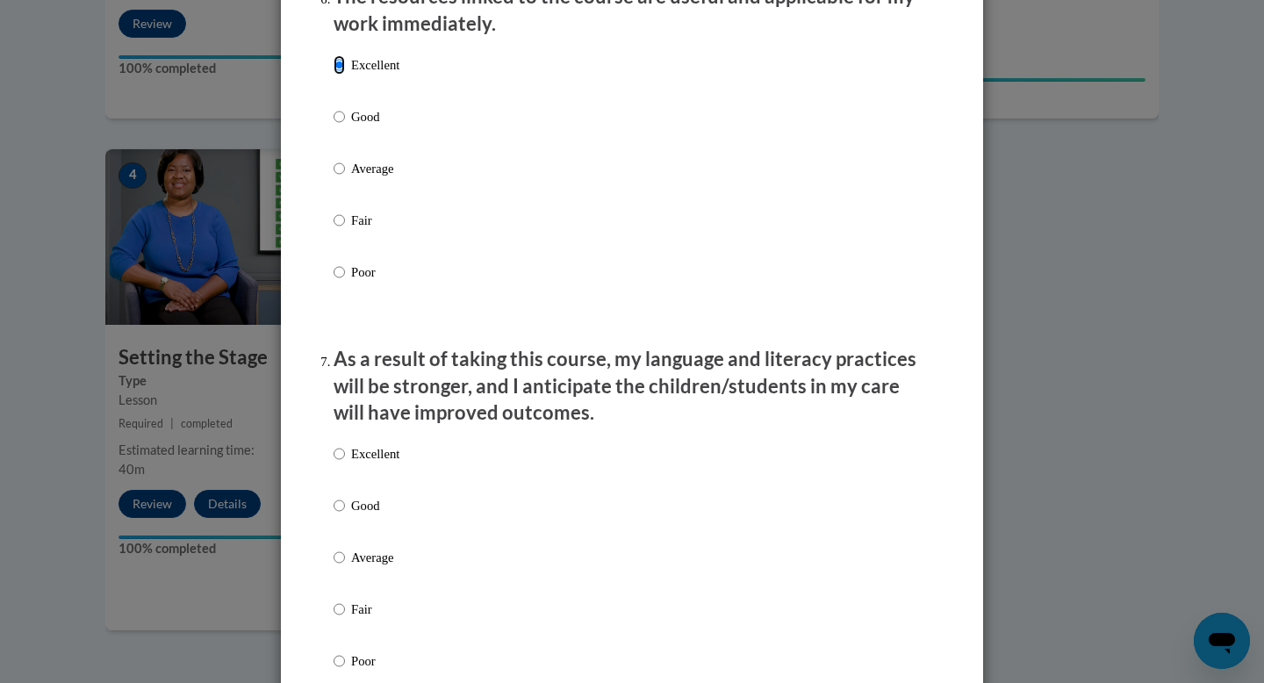
scroll to position [2029, 0]
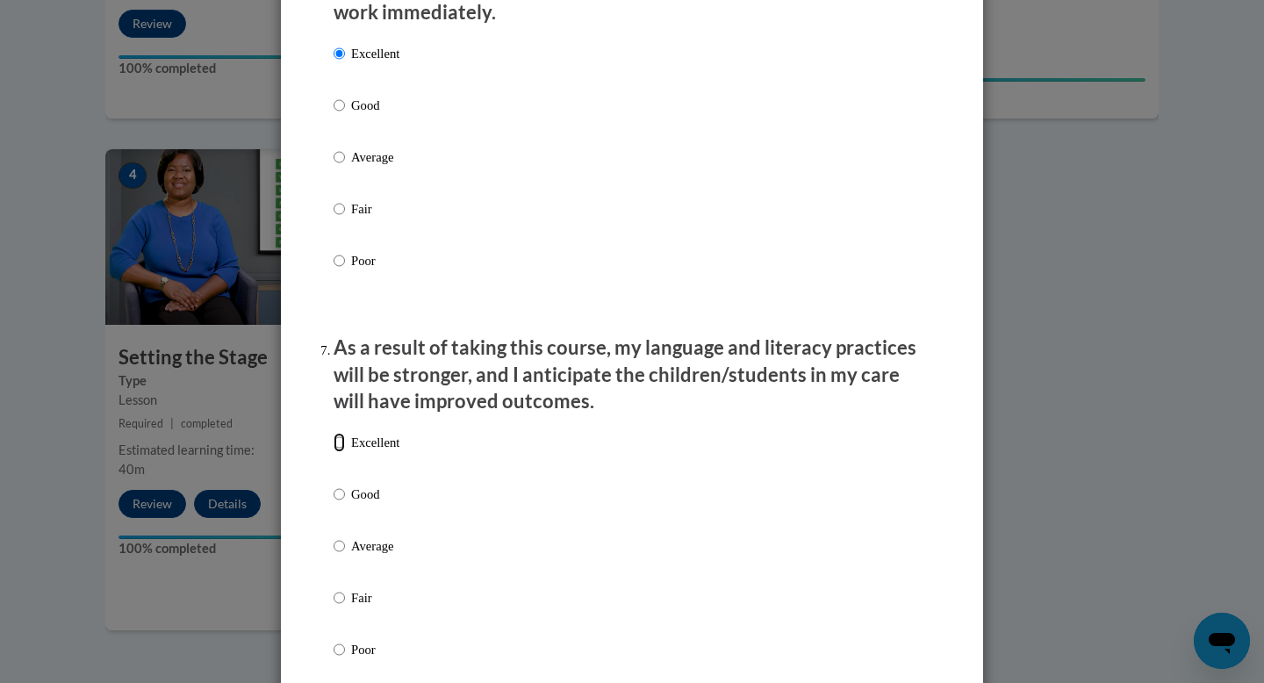
click at [333, 452] on input "Excellent" at bounding box center [338, 442] width 11 height 19
radio input "true"
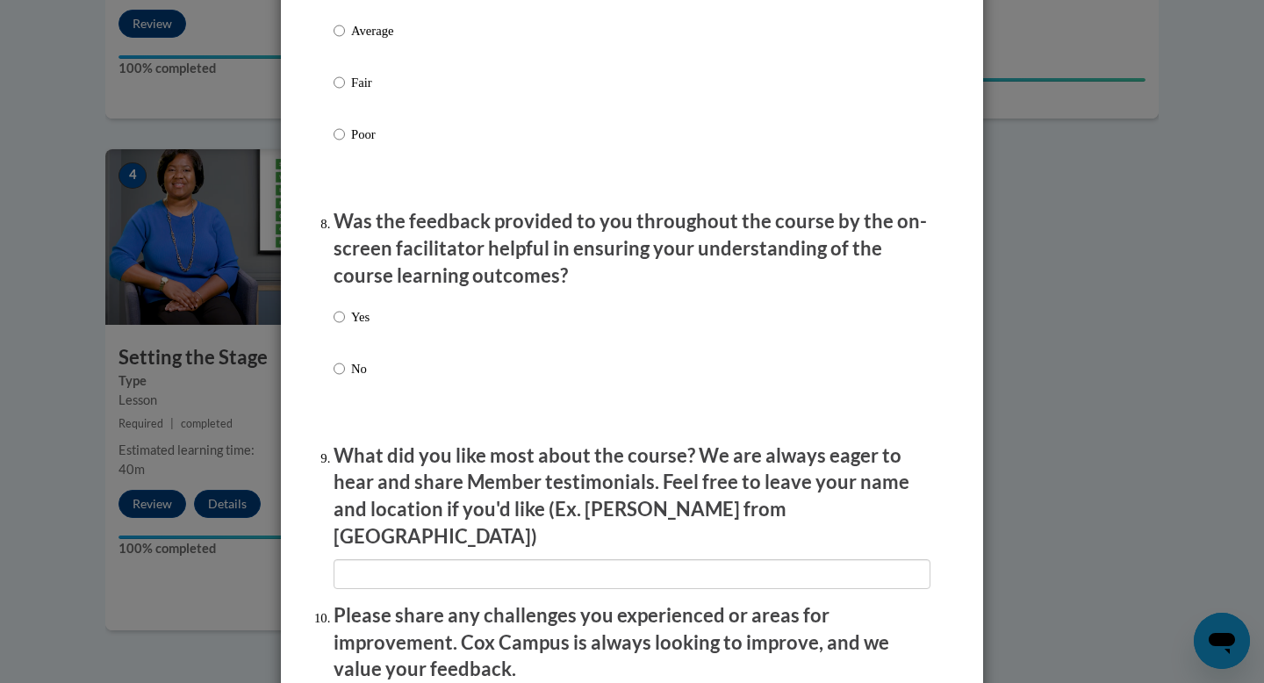
scroll to position [2658, 0]
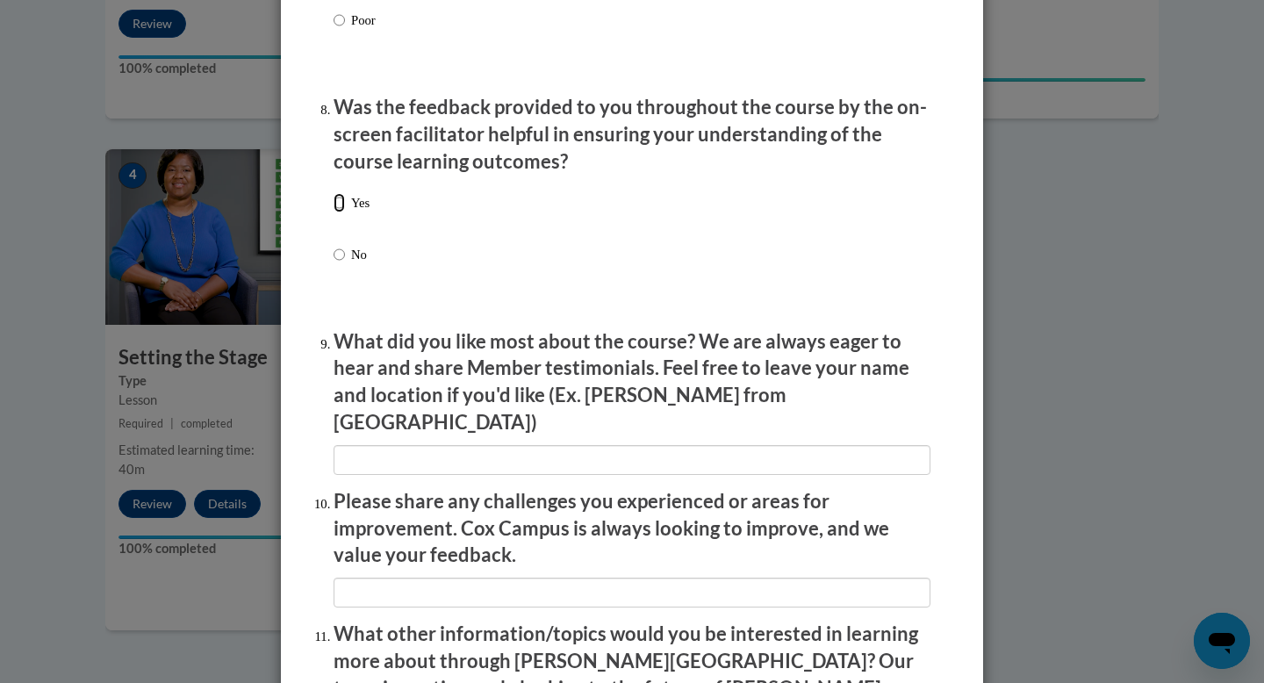
click at [333, 212] on input "Yes" at bounding box center [338, 202] width 11 height 19
radio input "true"
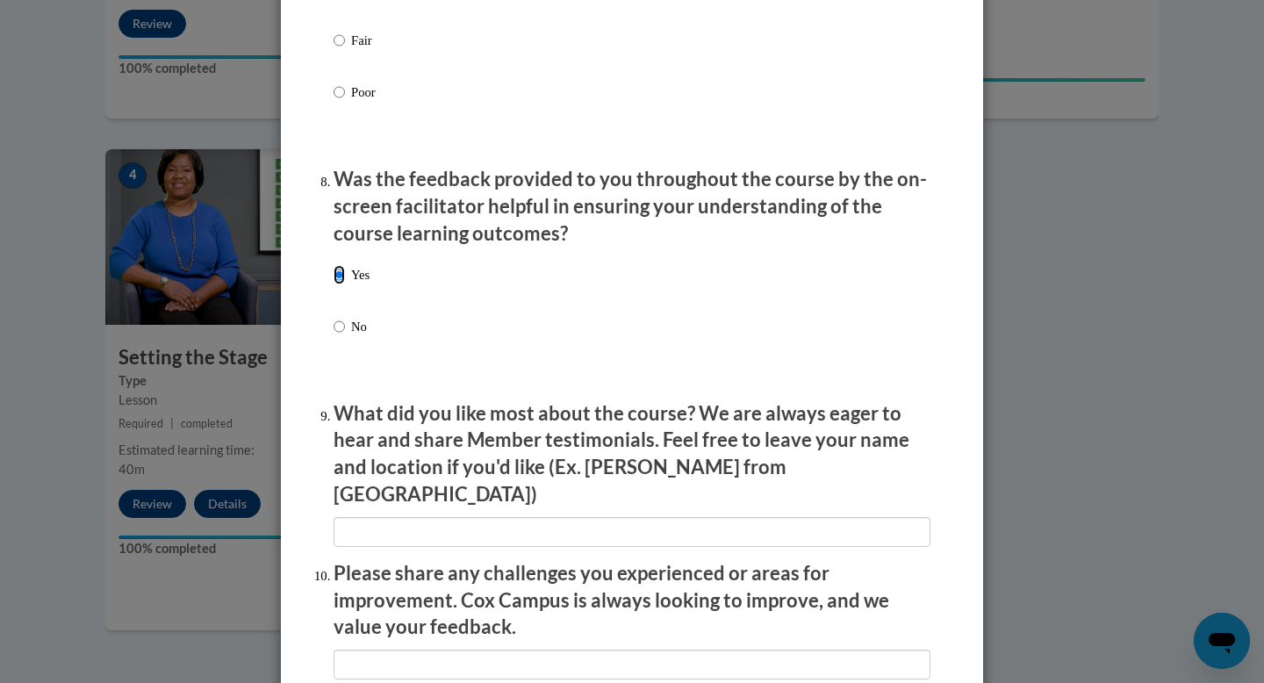
scroll to position [2968, 0]
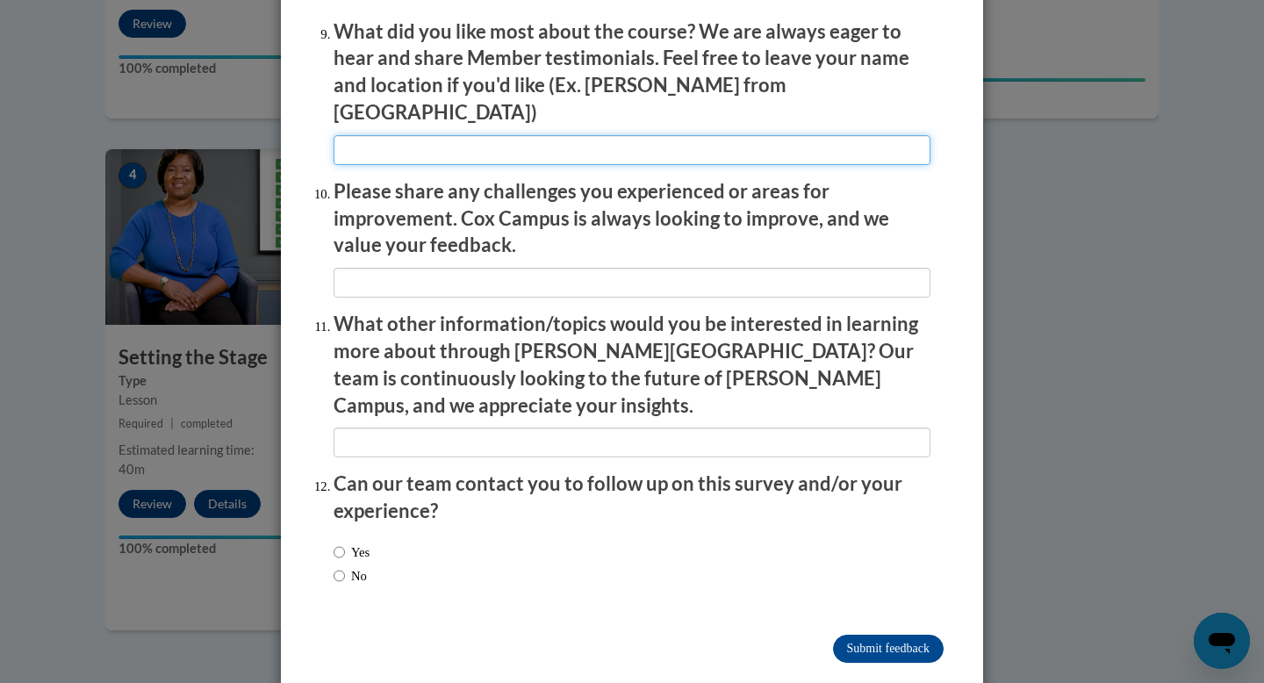
click at [383, 140] on input "textbox" at bounding box center [631, 150] width 597 height 30
type input "Great information"
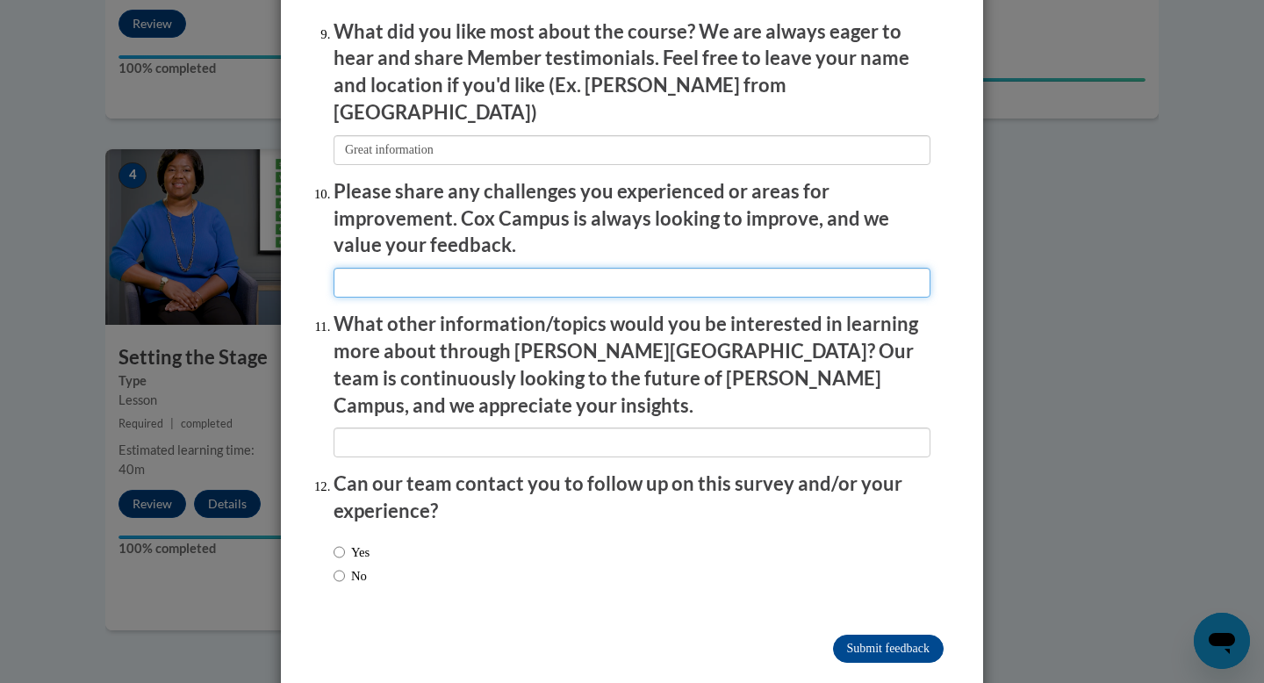
click at [409, 273] on input "textbox" at bounding box center [631, 283] width 597 height 30
type input "None"
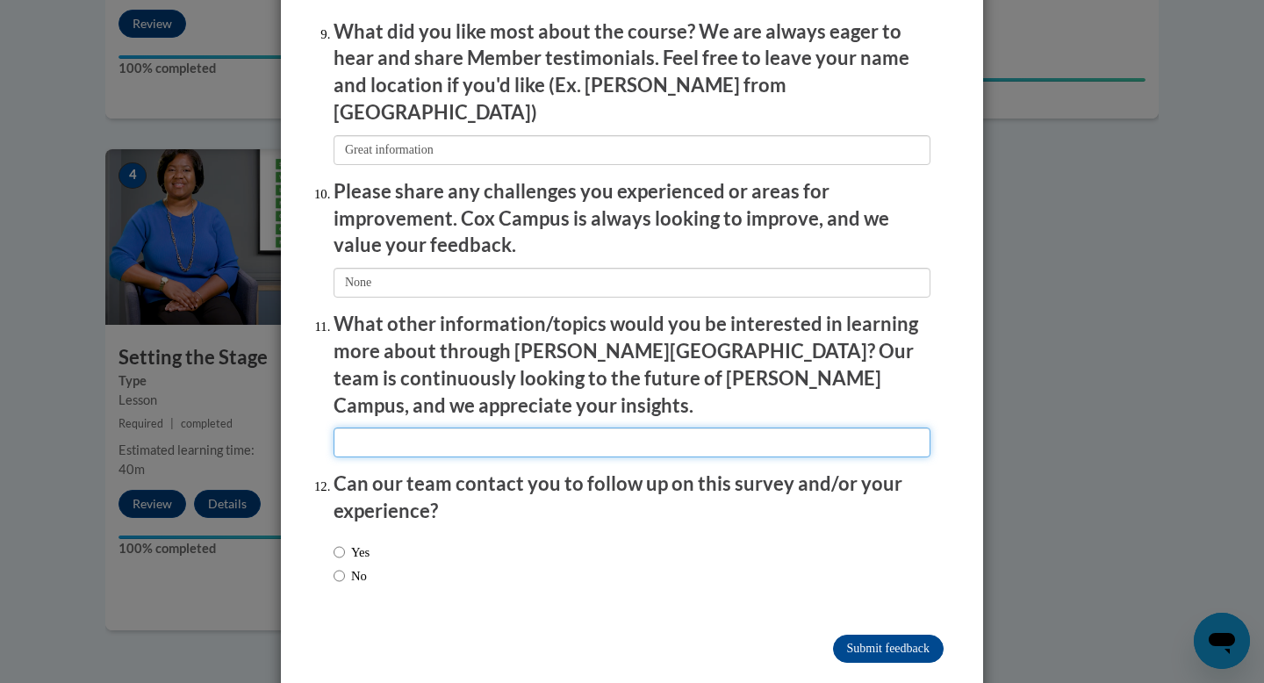
click at [412, 427] on input "textbox" at bounding box center [631, 442] width 597 height 30
type input "Coaching"
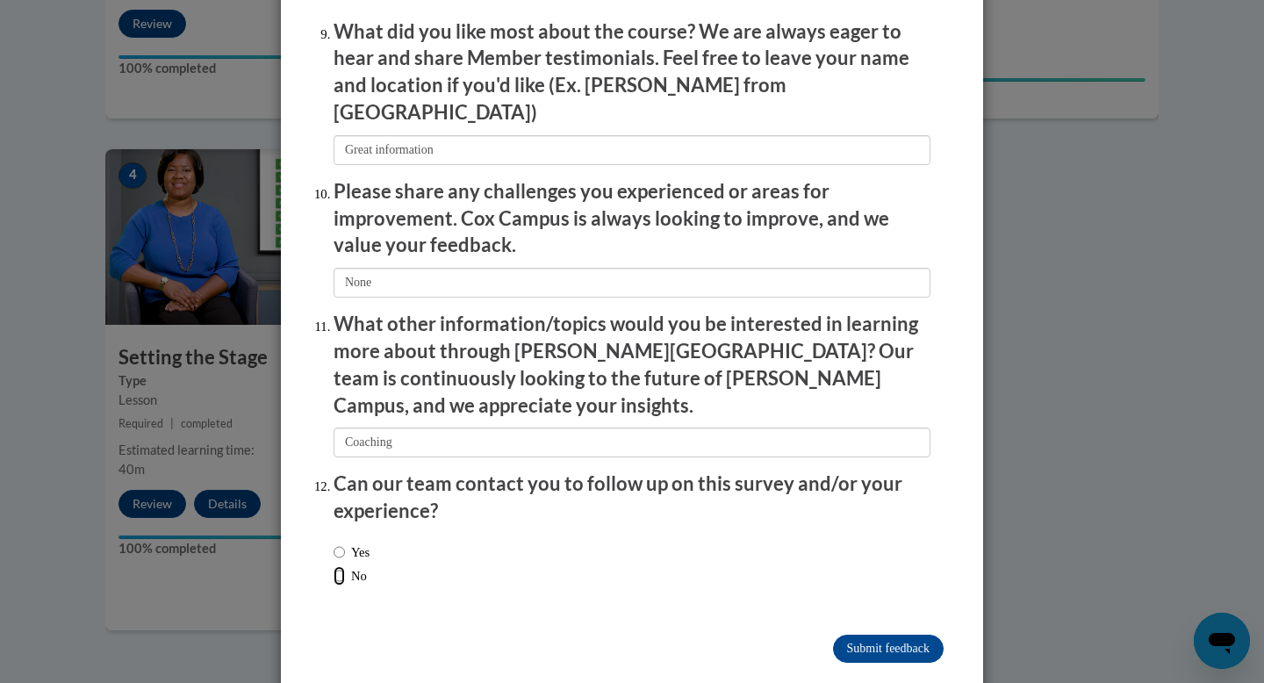
click at [333, 566] on input "No" at bounding box center [338, 575] width 11 height 19
radio input "true"
click at [878, 634] on input "Submit feedback" at bounding box center [888, 648] width 111 height 28
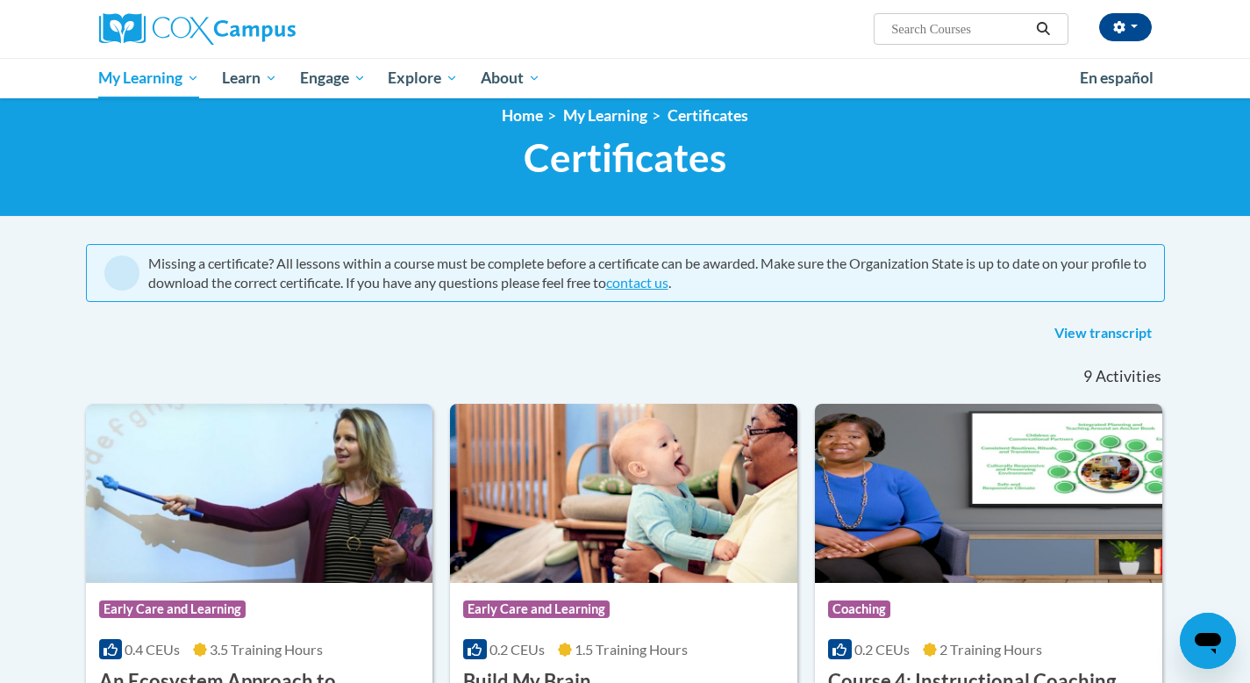
scroll to position [19, 0]
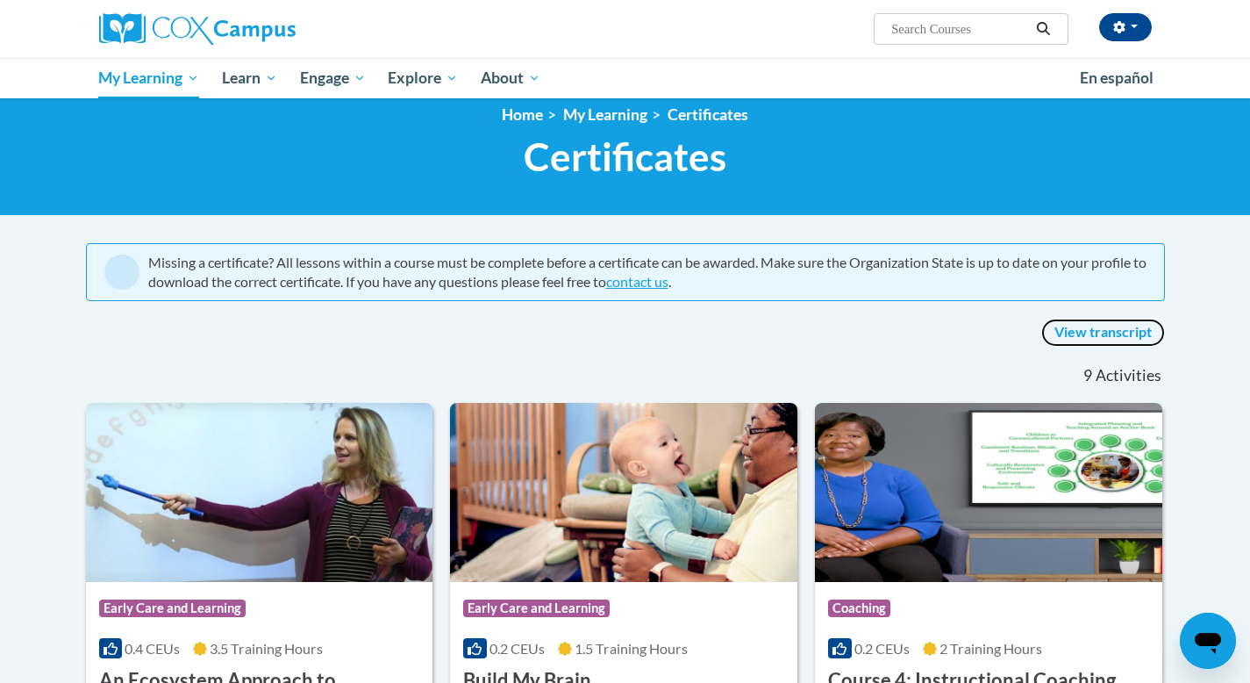
click at [1119, 327] on link "View transcript" at bounding box center [1104, 333] width 124 height 28
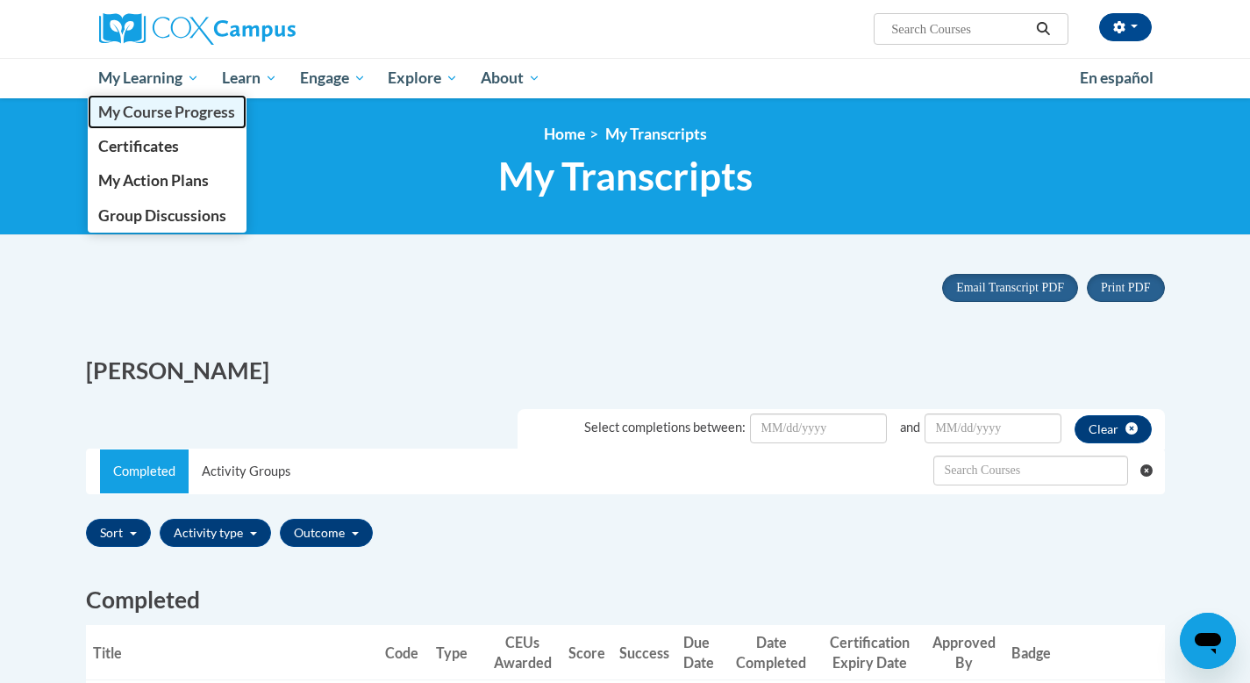
click at [168, 115] on span "My Course Progress" at bounding box center [166, 112] width 137 height 18
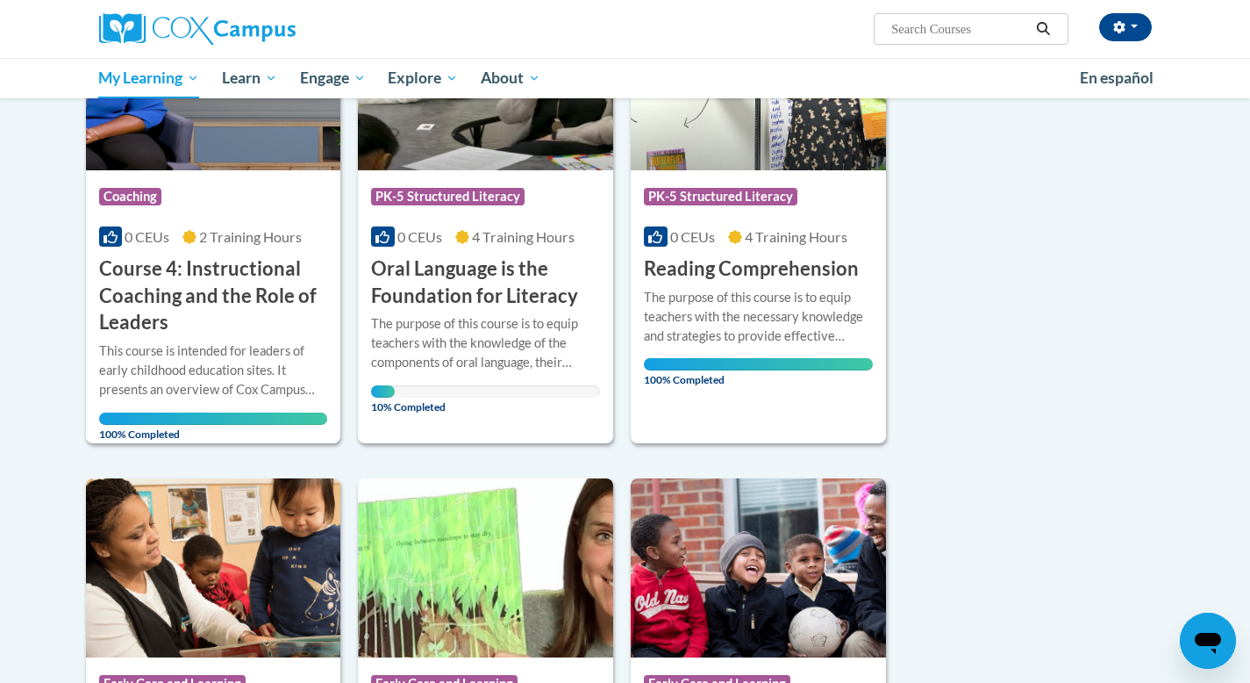
scroll to position [341, 0]
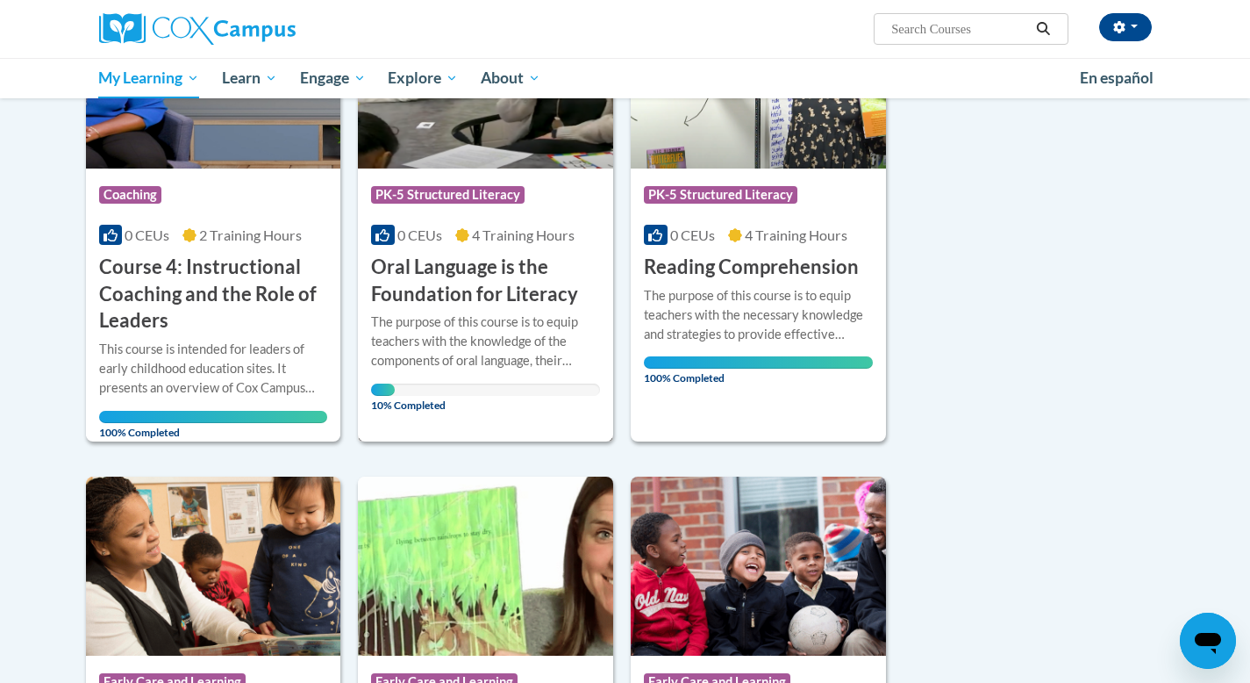
click at [519, 291] on h3 "Oral Language is the Foundation for Literacy" at bounding box center [485, 281] width 229 height 54
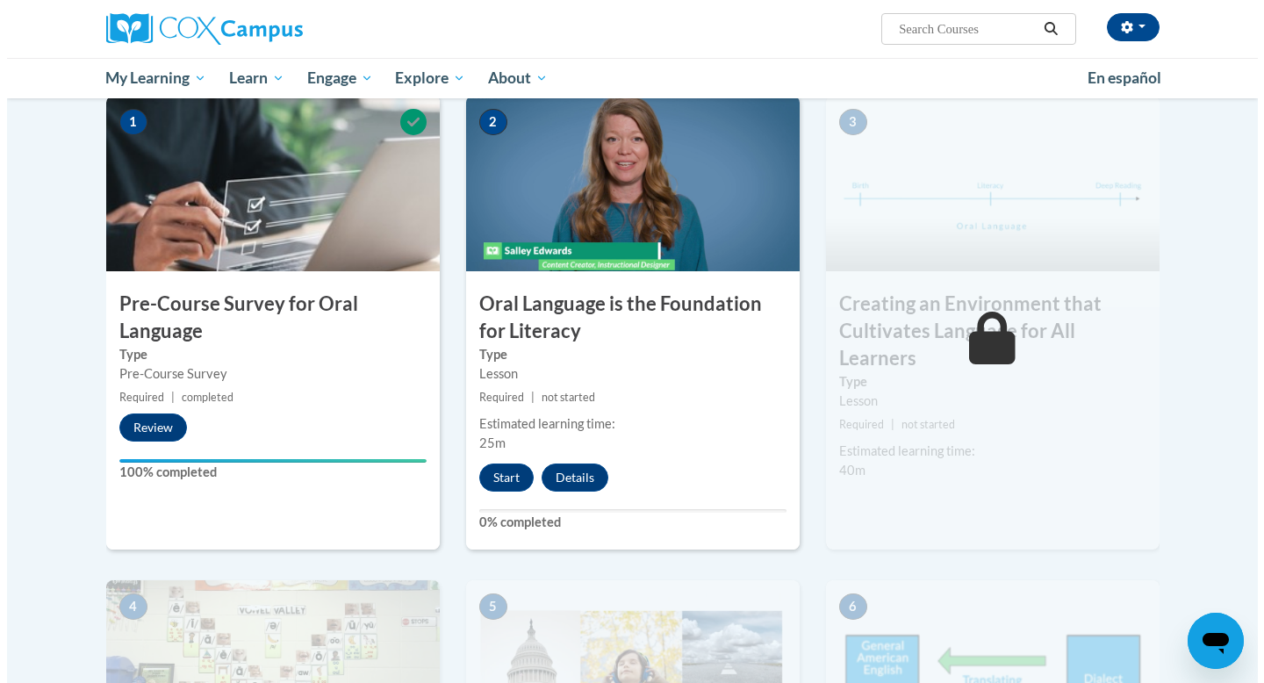
scroll to position [513, 0]
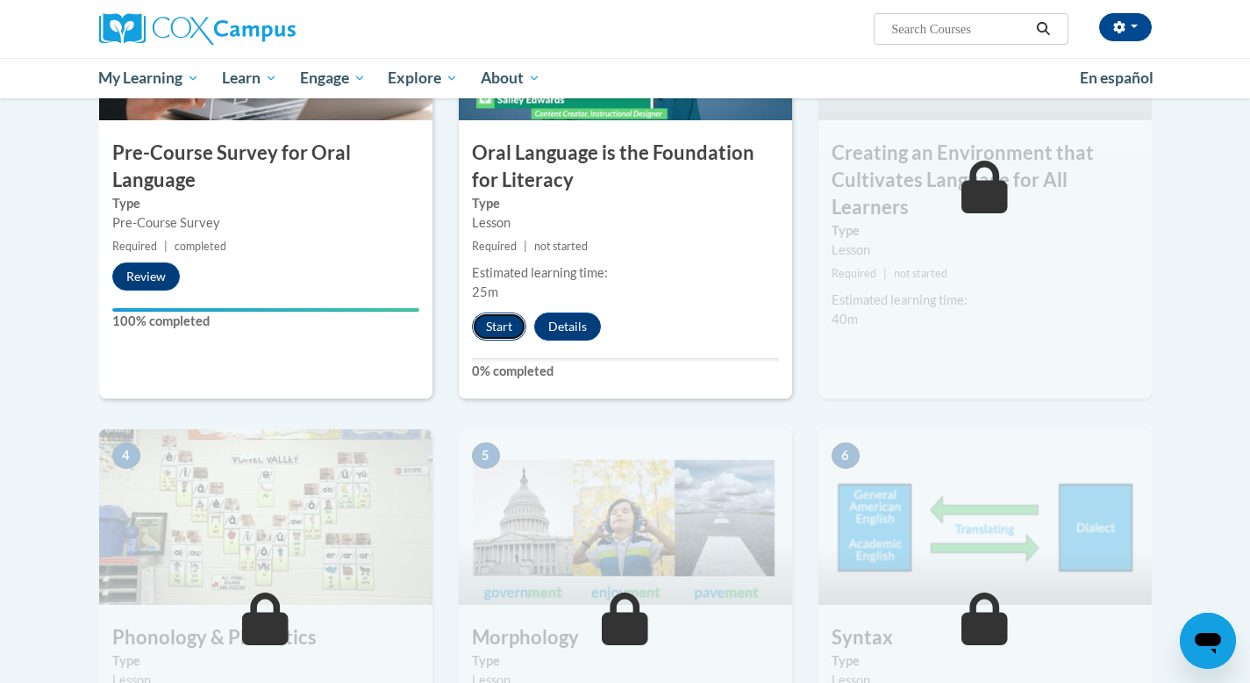
click at [490, 338] on button "Start" at bounding box center [499, 326] width 54 height 28
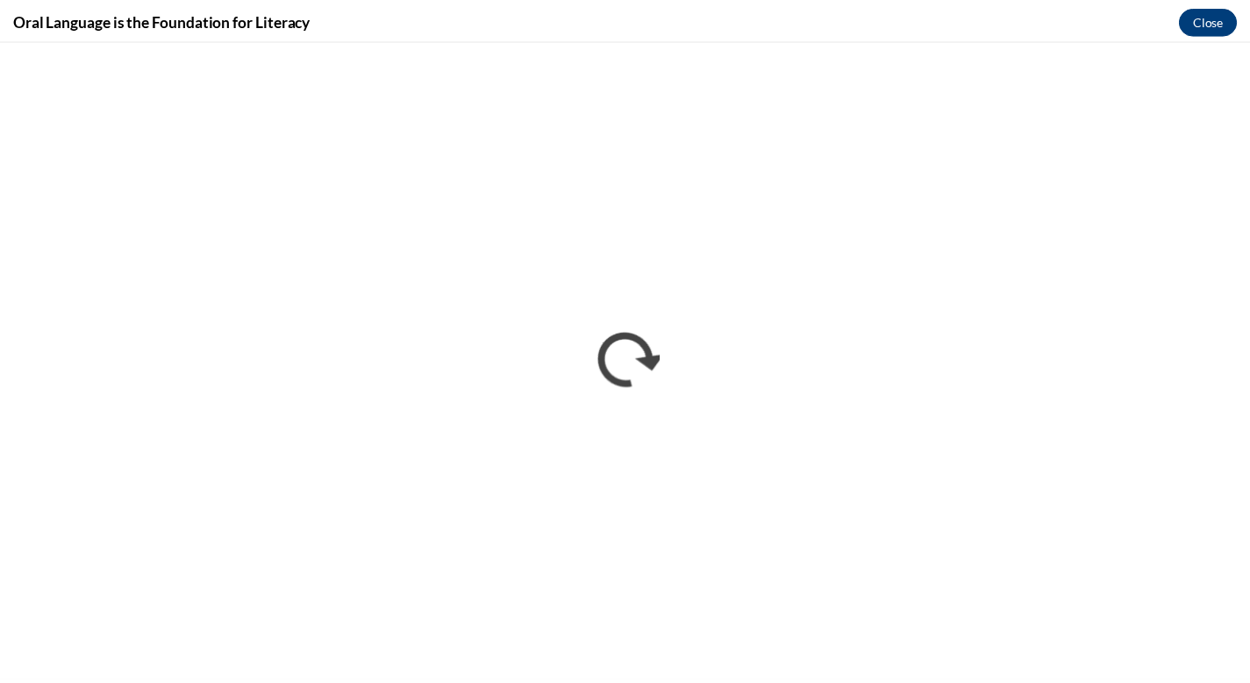
scroll to position [0, 0]
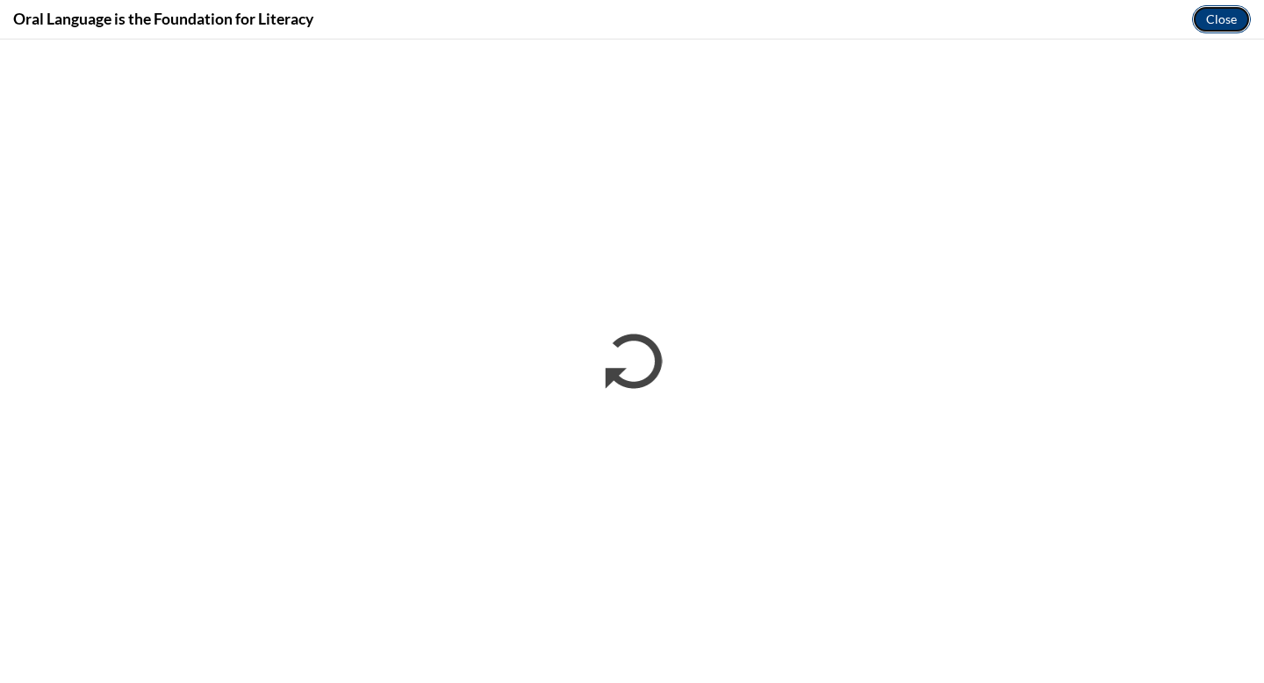
click at [1221, 25] on button "Close" at bounding box center [1221, 19] width 59 height 28
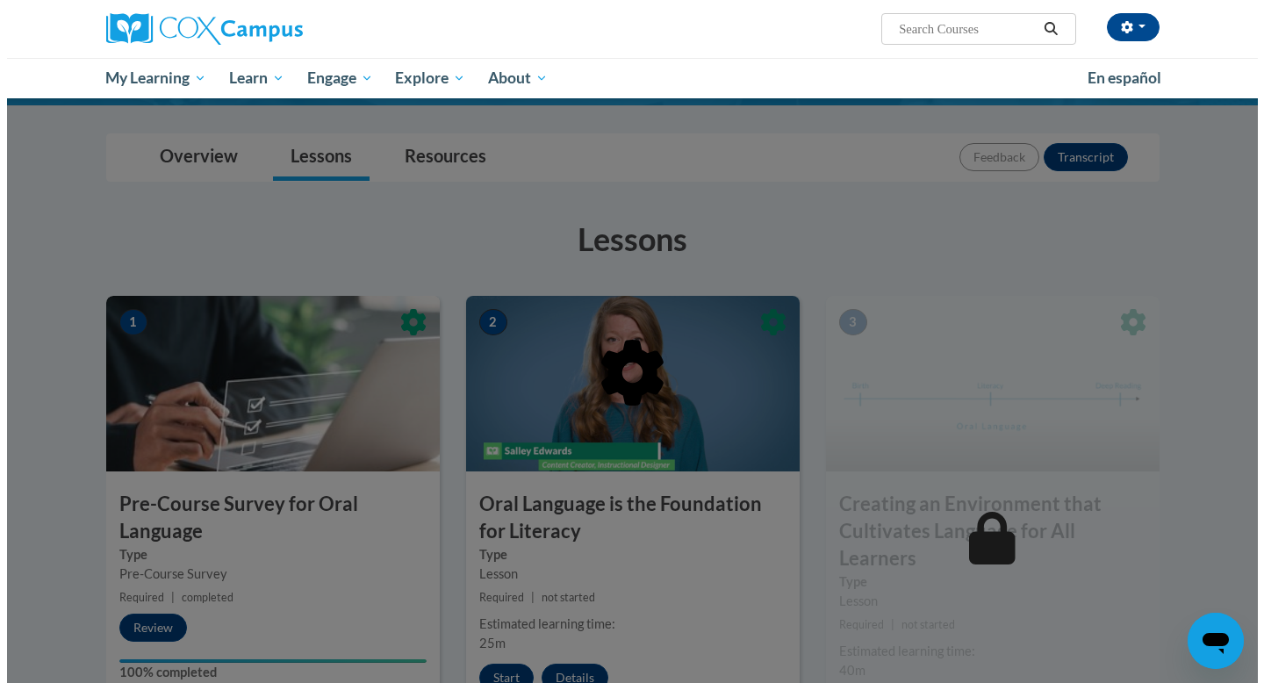
scroll to position [314, 0]
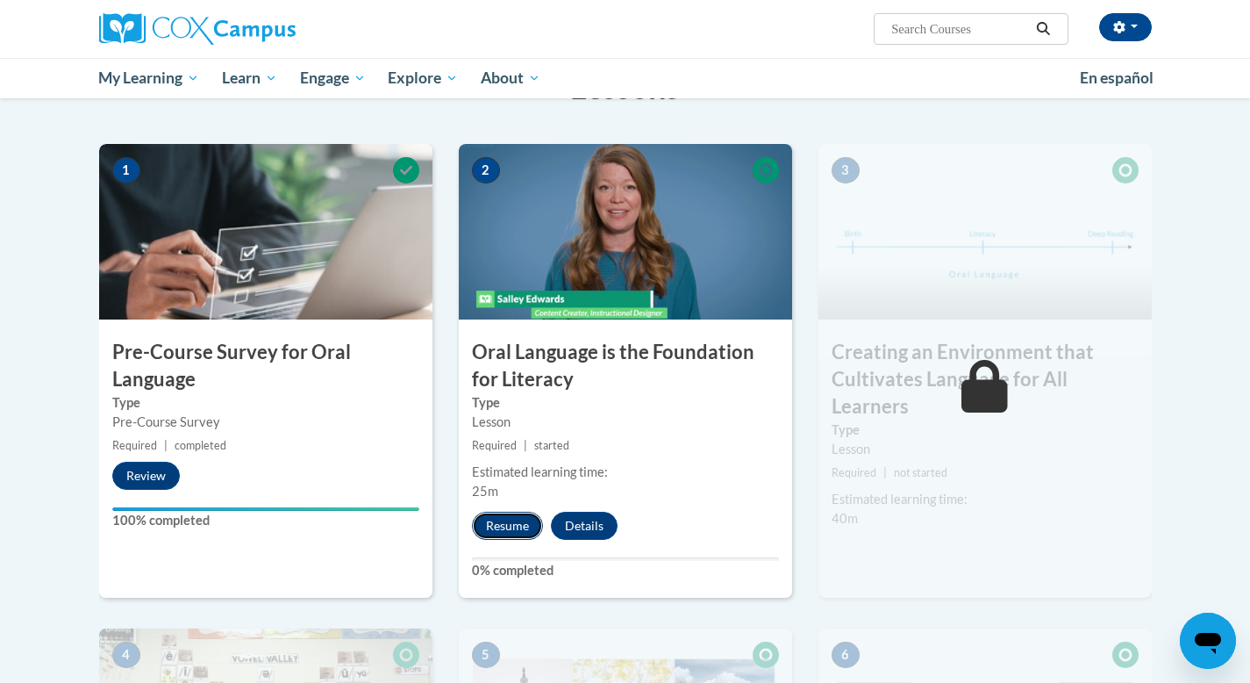
click at [512, 526] on button "Resume" at bounding box center [507, 526] width 71 height 28
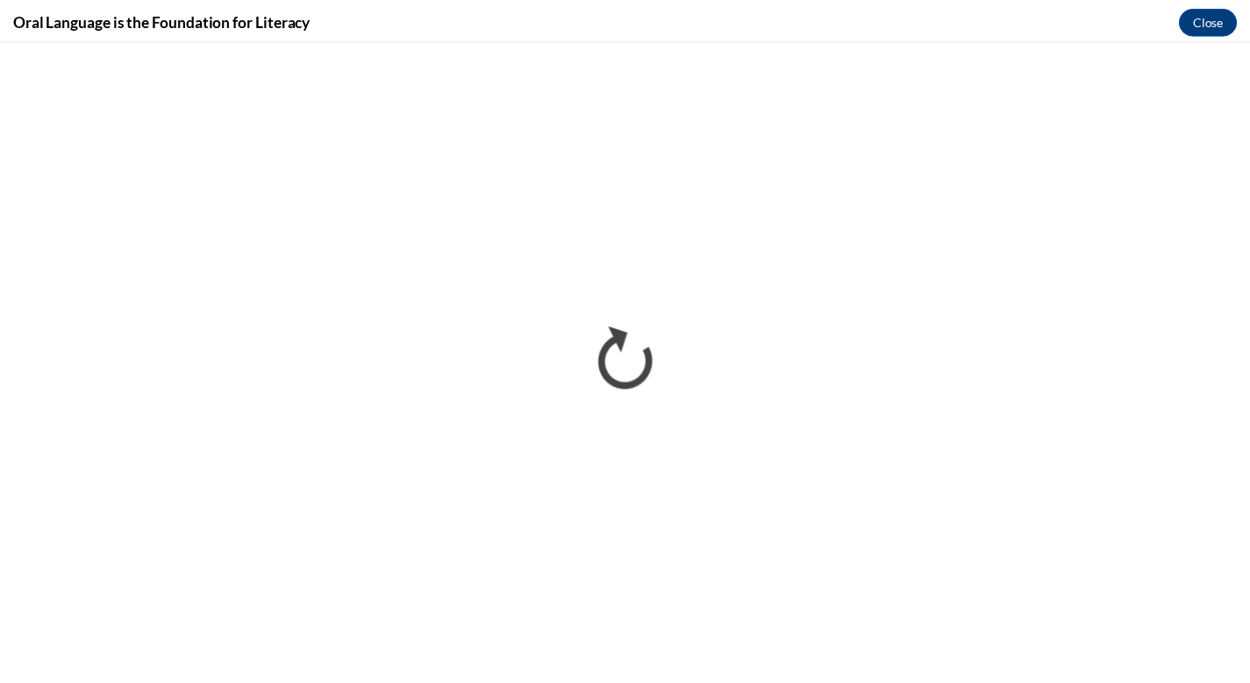
scroll to position [0, 0]
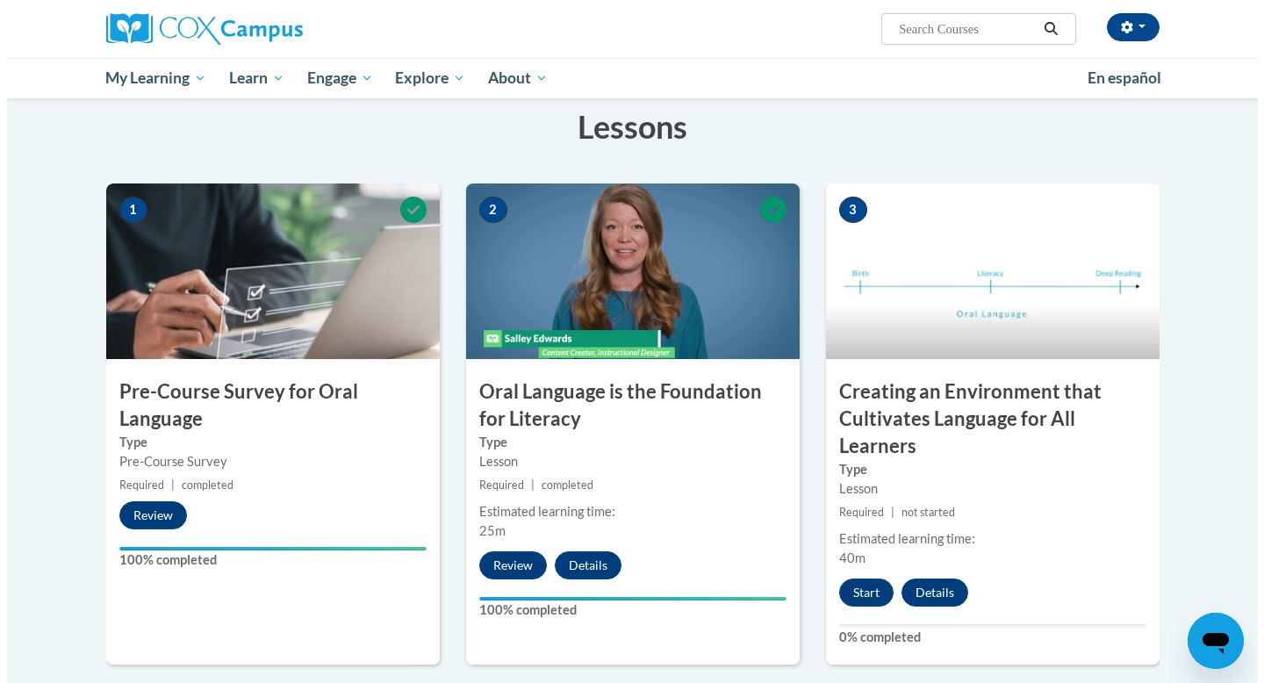
scroll to position [285, 0]
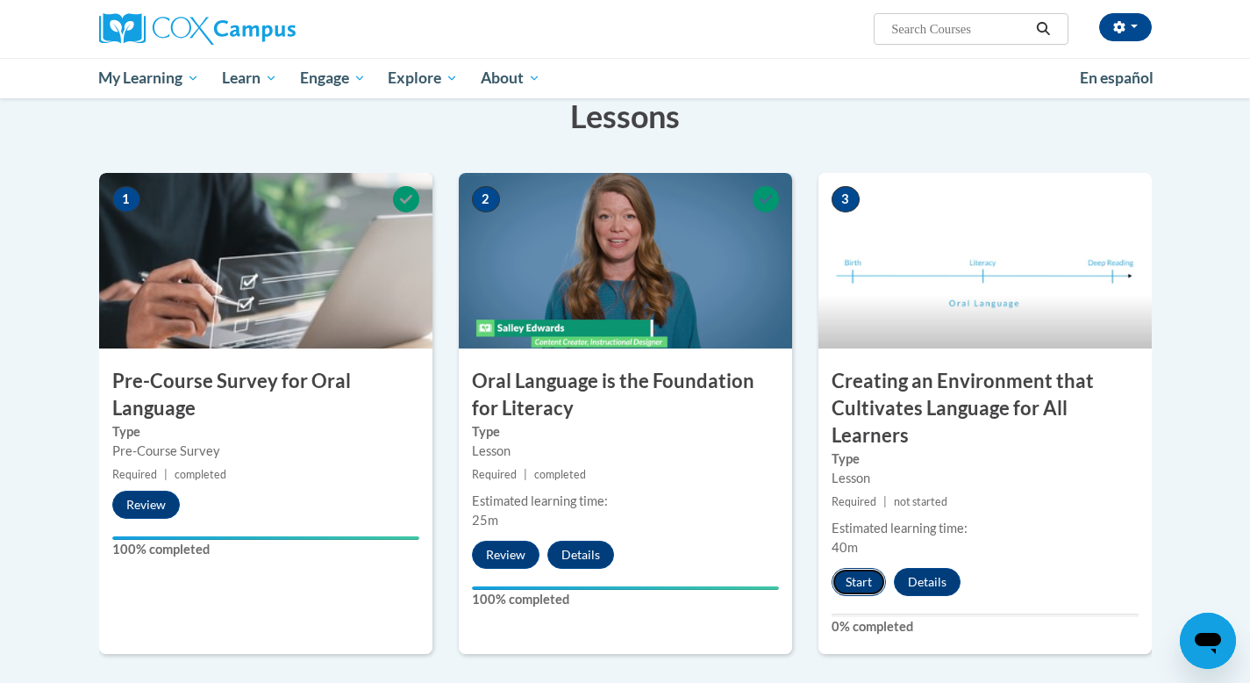
click at [859, 579] on button "Start" at bounding box center [859, 582] width 54 height 28
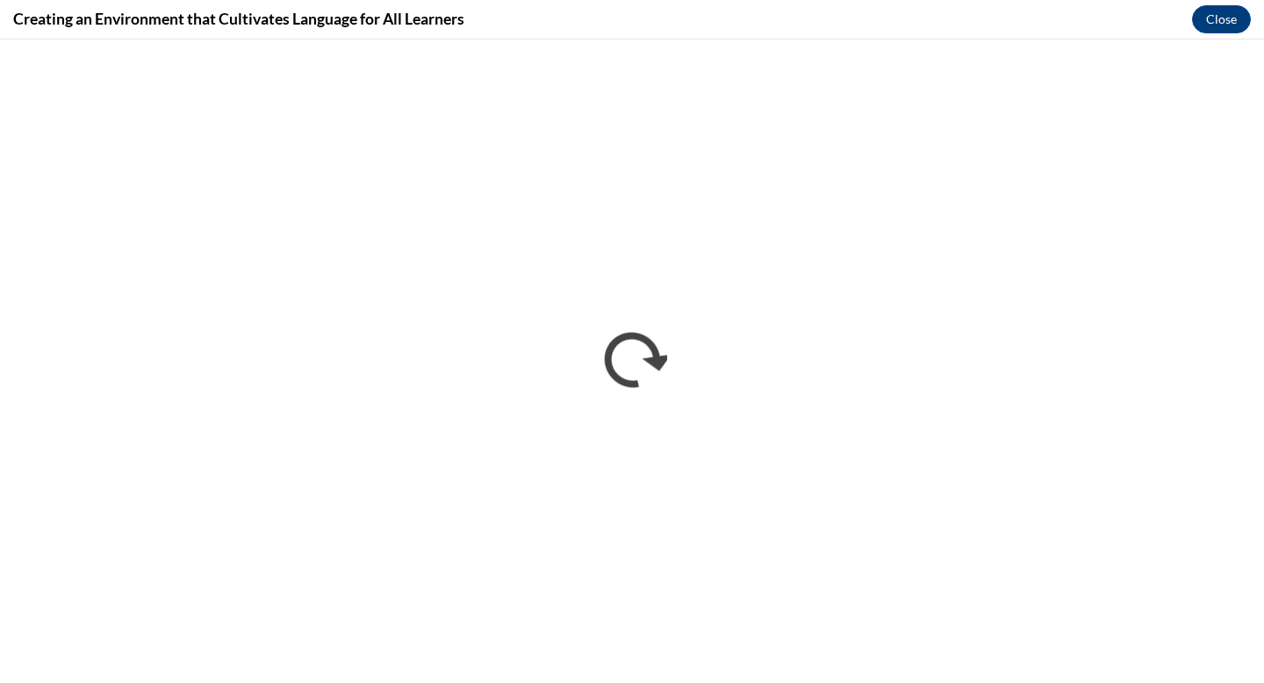
scroll to position [0, 0]
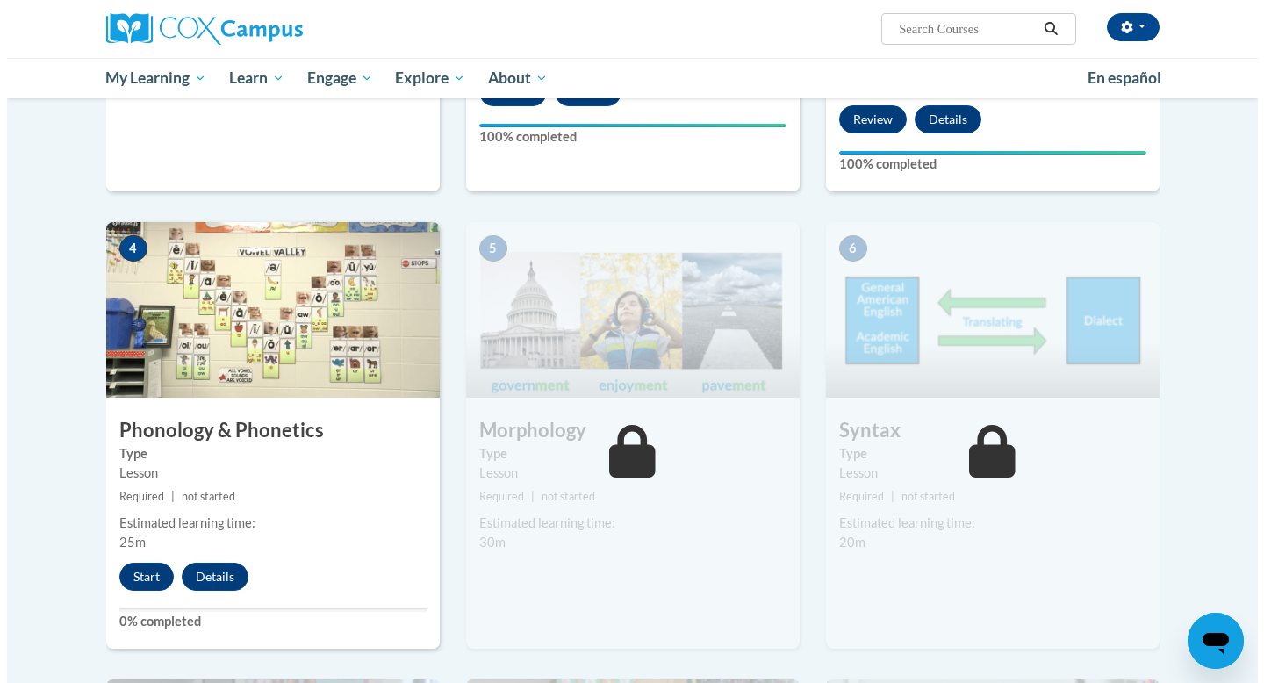
scroll to position [749, 0]
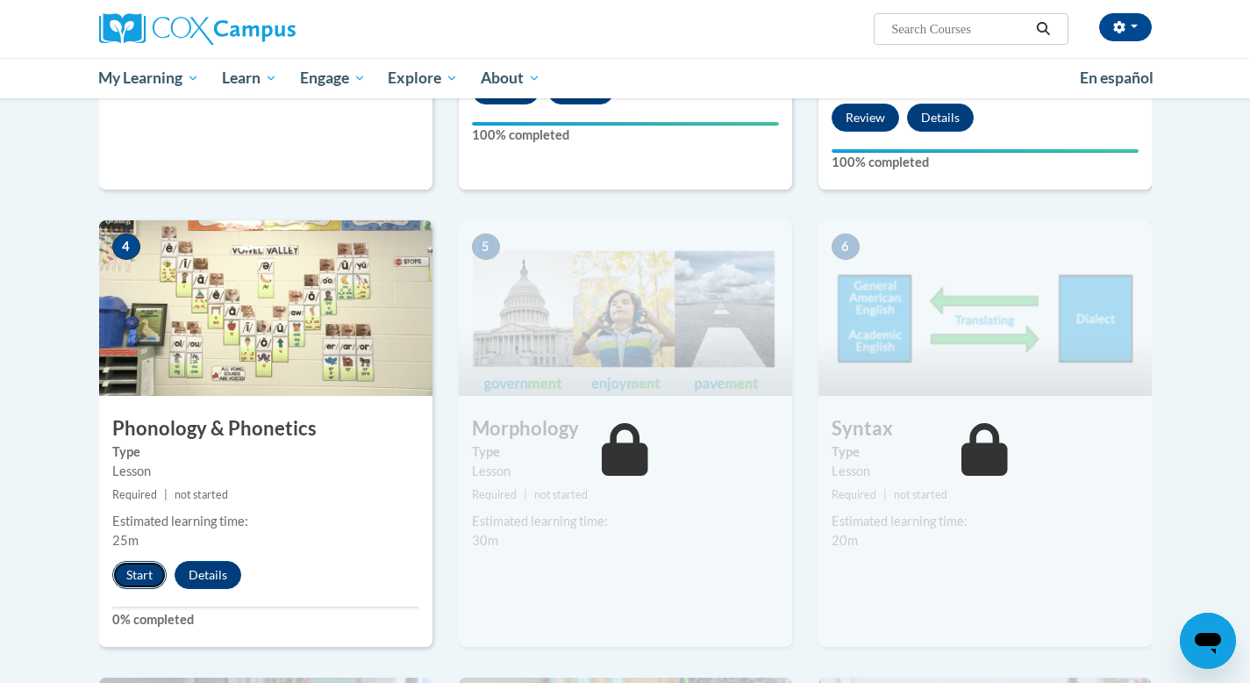
click at [143, 572] on button "Start" at bounding box center [139, 575] width 54 height 28
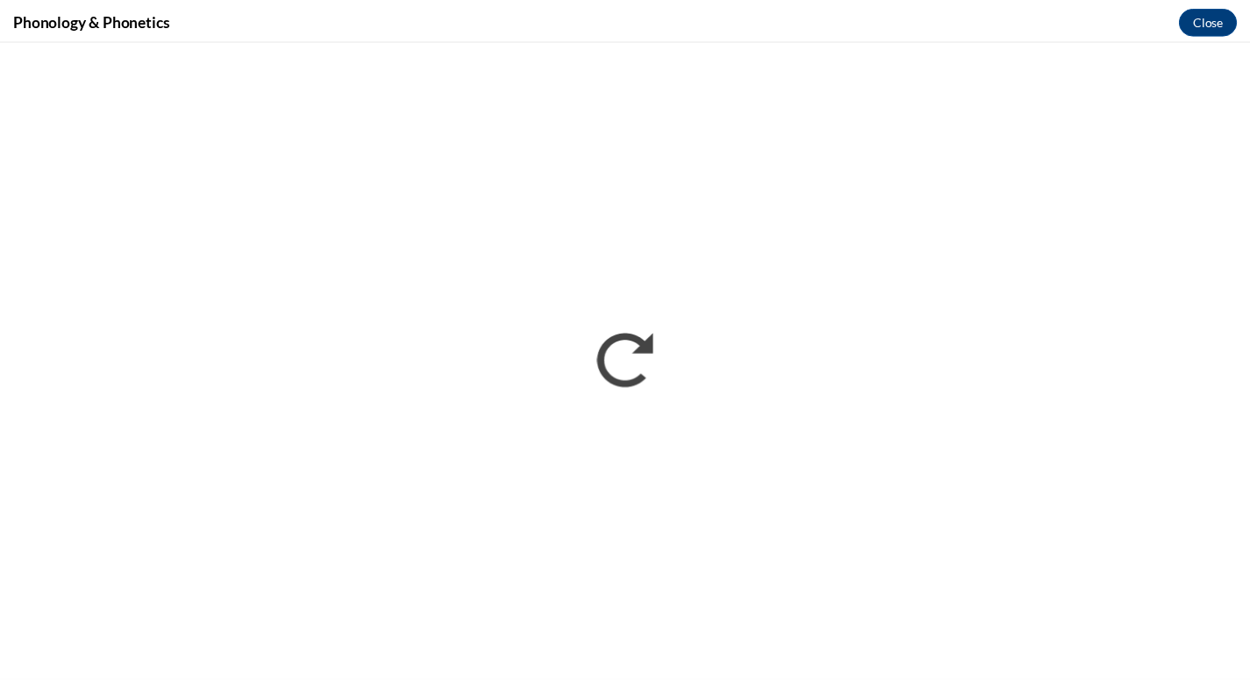
scroll to position [0, 0]
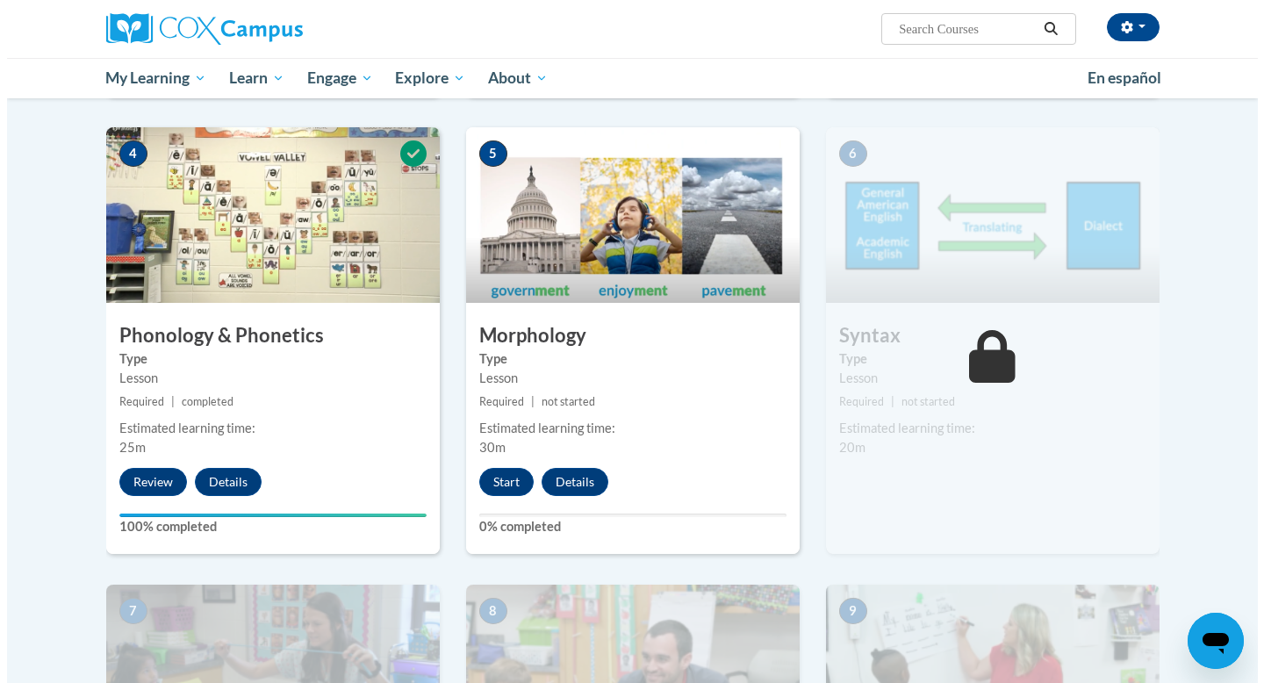
scroll to position [844, 0]
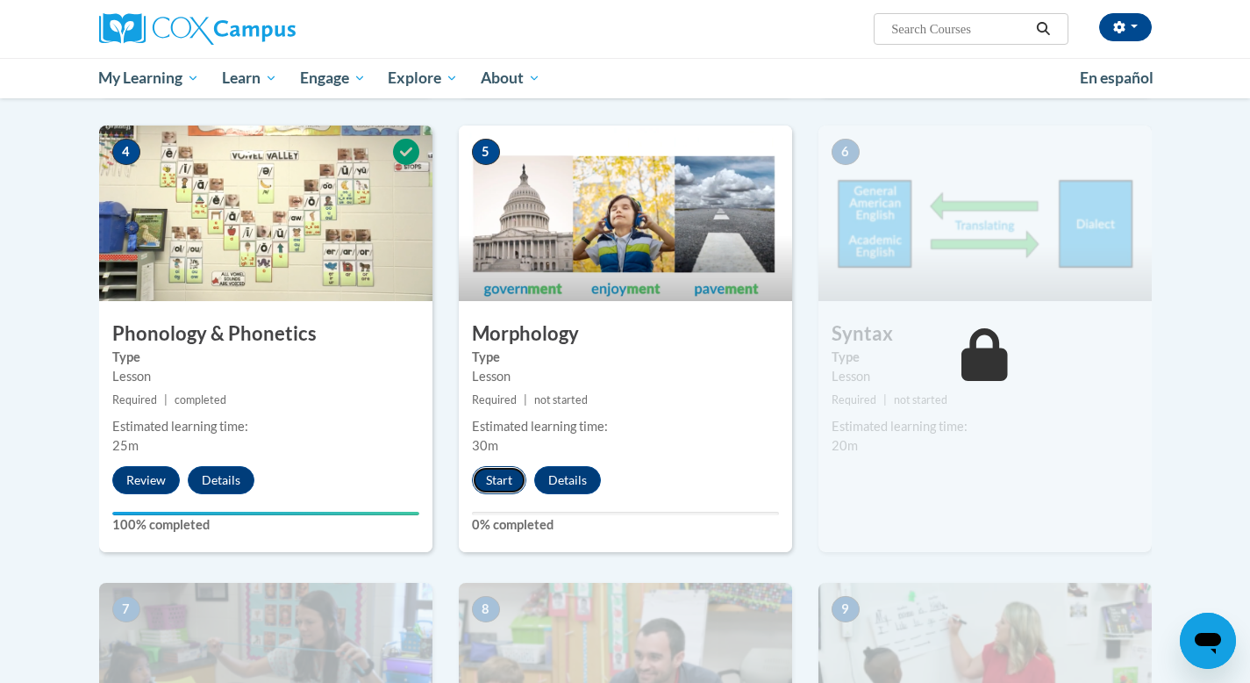
click at [498, 478] on button "Start" at bounding box center [499, 480] width 54 height 28
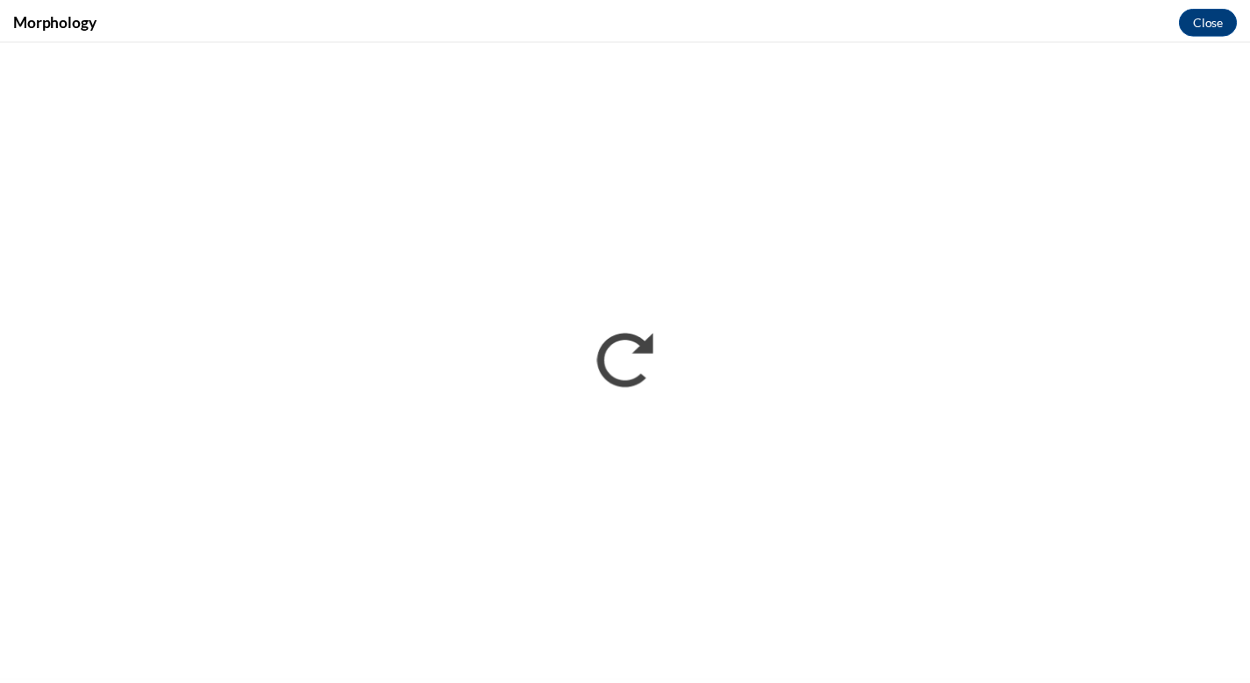
scroll to position [0, 0]
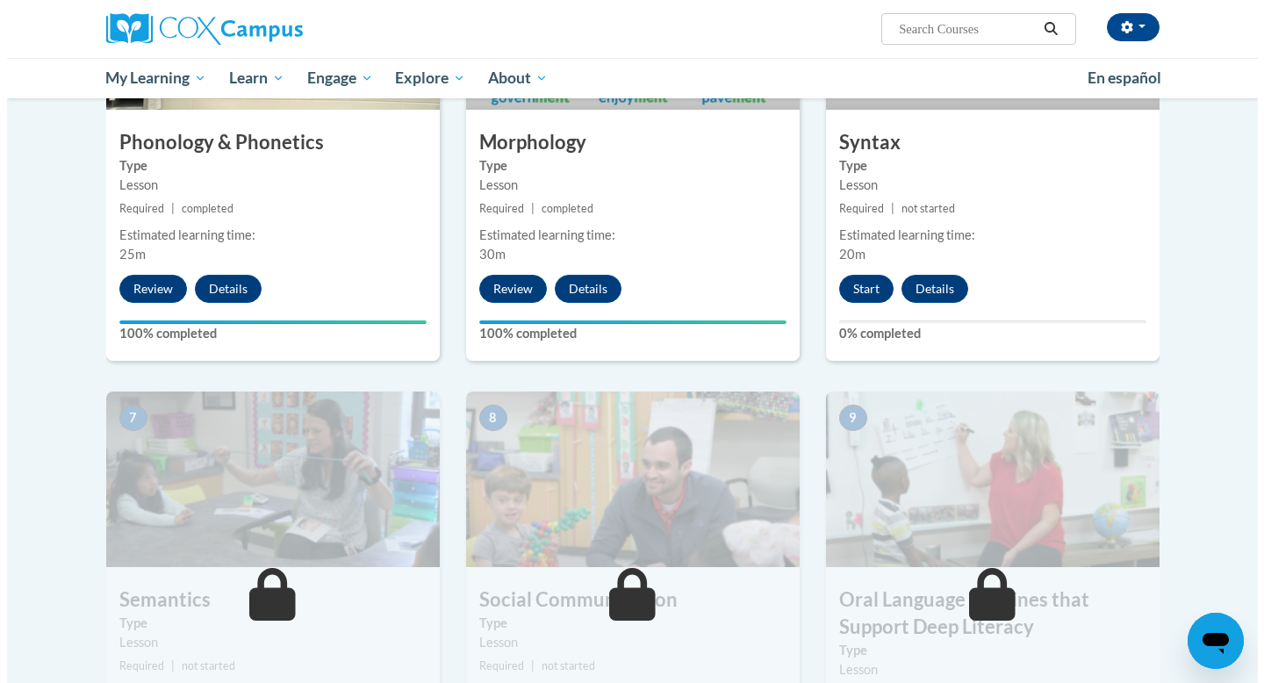
scroll to position [871, 0]
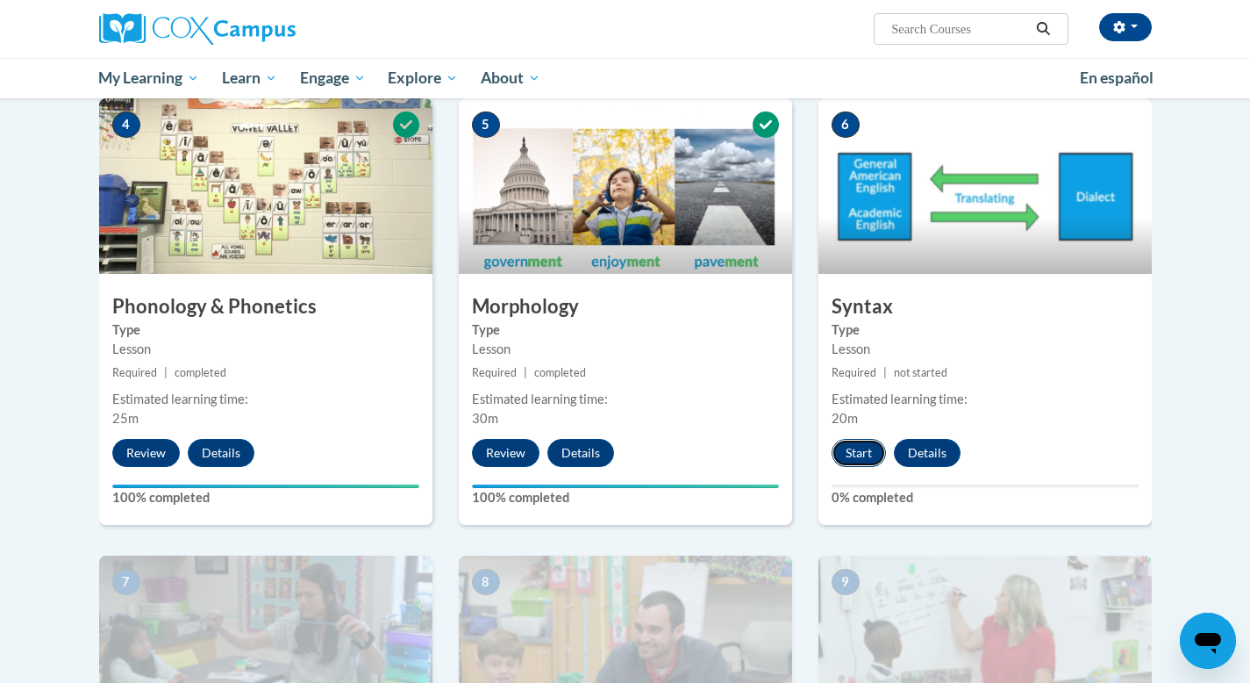
click at [847, 449] on button "Start" at bounding box center [859, 453] width 54 height 28
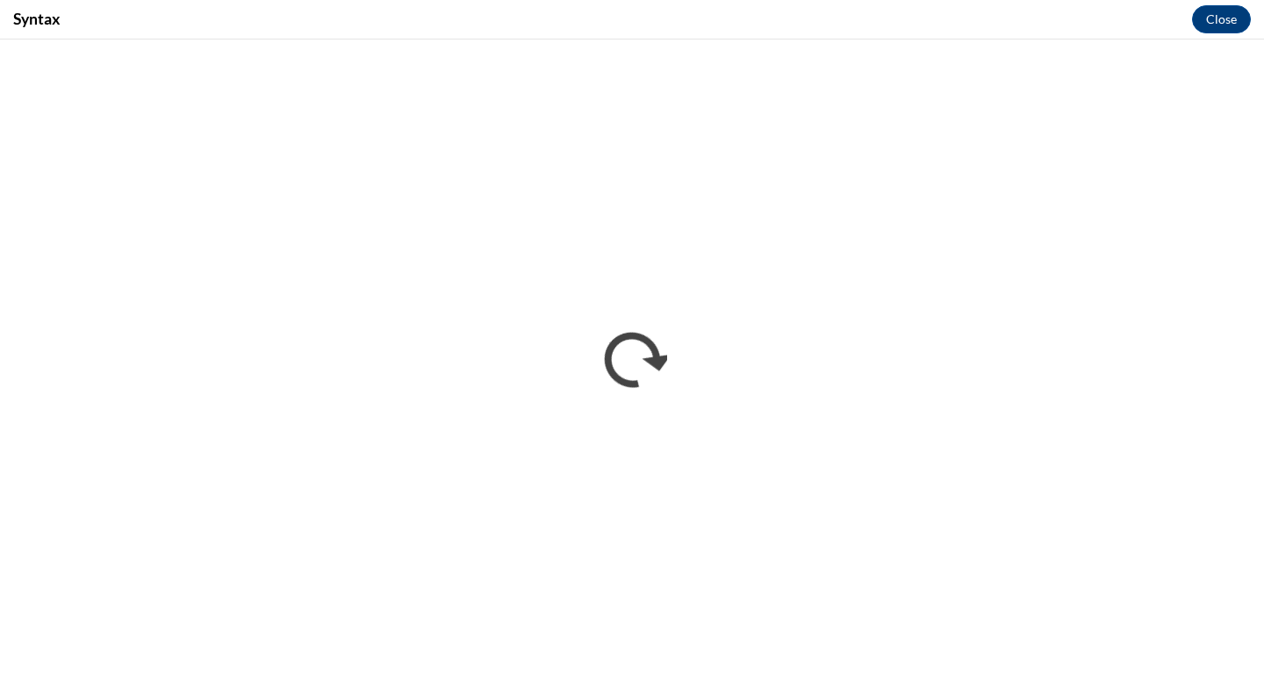
scroll to position [0, 0]
